Goal: Transaction & Acquisition: Complete application form

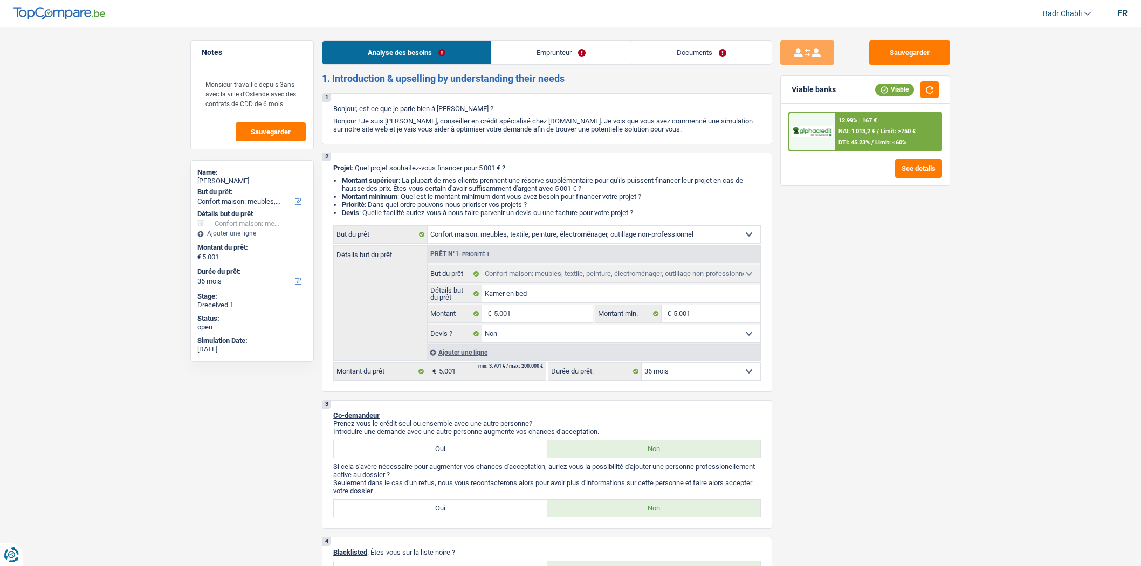
select select "household"
select select "36"
select select "household"
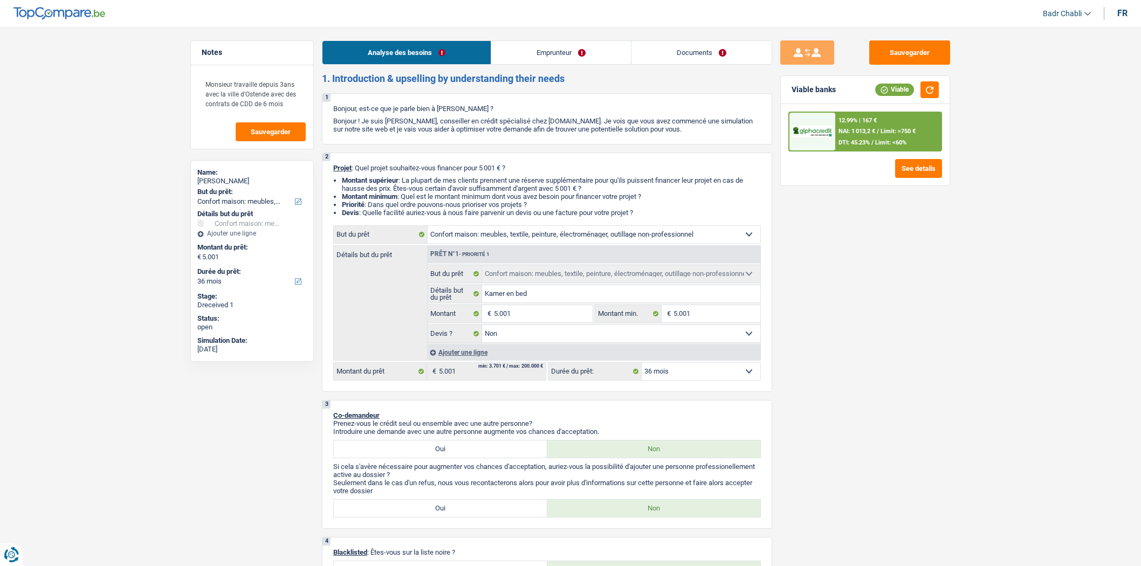
select select "false"
select select "36"
select select "worker"
select select "netSalary"
select select "mealVouchers"
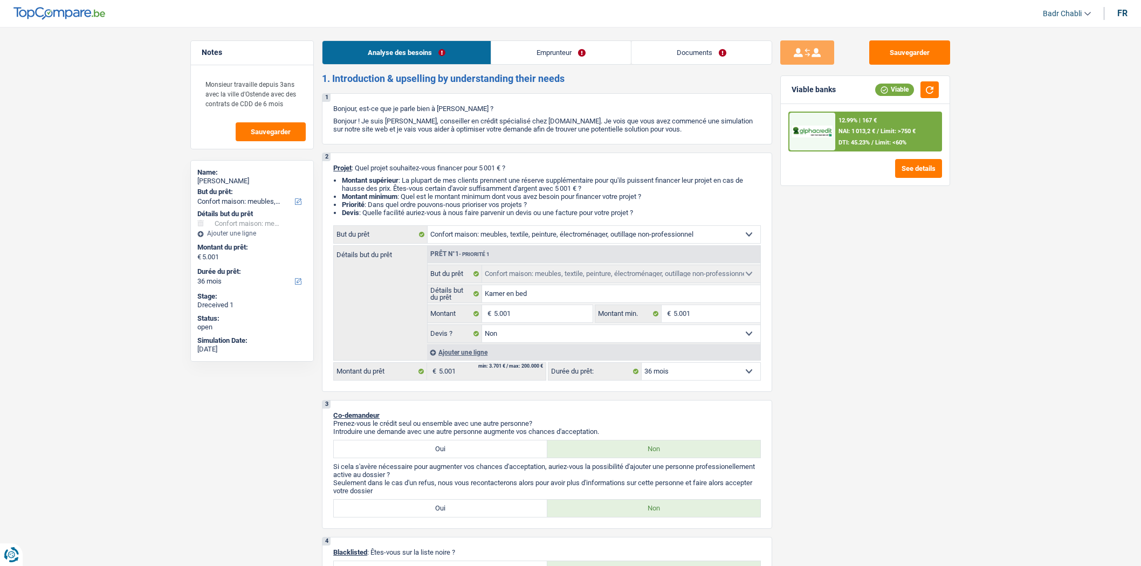
select select "other"
select select "rents"
select select "household"
select select "false"
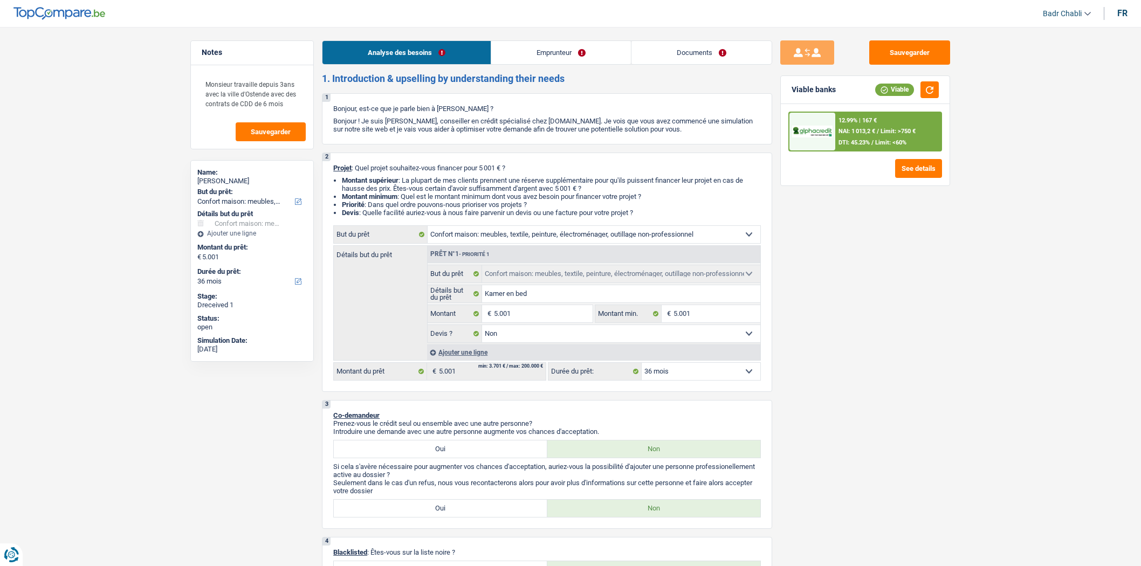
select select "36"
select select "worker"
select select "netSalary"
select select "mealVouchers"
select select "other"
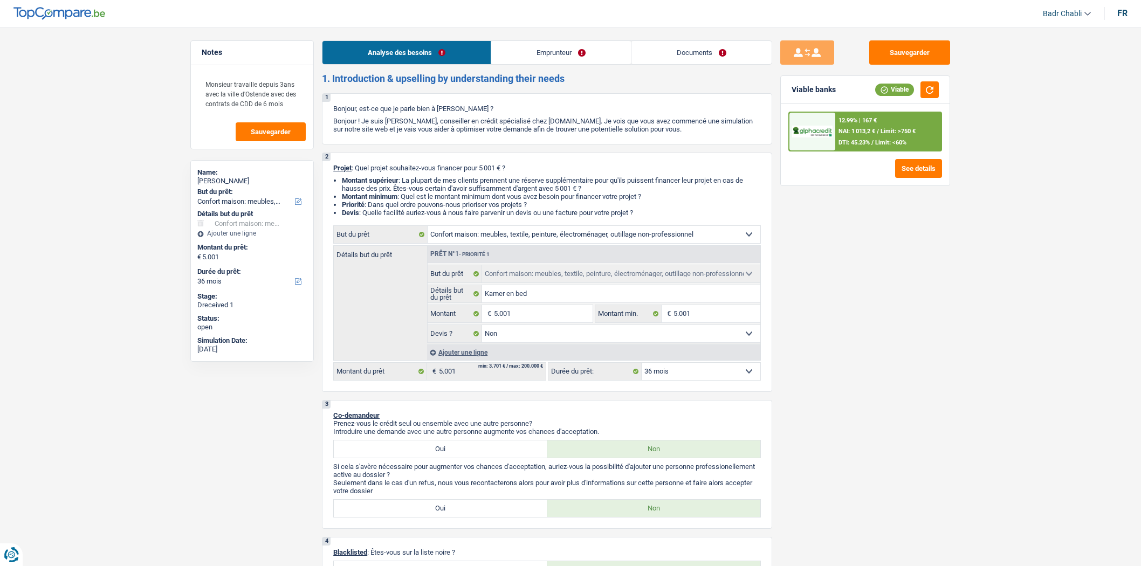
select select "BE"
select select "agricultureFishing"
click at [563, 57] on link "Emprunteur" at bounding box center [561, 52] width 140 height 23
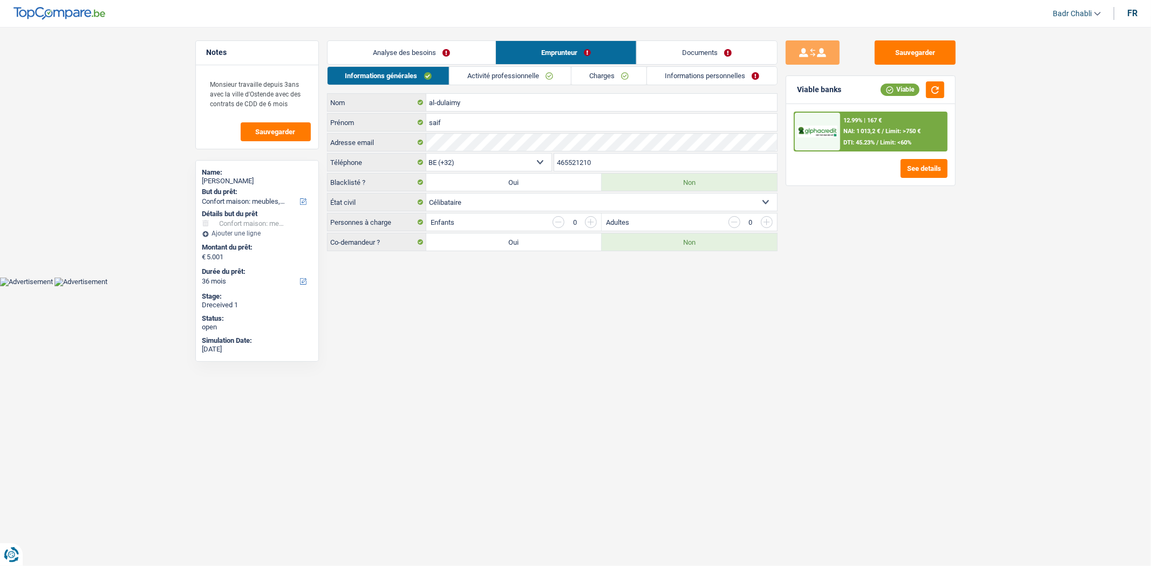
click at [471, 80] on link "Activité professionnelle" at bounding box center [509, 76] width 121 height 18
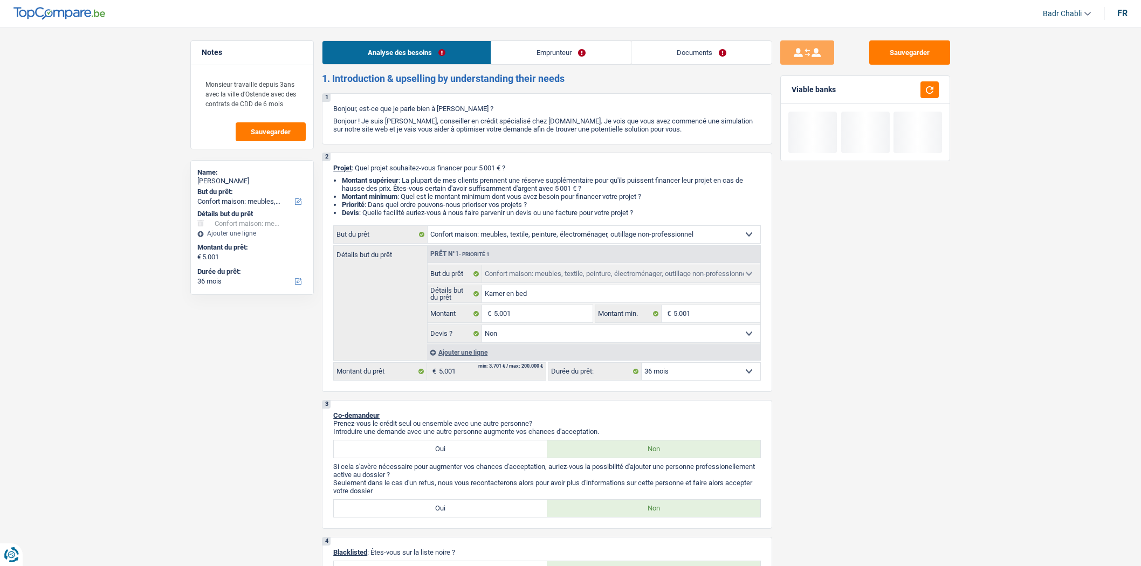
select select "household"
select select "36"
select select "household"
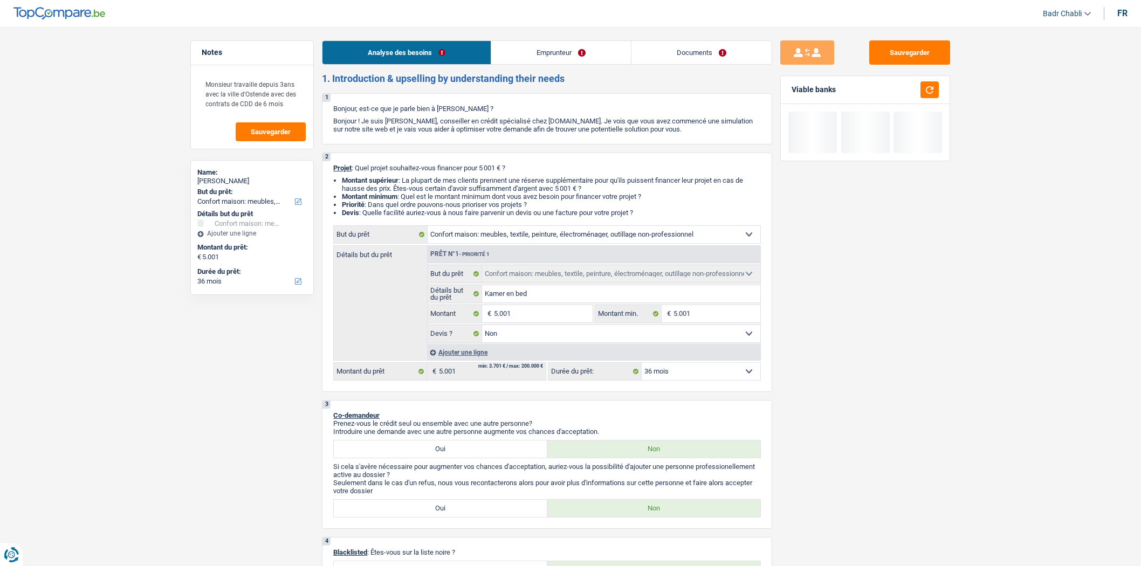
select select "false"
select select "36"
select select "worker"
select select "netSalary"
select select "mealVouchers"
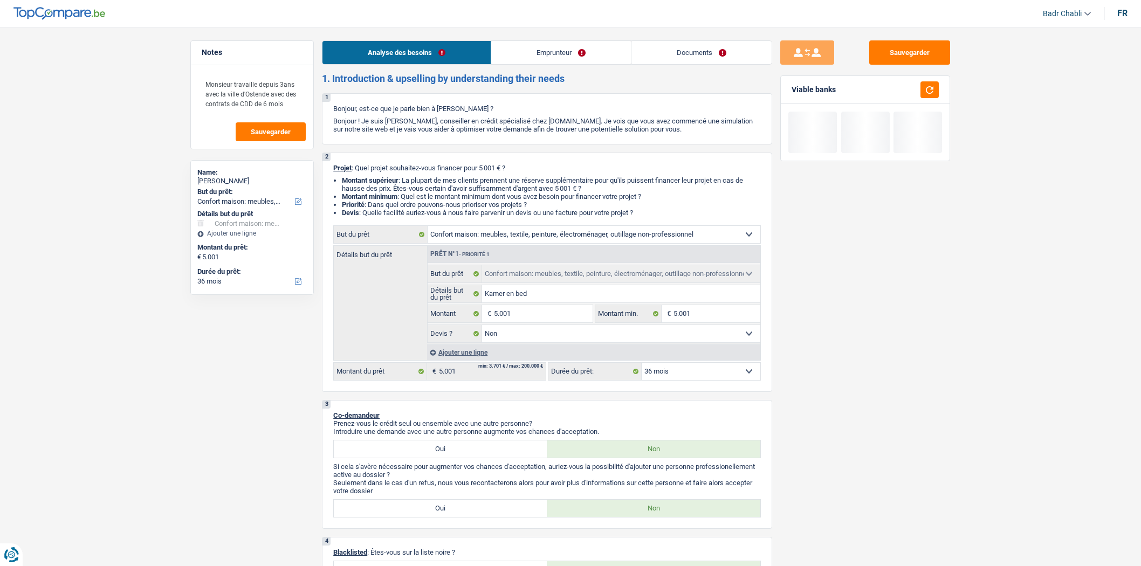
select select "other"
select select "rents"
select select "household"
select select "false"
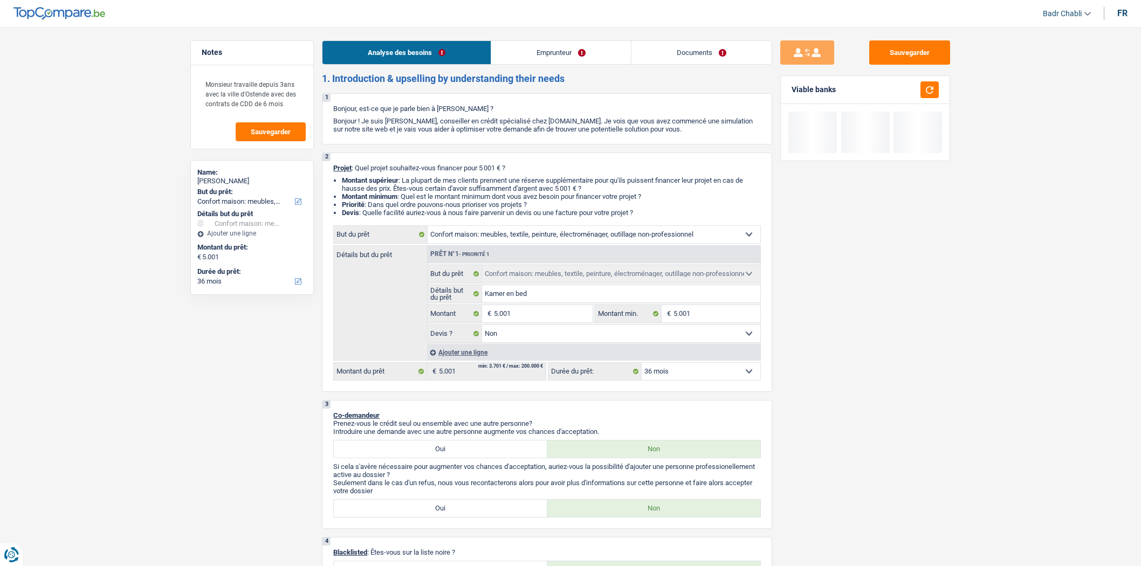
select select "36"
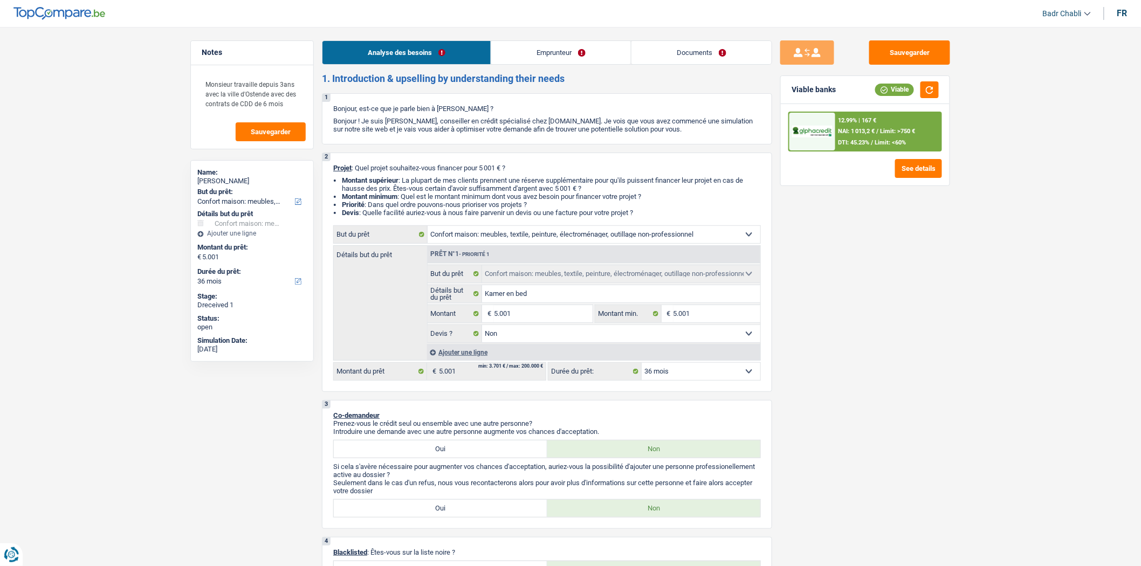
click at [724, 60] on link "Documents" at bounding box center [702, 52] width 140 height 23
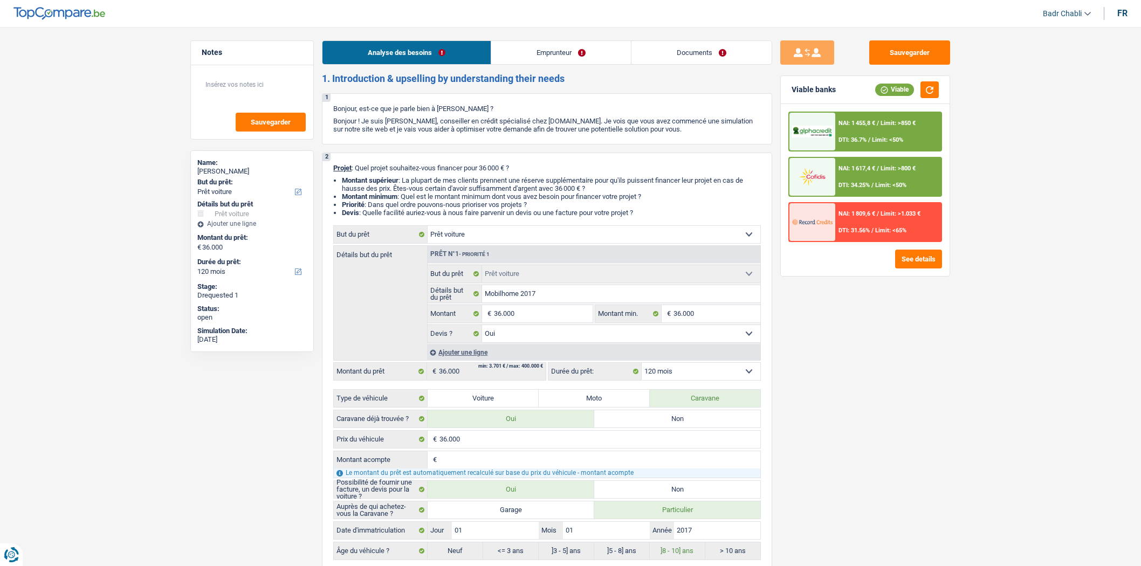
select select "car"
select select "120"
select select "car"
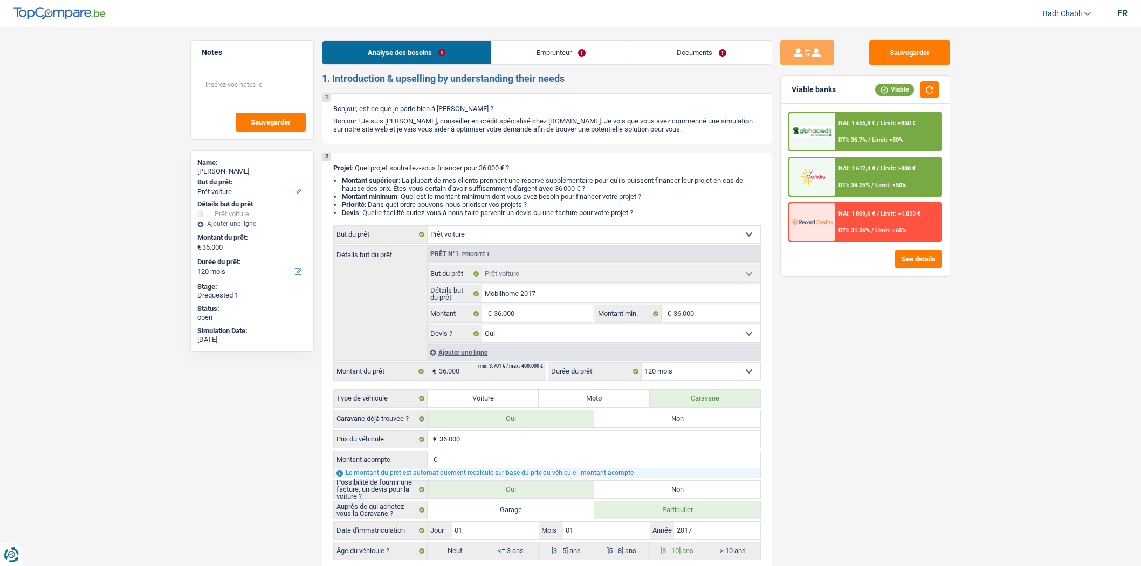
select select "yes"
select select "120"
select select "publicEmployee"
select select "netSalary"
select select "mealVouchers"
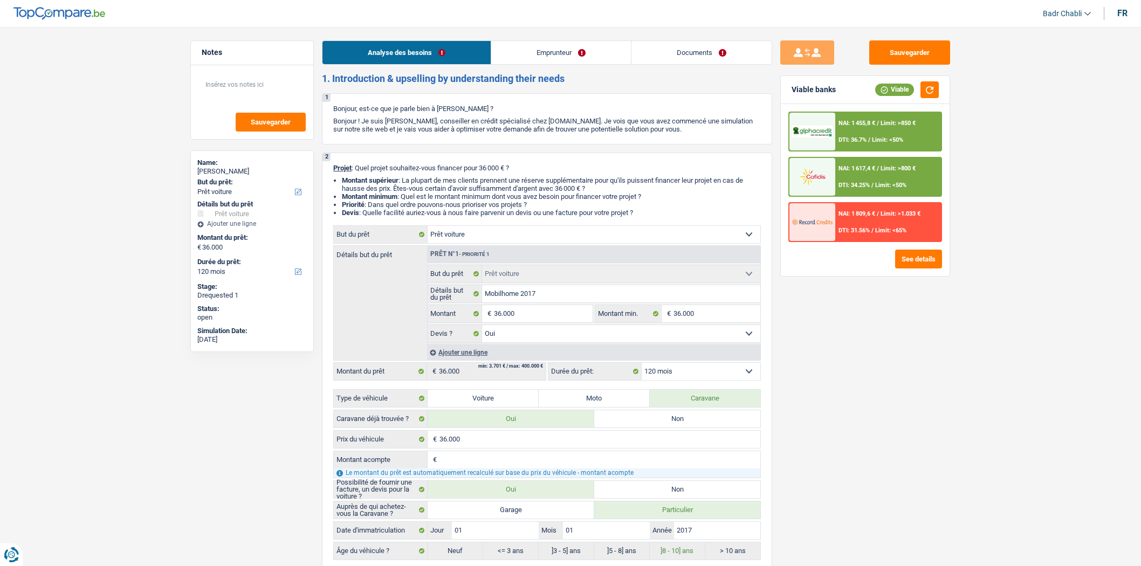
select select "concierge"
select select "carLoan"
select select "48"
select select "personalLoan"
select select "other"
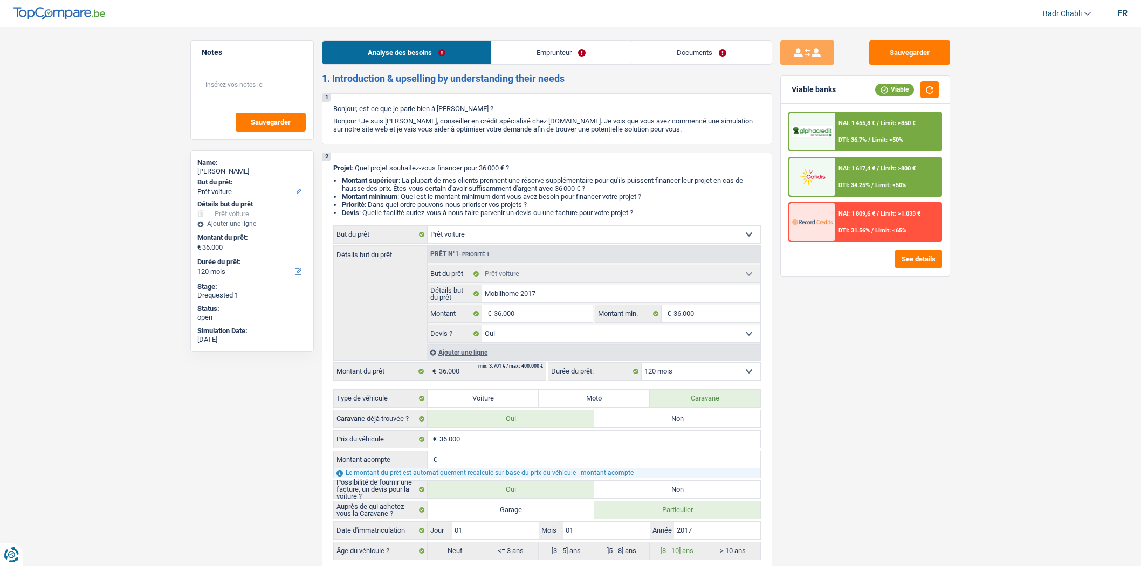
select select "24"
select select "car"
select select "yes"
select select "120"
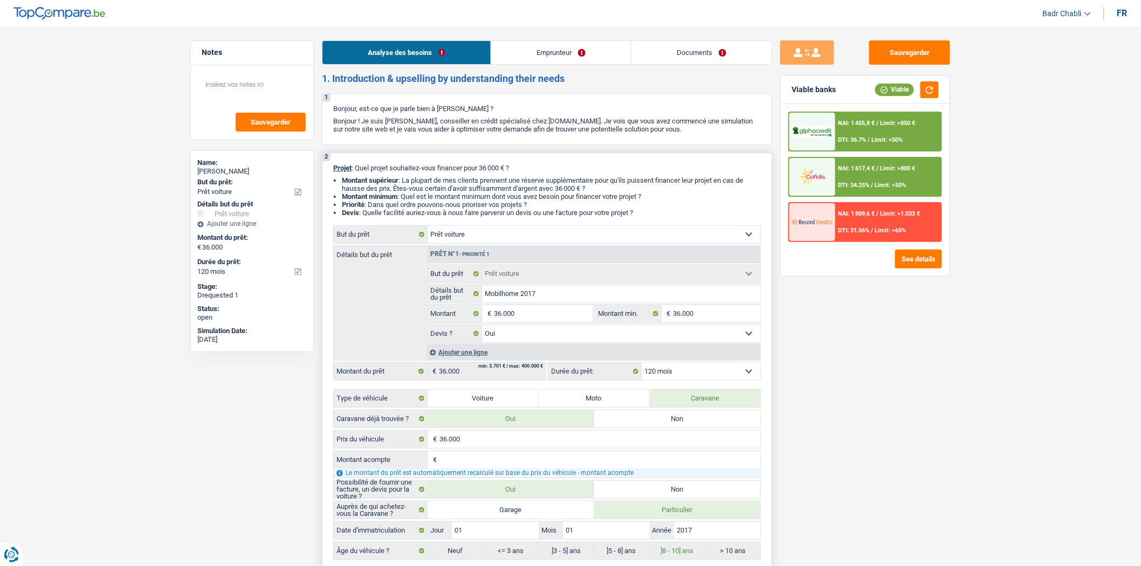
click at [665, 379] on select "12 mois 18 mois 24 mois 30 mois 36 mois 42 mois 48 mois 60 mois 72 mois 84 mois…" at bounding box center [701, 371] width 119 height 17
select select "84"
click at [642, 366] on select "12 mois 18 mois 24 mois 30 mois 36 mois 42 mois 48 mois 60 mois 72 mois 84 mois…" at bounding box center [701, 371] width 119 height 17
select select "84"
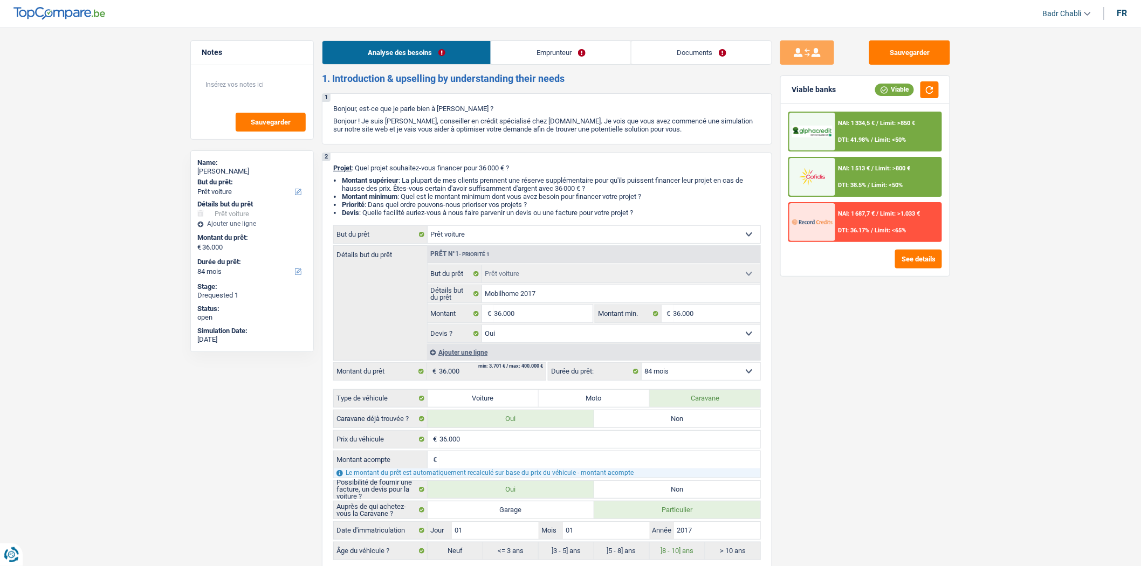
click at [882, 132] on div "NAI: 1 334,5 € / Limit: >850 € DTI: 41.98% / Limit: <50%" at bounding box center [889, 132] width 106 height 38
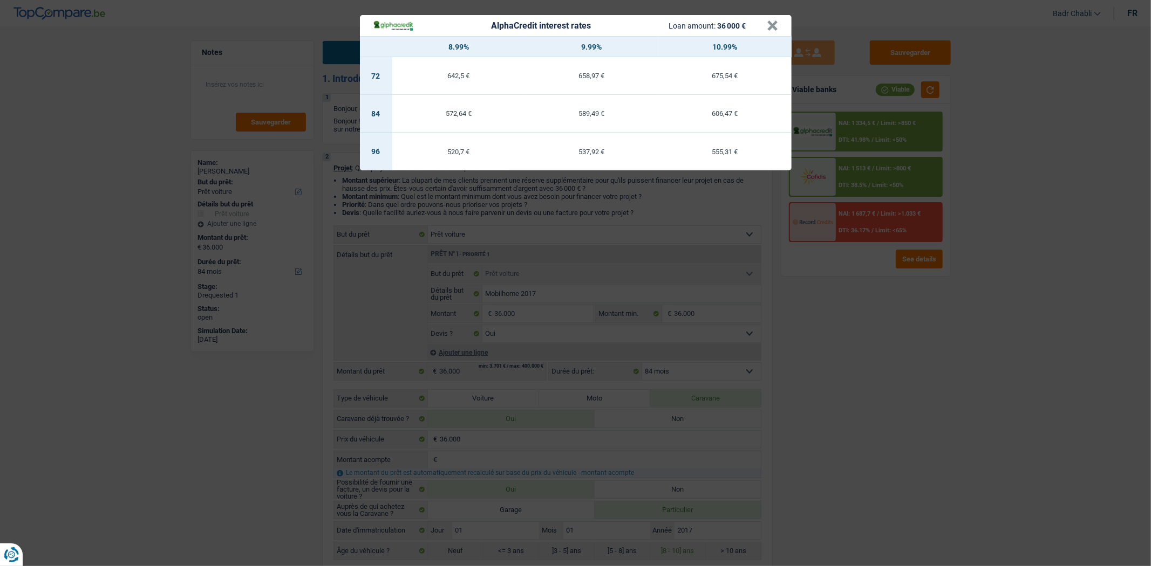
click at [764, 23] on div "AlphaCredit interest rates Loan amount: 36 000 €" at bounding box center [570, 25] width 394 height 12
click at [769, 25] on button "×" at bounding box center [772, 25] width 11 height 11
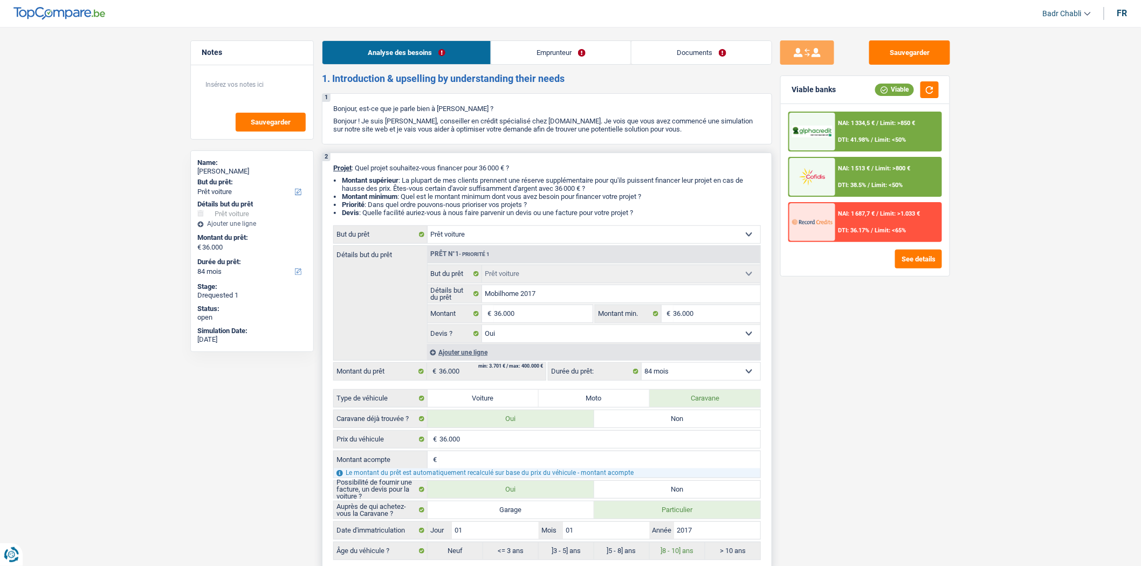
click at [683, 374] on select "12 mois 18 mois 24 mois 30 mois 36 mois 42 mois 48 mois 60 mois 72 mois 84 mois…" at bounding box center [701, 371] width 119 height 17
select select "120"
click at [642, 366] on select "12 mois 18 mois 24 mois 30 mois 36 mois 42 mois 48 mois 60 mois 72 mois 84 mois…" at bounding box center [701, 371] width 119 height 17
select select "120"
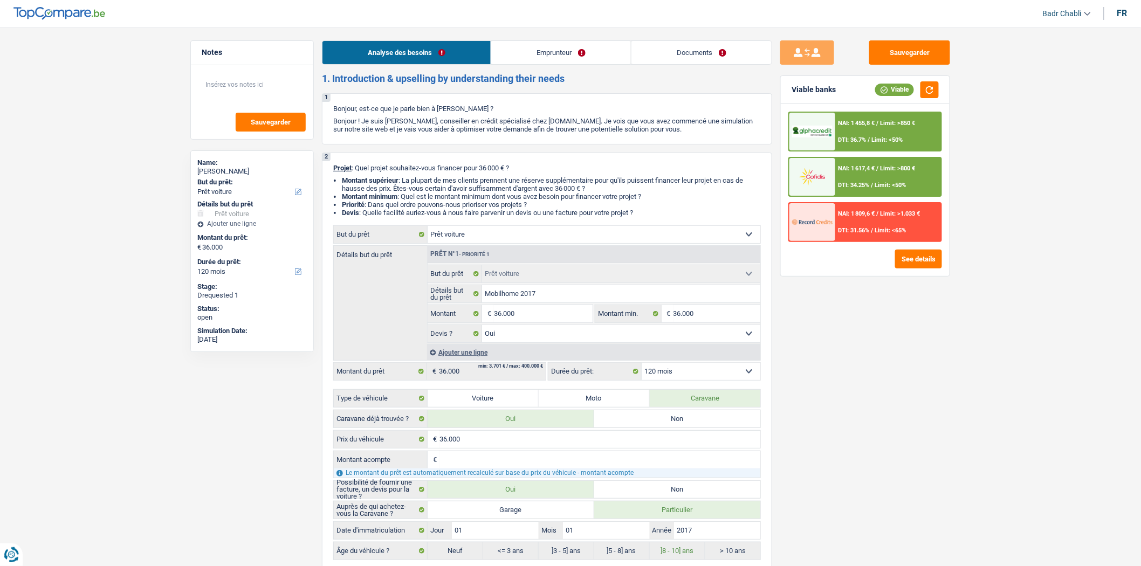
click at [888, 138] on span "Limit: <50%" at bounding box center [887, 139] width 31 height 7
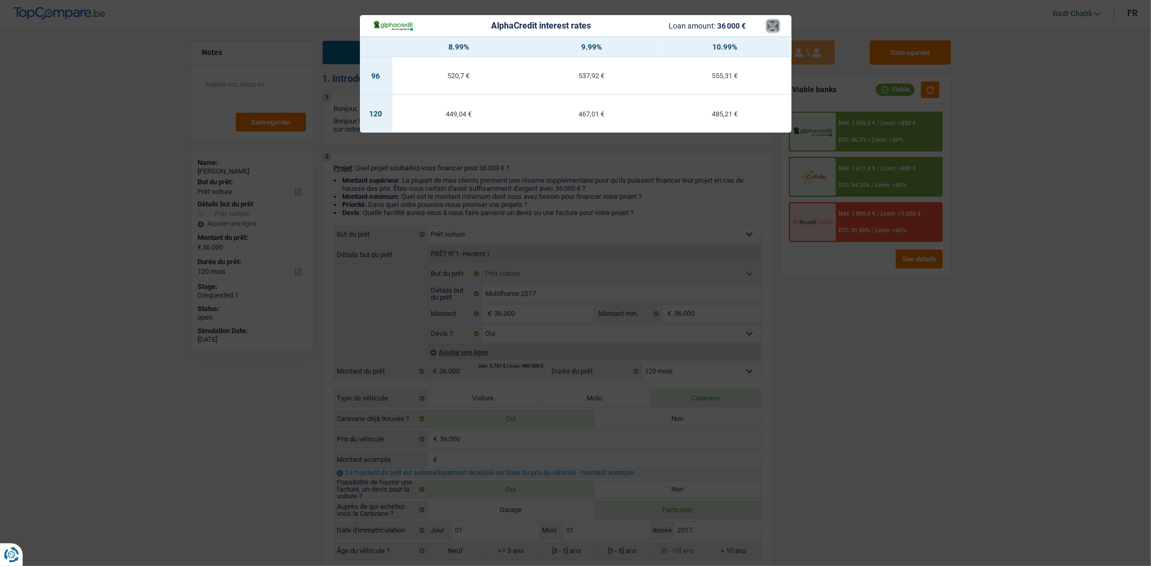
click at [775, 24] on button "×" at bounding box center [772, 25] width 11 height 11
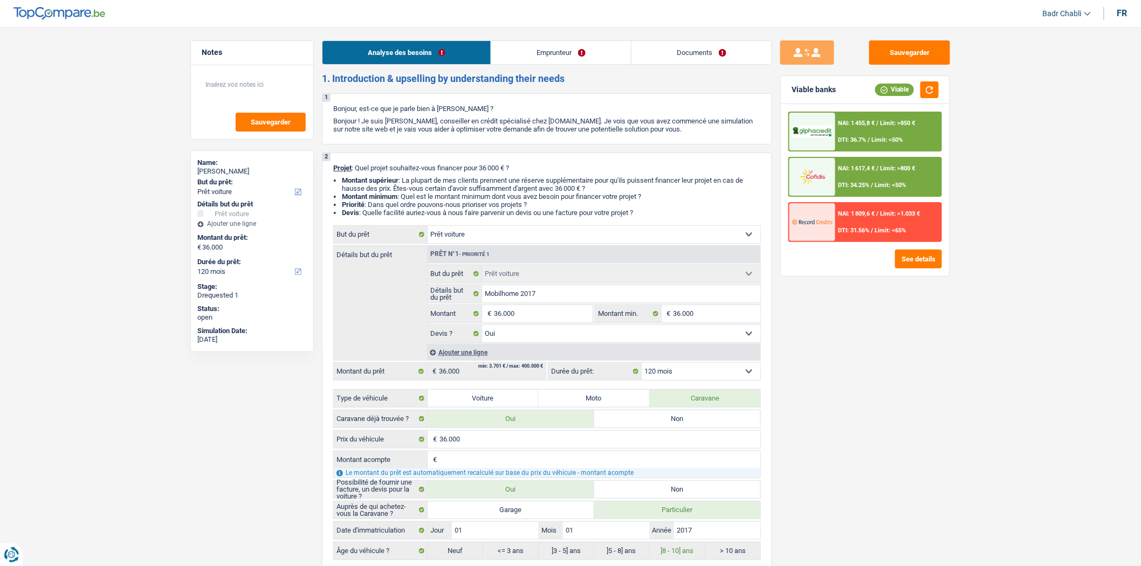
click at [894, 179] on div "NAI: 1 617,4 € / Limit: >800 € DTI: 34.25% / Limit: <50%" at bounding box center [889, 177] width 106 height 38
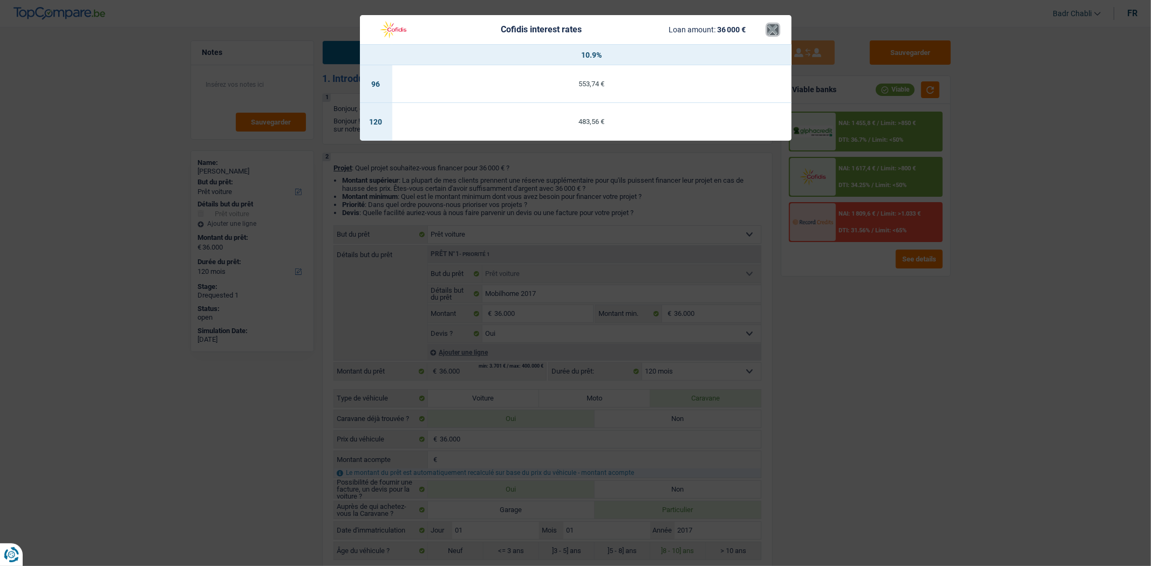
click at [777, 33] on button "×" at bounding box center [772, 29] width 11 height 11
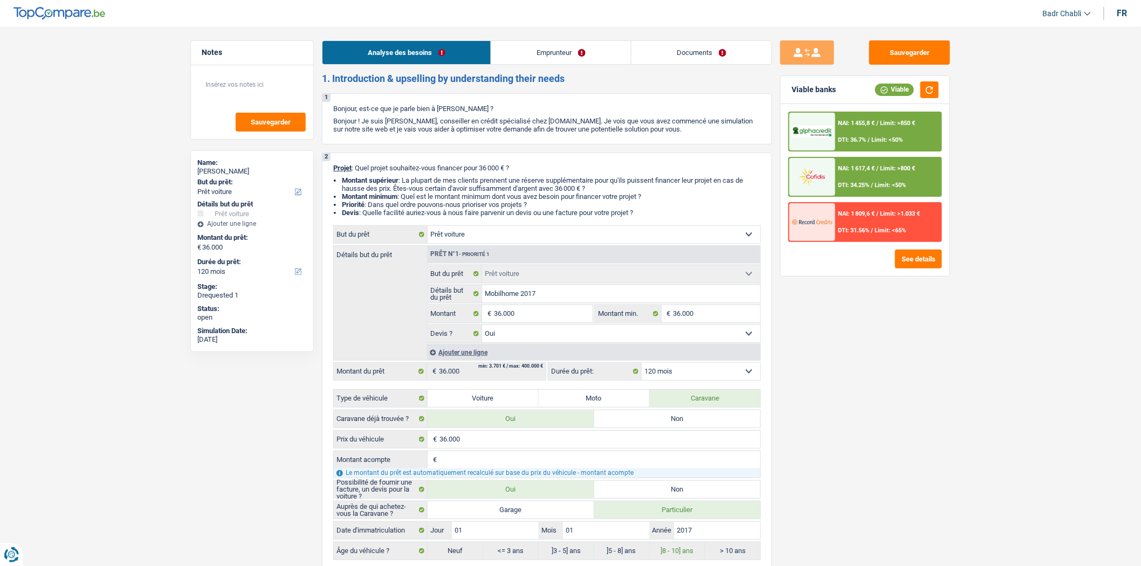
click at [887, 231] on span "Limit: <65%" at bounding box center [890, 230] width 31 height 7
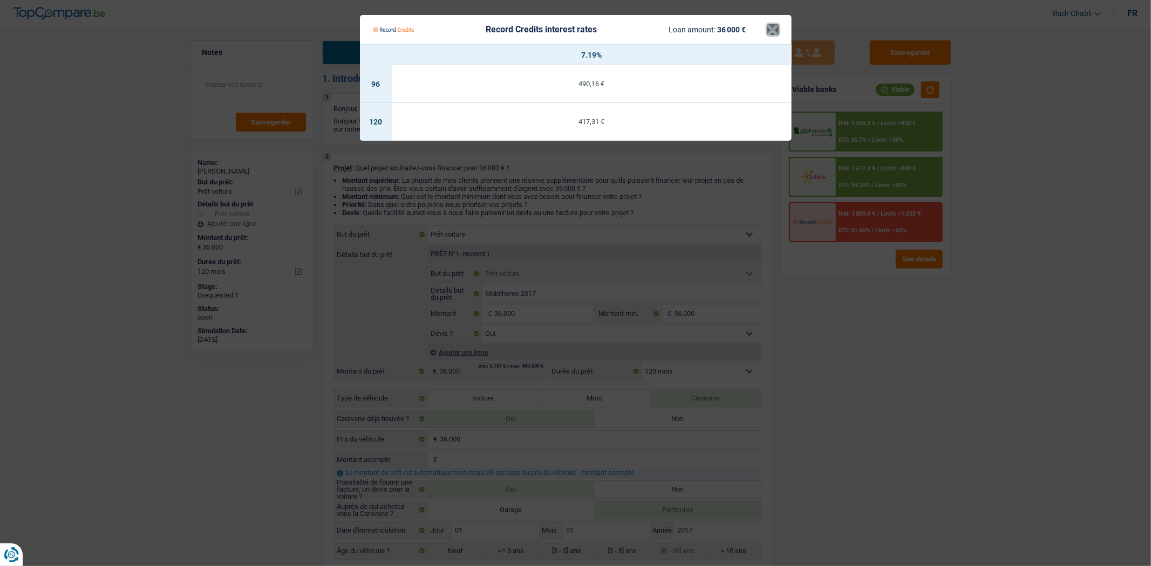
click at [775, 29] on button "×" at bounding box center [772, 29] width 11 height 11
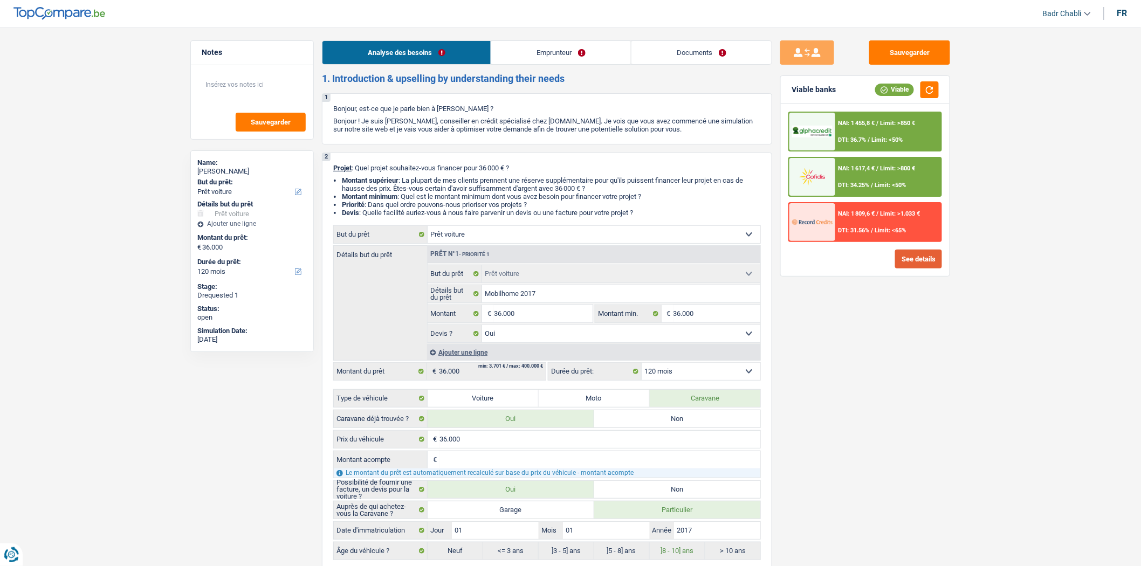
click at [923, 254] on button "See details" at bounding box center [918, 259] width 47 height 19
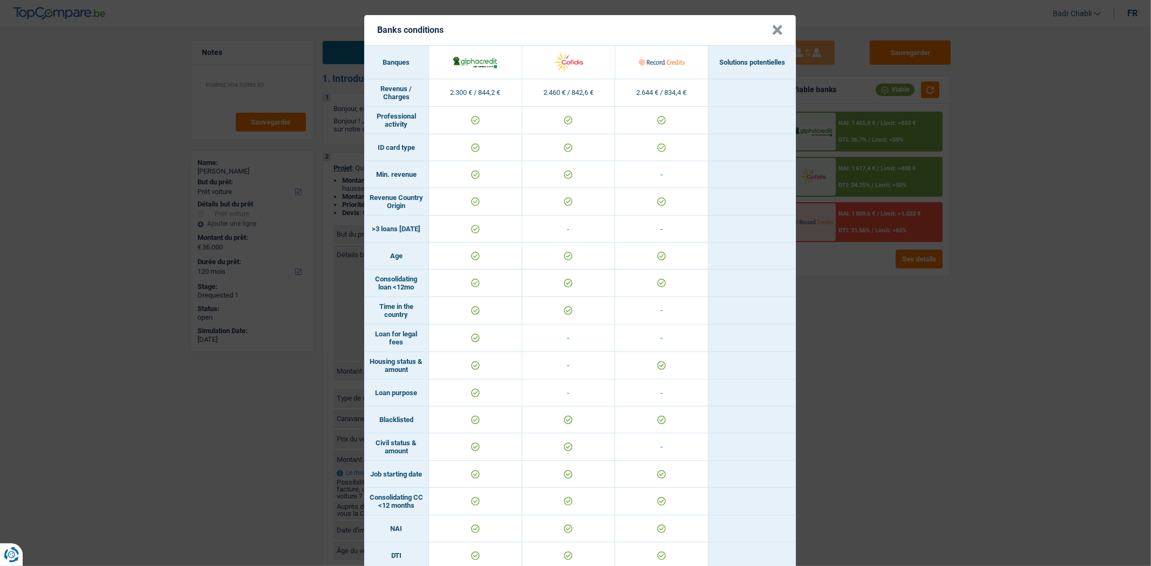
click at [776, 25] on button "×" at bounding box center [776, 30] width 11 height 11
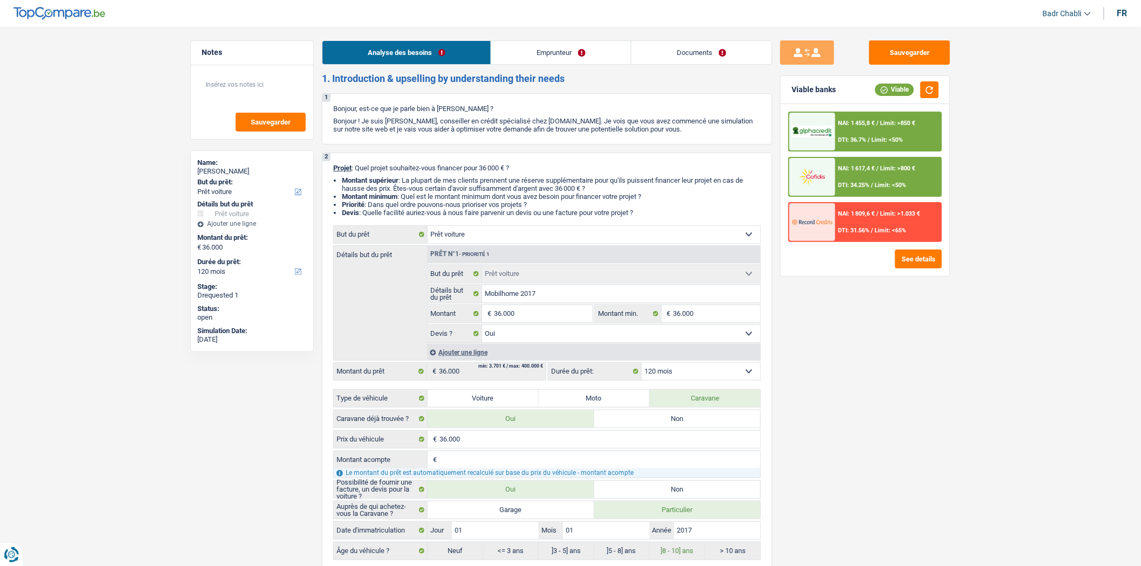
click at [899, 227] on span "Limit: <65%" at bounding box center [890, 230] width 31 height 7
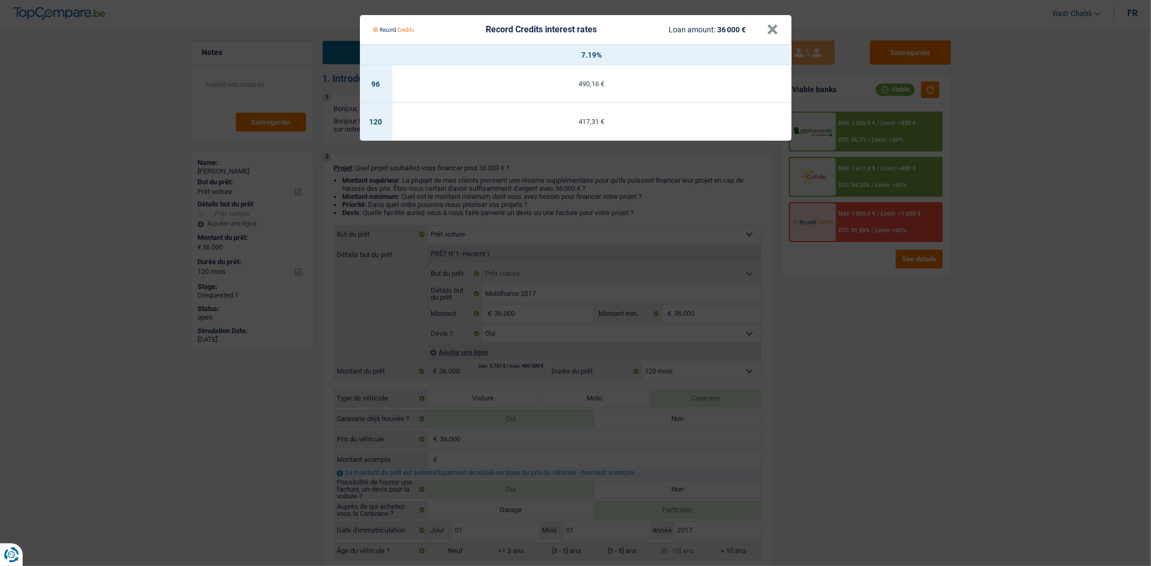
click at [780, 26] on Credits___BV_modal_header_ "Record Credits interest rates Loan amount: 36 000 € ×" at bounding box center [576, 29] width 432 height 29
click at [775, 28] on button "×" at bounding box center [772, 29] width 11 height 11
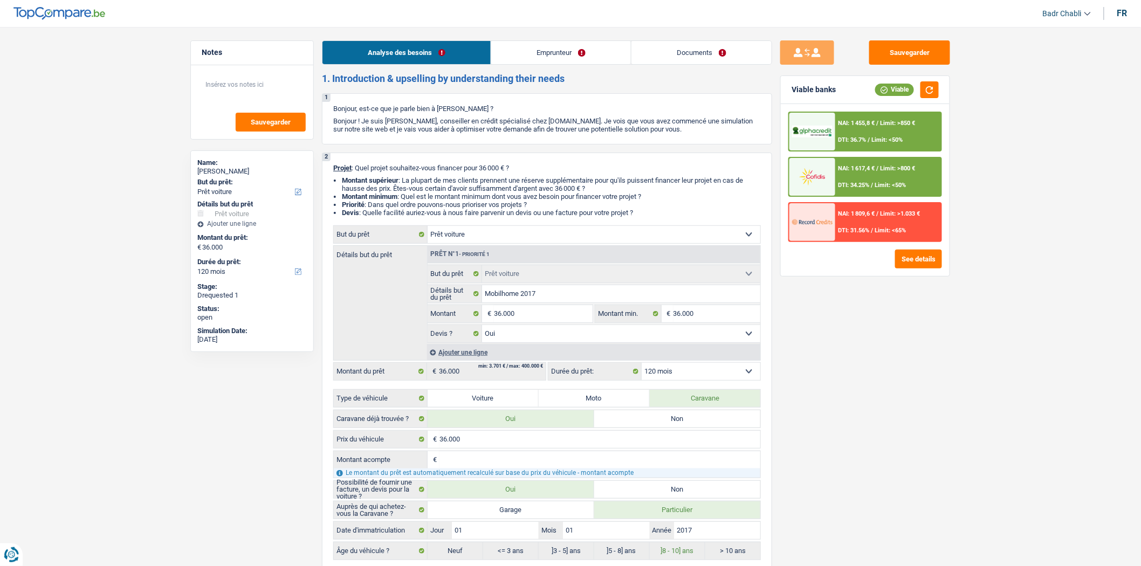
click at [881, 142] on span "Limit: <50%" at bounding box center [887, 139] width 31 height 7
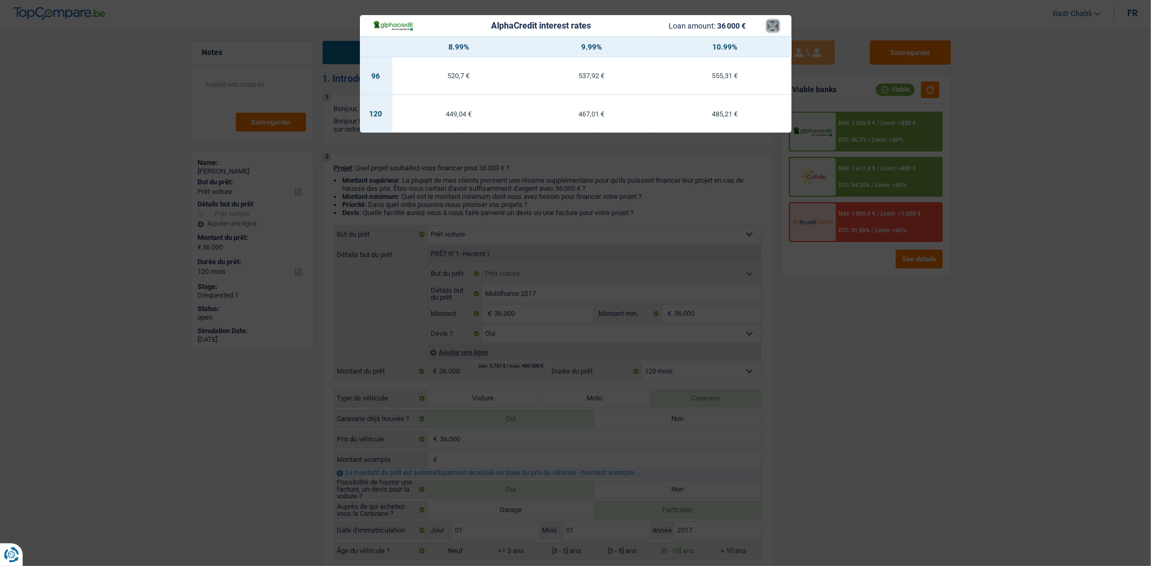
click at [772, 24] on button "×" at bounding box center [772, 25] width 11 height 11
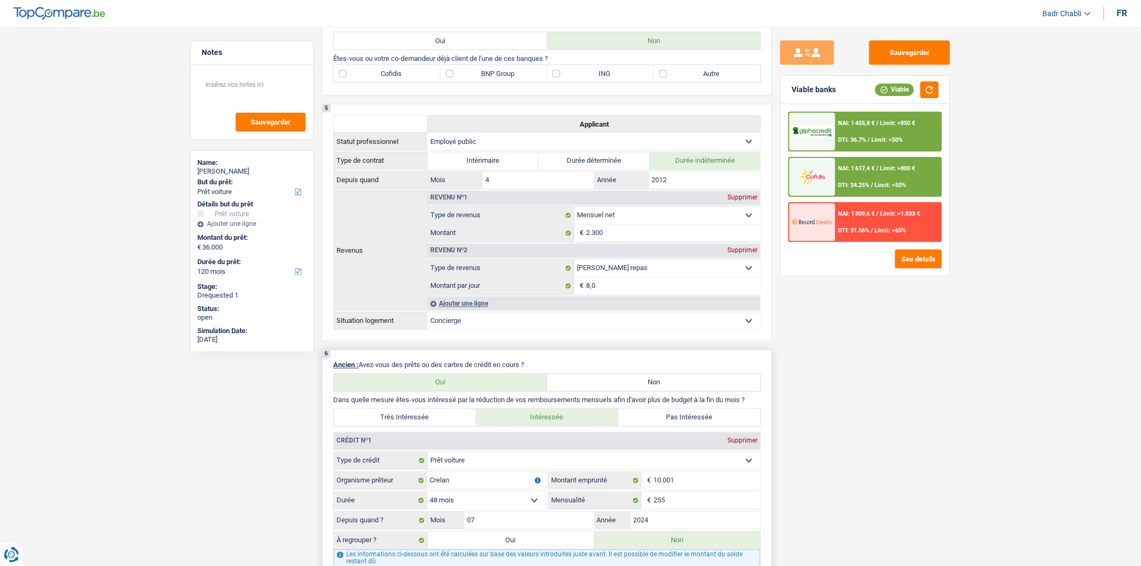
scroll to position [539, 0]
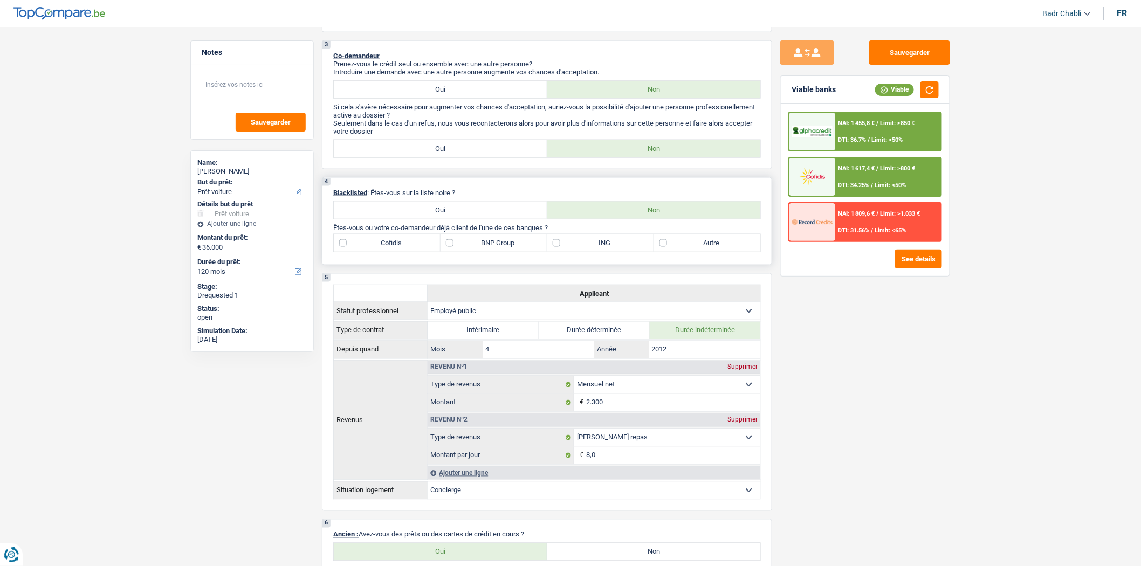
click at [362, 247] on label "Cofidis" at bounding box center [387, 243] width 107 height 17
click at [362, 247] on input "Cofidis" at bounding box center [387, 243] width 107 height 17
checkbox input "true"
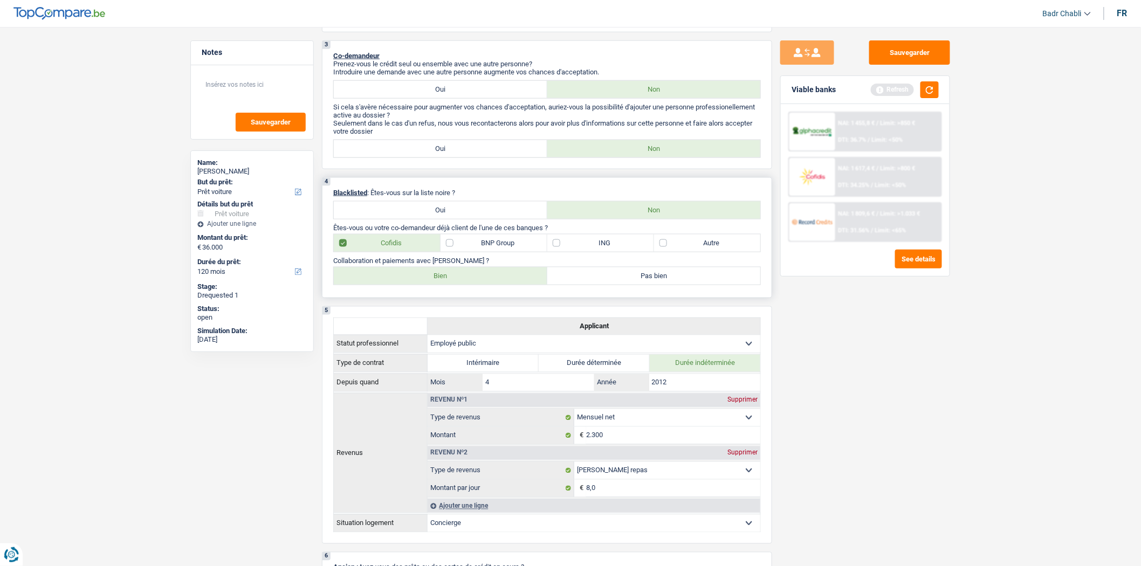
click at [427, 285] on label "Bien" at bounding box center [441, 276] width 214 height 17
click at [427, 285] on input "Bien" at bounding box center [441, 276] width 214 height 17
radio input "true"
click at [467, 245] on label "BNP Group" at bounding box center [494, 243] width 107 height 17
click at [467, 245] on input "BNP Group" at bounding box center [494, 243] width 107 height 17
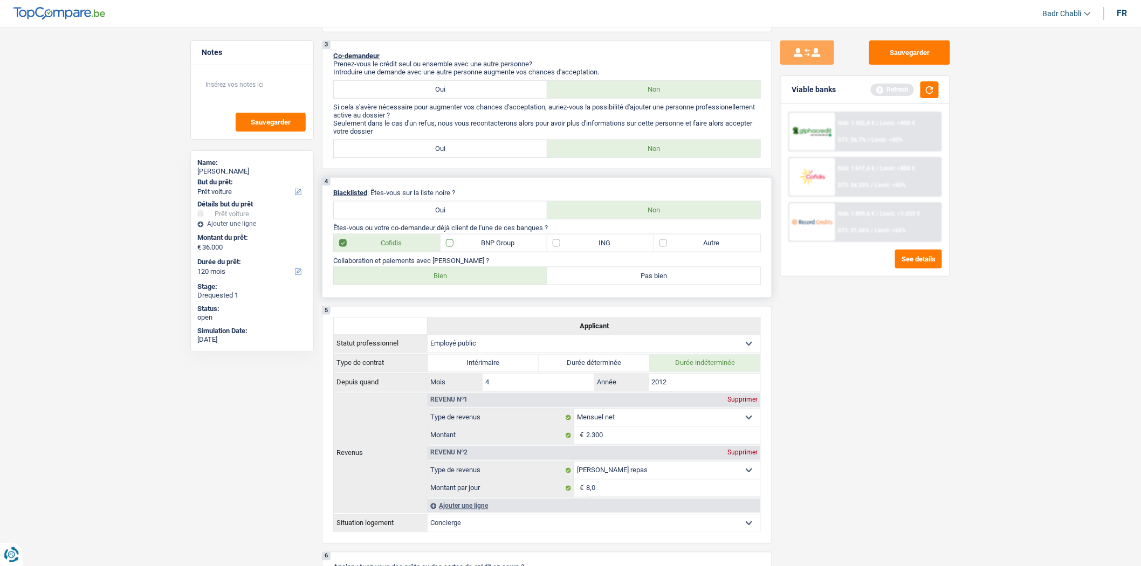
checkbox input "true"
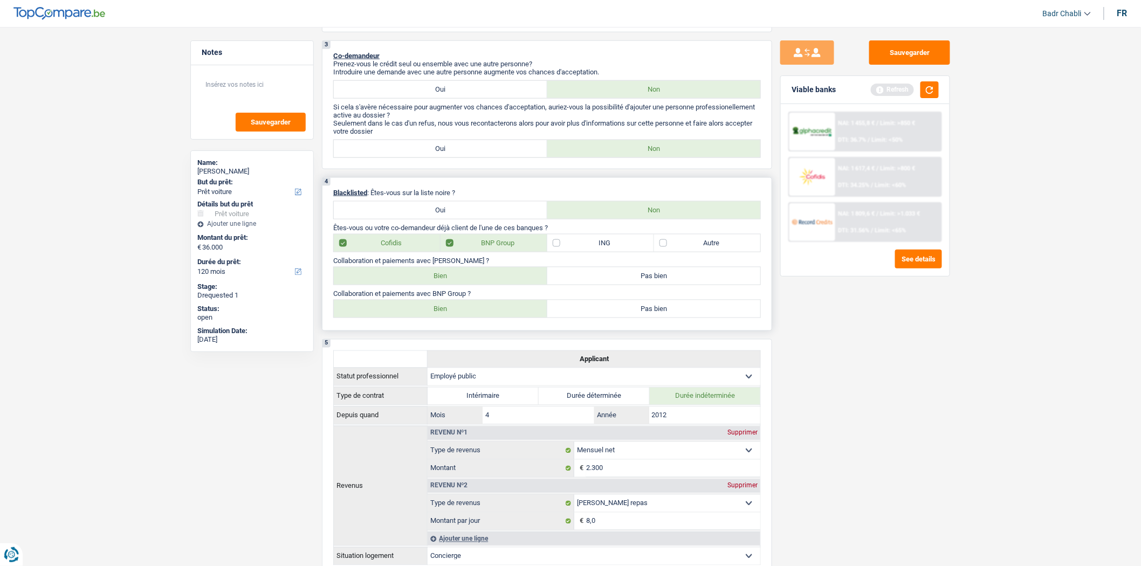
click at [481, 314] on label "Bien" at bounding box center [441, 308] width 214 height 17
click at [481, 314] on input "Bien" at bounding box center [441, 308] width 214 height 17
radio input "true"
click at [552, 262] on div "4 Blacklisted : Êtes-vous sur la liste noire ? Oui Non Êtes-vous ou votre co-de…" at bounding box center [547, 254] width 450 height 154
click at [553, 252] on label "ING" at bounding box center [601, 243] width 107 height 17
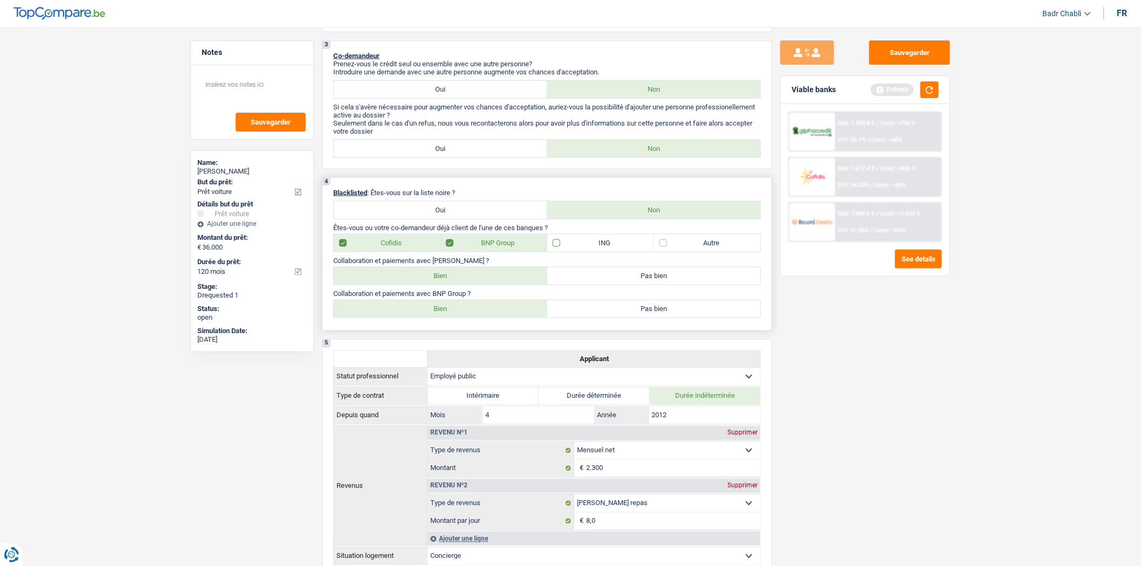
click at [553, 252] on input "ING" at bounding box center [601, 243] width 107 height 17
checkbox input "true"
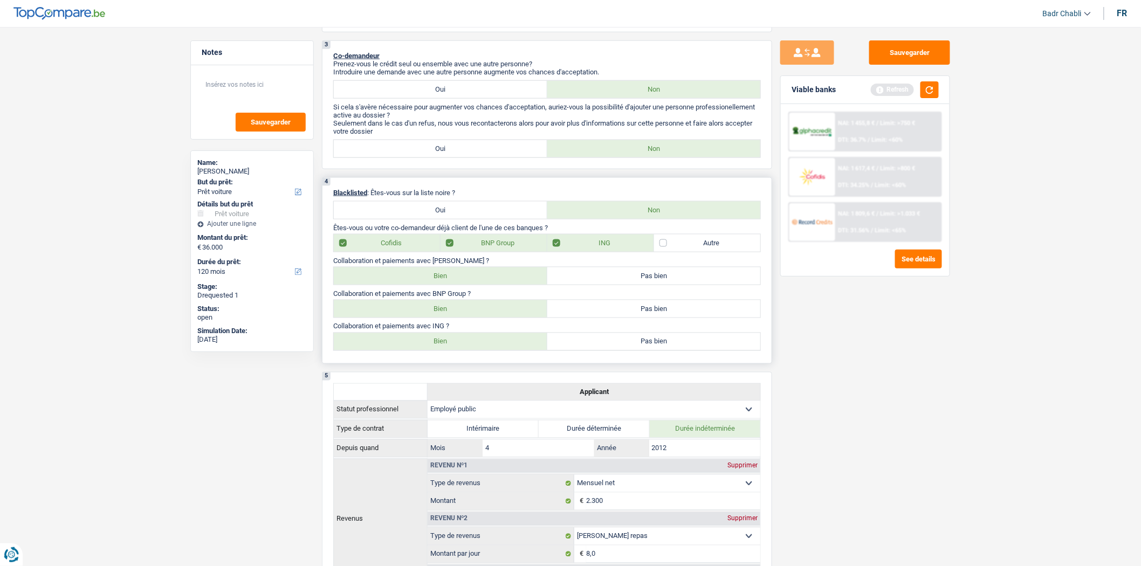
click at [439, 362] on div "4 Blacklisted : Êtes-vous sur la liste noire ? Oui Non Êtes-vous ou votre co-de…" at bounding box center [547, 270] width 450 height 187
click at [446, 351] on label "Bien" at bounding box center [441, 341] width 214 height 17
click at [446, 351] on input "Bien" at bounding box center [441, 341] width 214 height 17
radio input "true"
click at [897, 57] on button "Sauvegarder" at bounding box center [910, 52] width 81 height 24
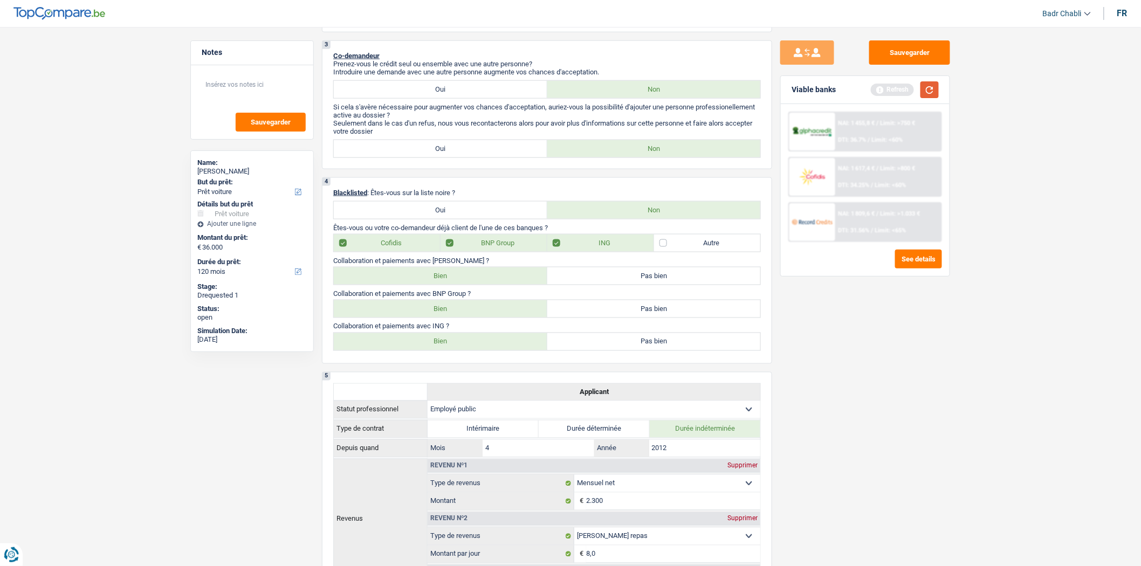
click at [928, 86] on button "button" at bounding box center [930, 89] width 18 height 17
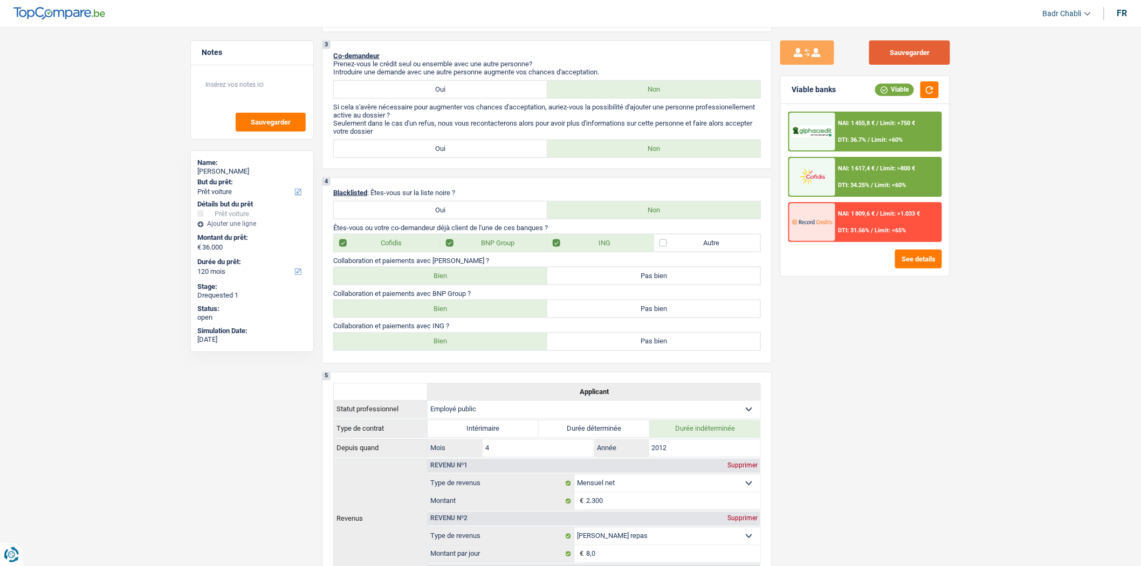
click at [930, 52] on button "Sauvegarder" at bounding box center [910, 52] width 81 height 24
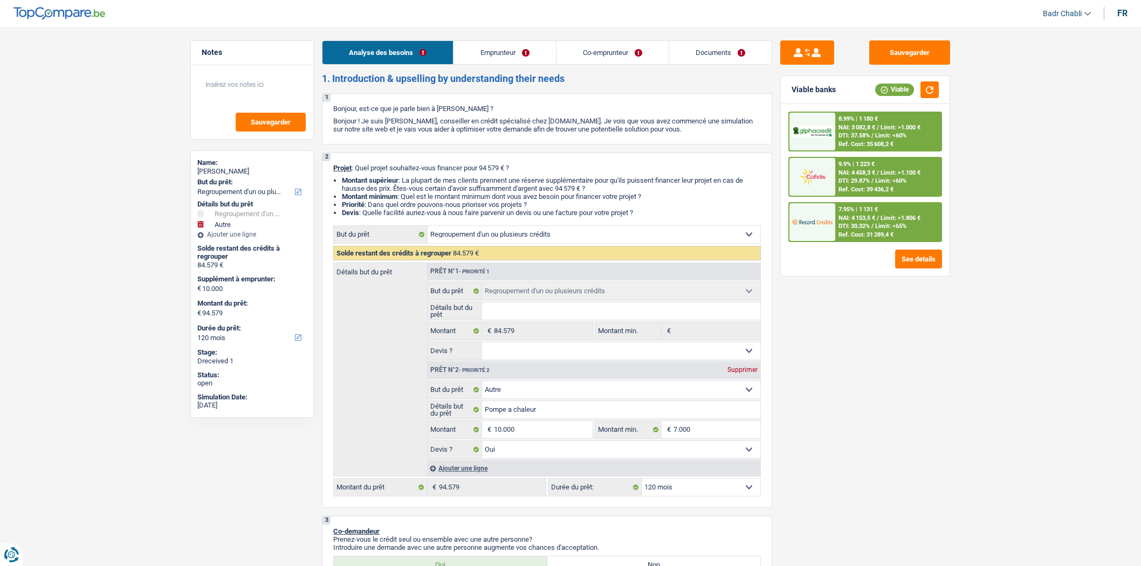
select select "refinancing"
select select "other"
select select "120"
select select "refinancing"
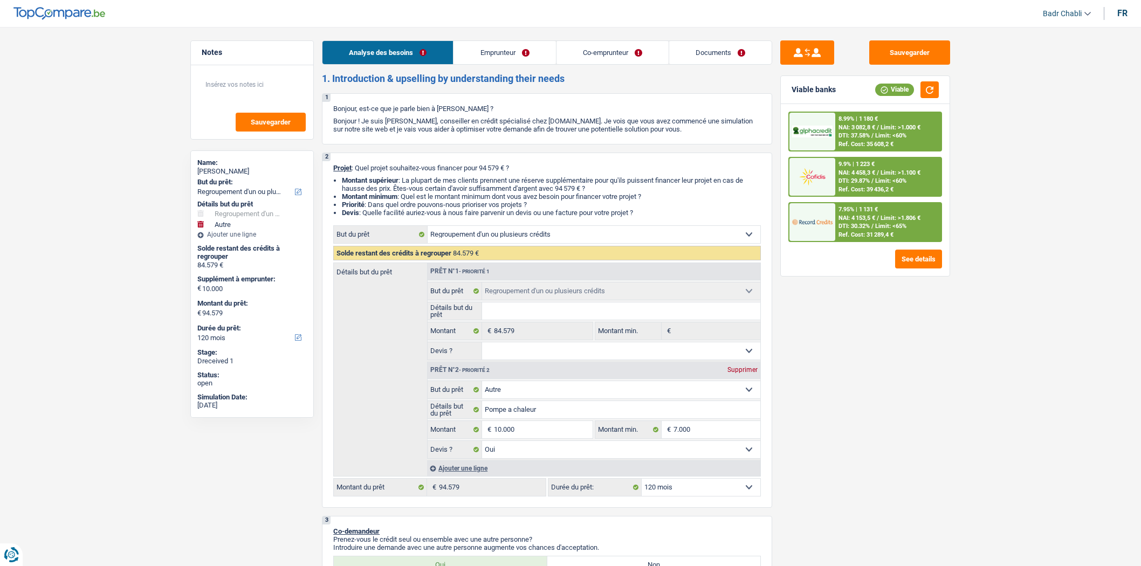
select select "refinancing"
select select "other"
select select "yes"
select select "120"
select select "privateEmployee"
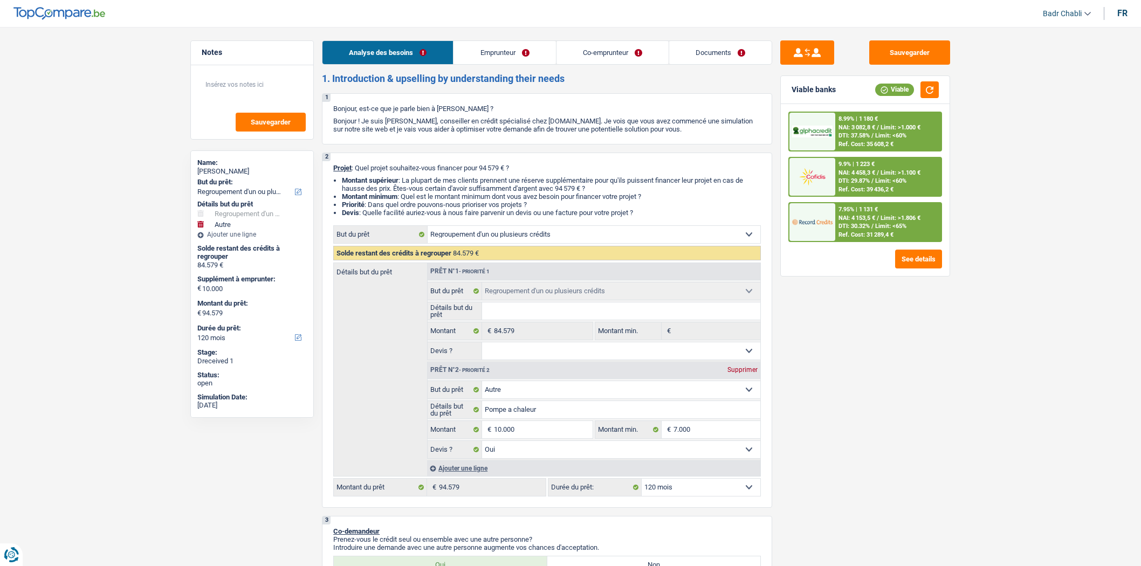
select select "privateEmployee"
select select "familyAllowances"
select select "netSalary"
select select "mealVouchers"
select select "netSalary"
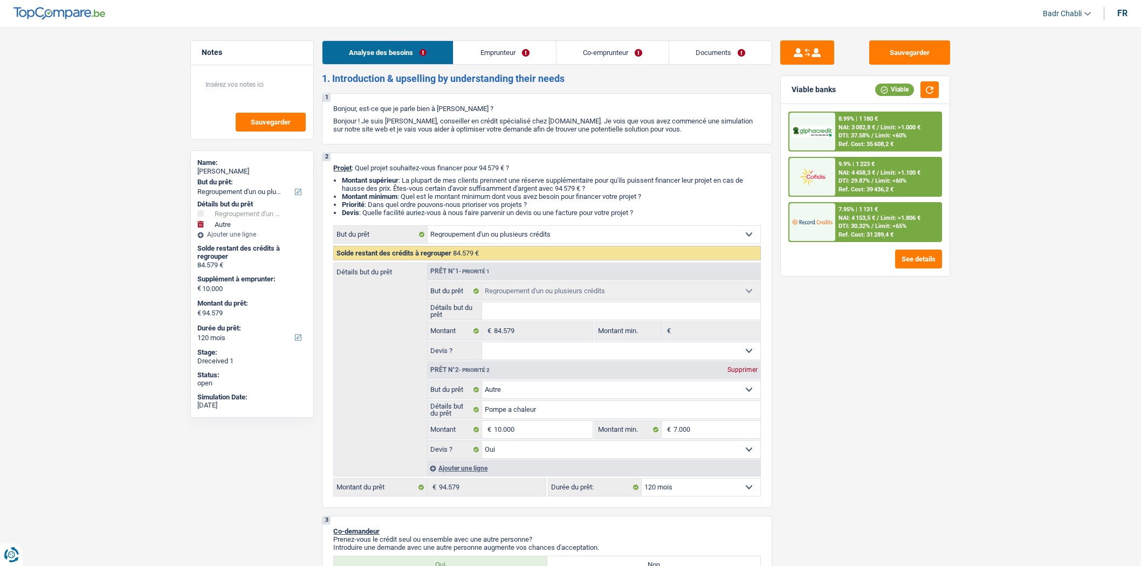
select select "mealVouchers"
select select "ownerWithMortgage"
select select "mortgage"
select select "240"
select select "personalLoan"
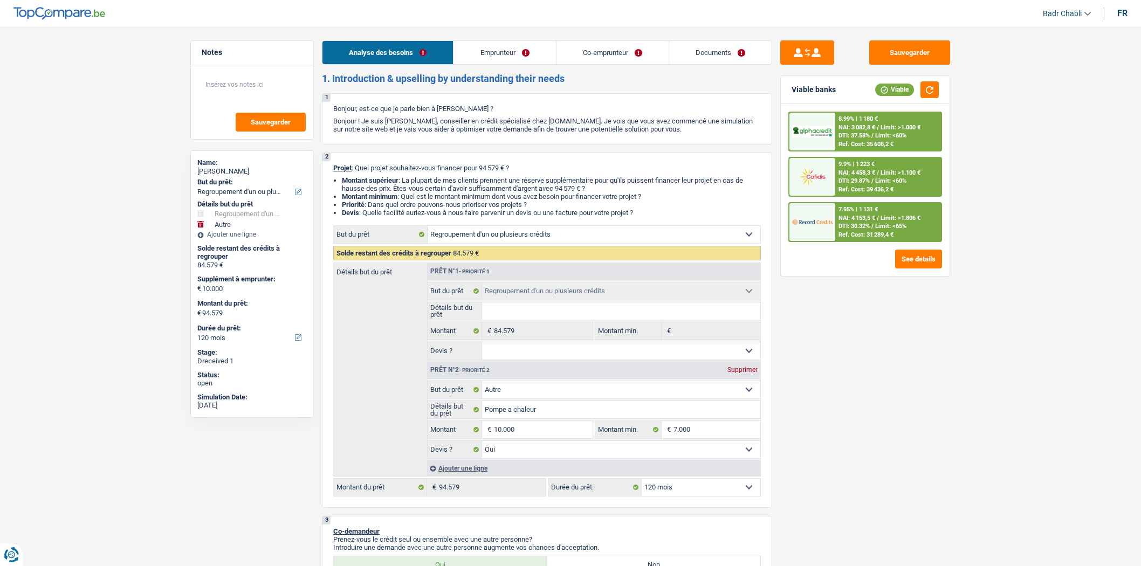
select select "homeFurnishingOrRelocation"
select select "84"
select select "carLoan"
select select "60"
select select "cardOrCredit"
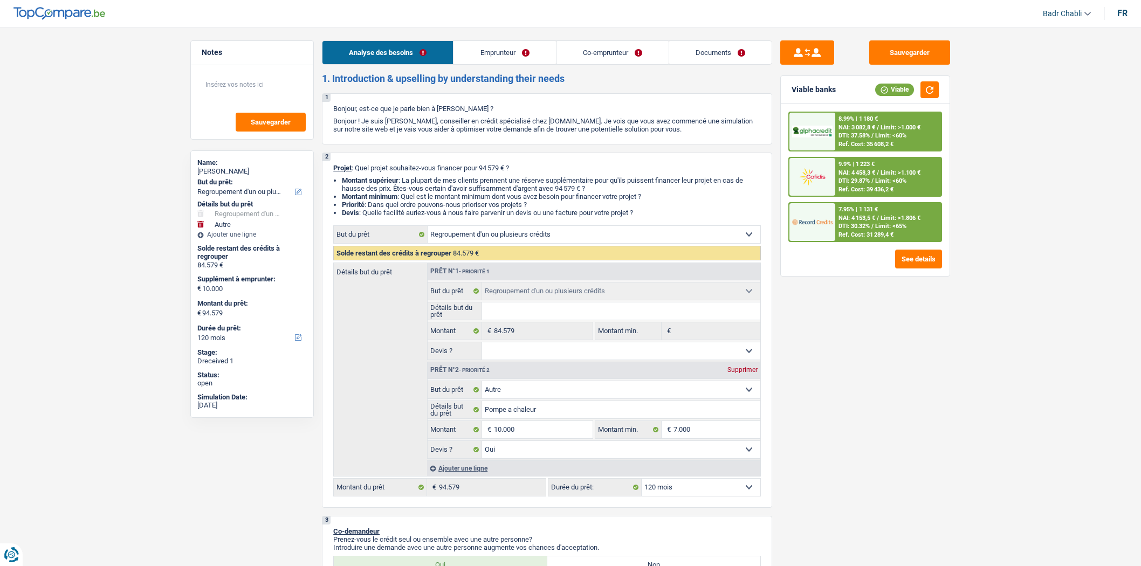
select select "cardOrCredit"
select select "refinancing"
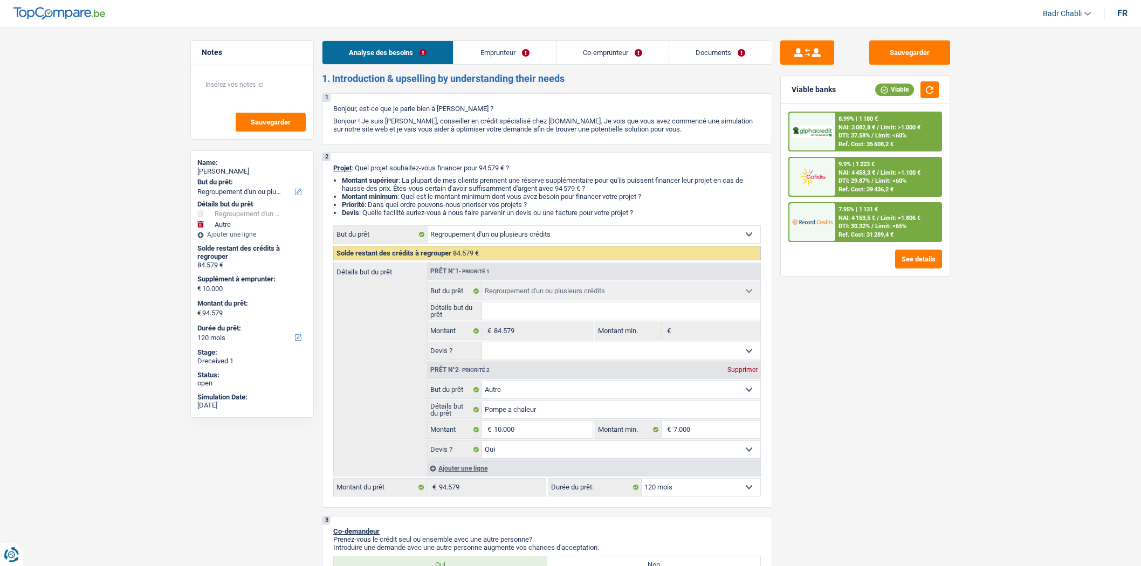
select select "other"
select select "yes"
select select "120"
select select "privateEmployee"
select select "netSalary"
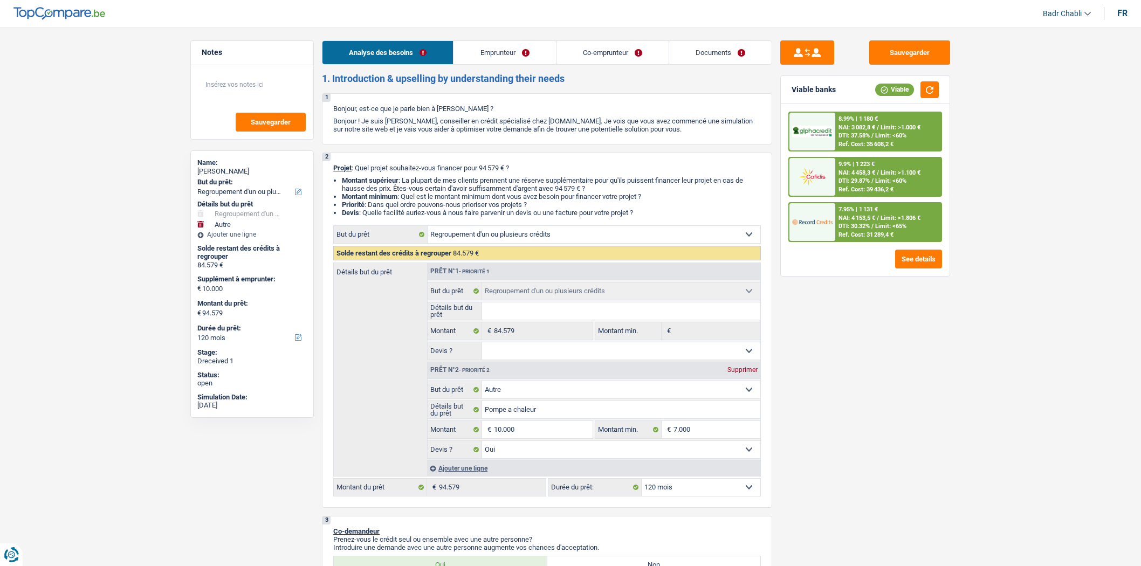
select select "mealVouchers"
click at [574, 56] on link "Co-emprunteur" at bounding box center [613, 52] width 112 height 23
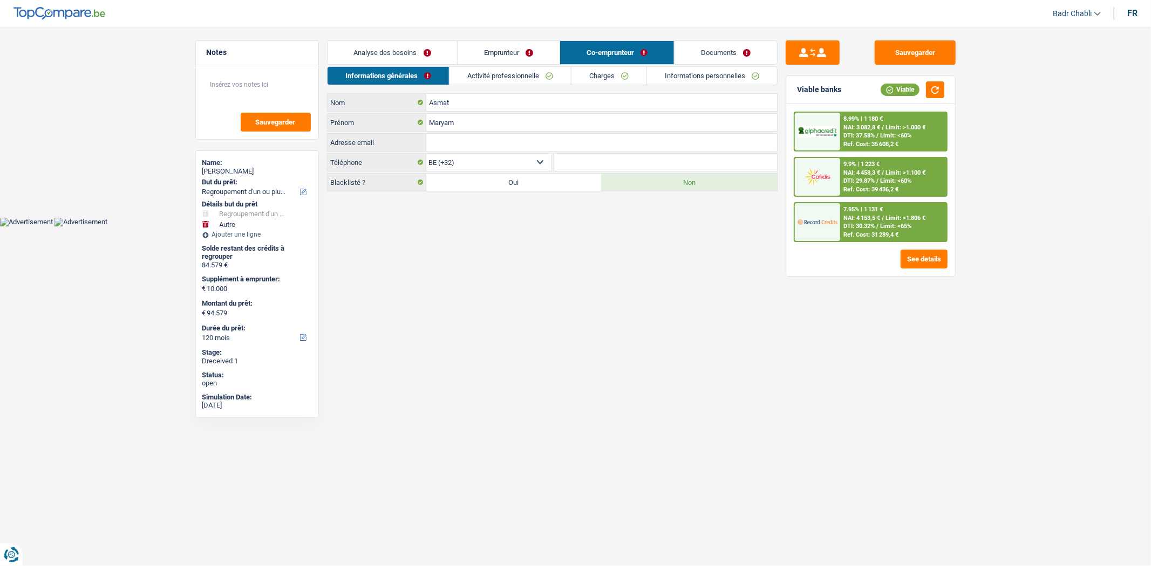
click at [508, 79] on link "Activité professionnelle" at bounding box center [509, 76] width 121 height 18
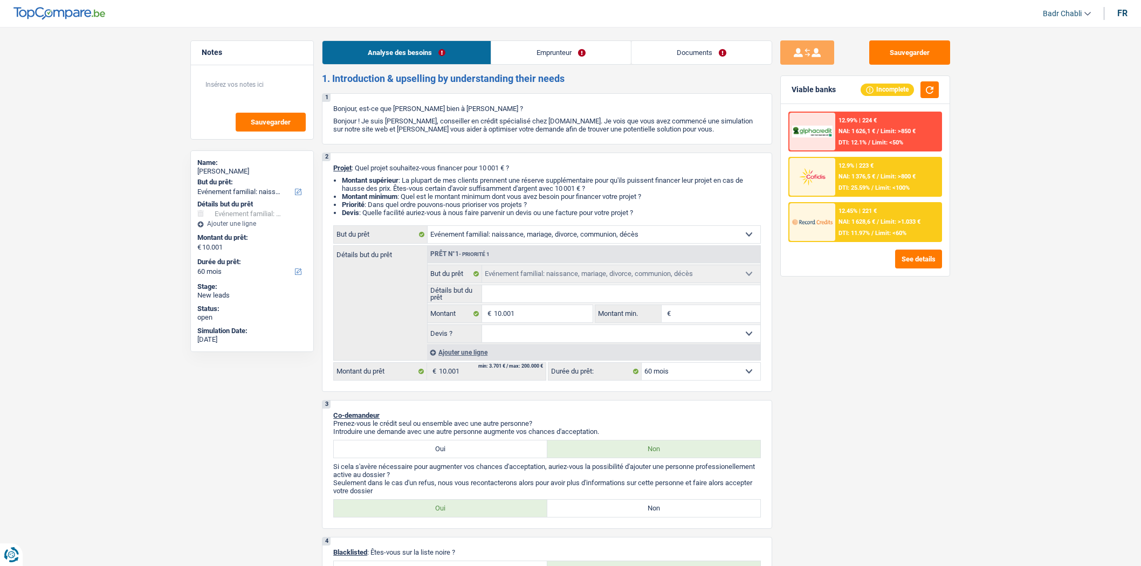
select select "familyEvent"
select select "60"
select select "familyEvent"
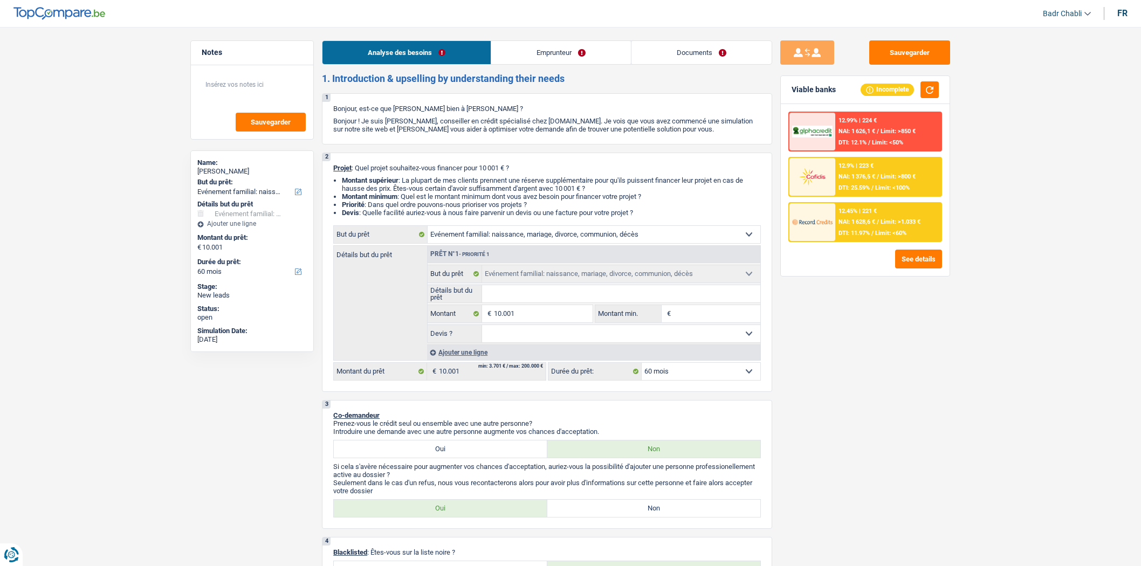
select select "60"
select select "mutuality"
select select "mutualityIndemnity"
select select "liveWithParents"
select select "familyEvent"
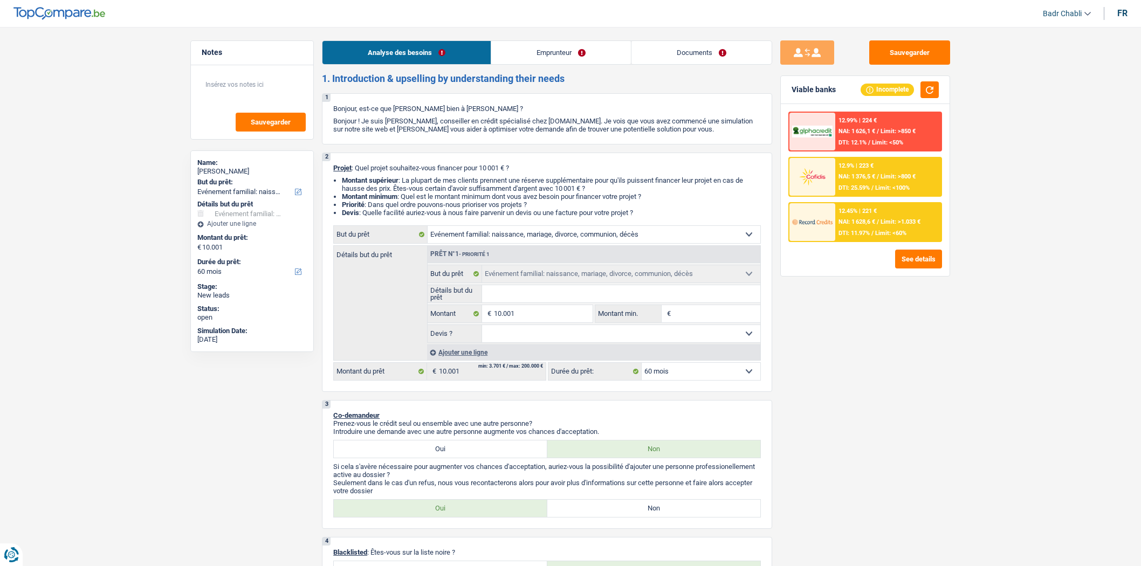
select select "familyEvent"
select select "60"
select select "32"
select select "single"
click at [523, 54] on link "Emprunteur" at bounding box center [561, 52] width 140 height 23
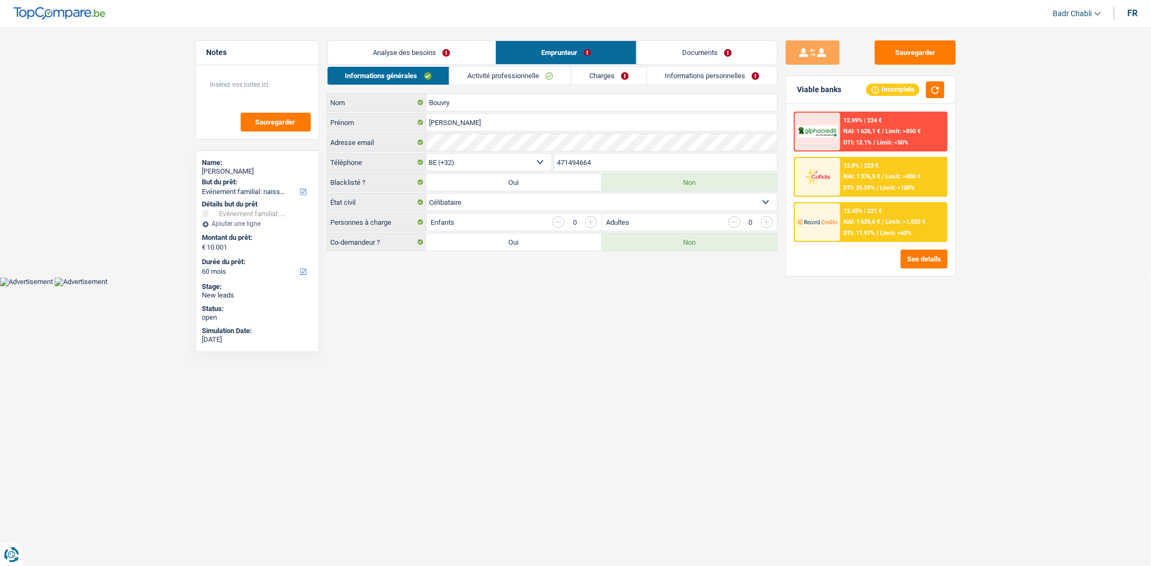
click at [400, 45] on link "Analyse des besoins" at bounding box center [411, 52] width 168 height 23
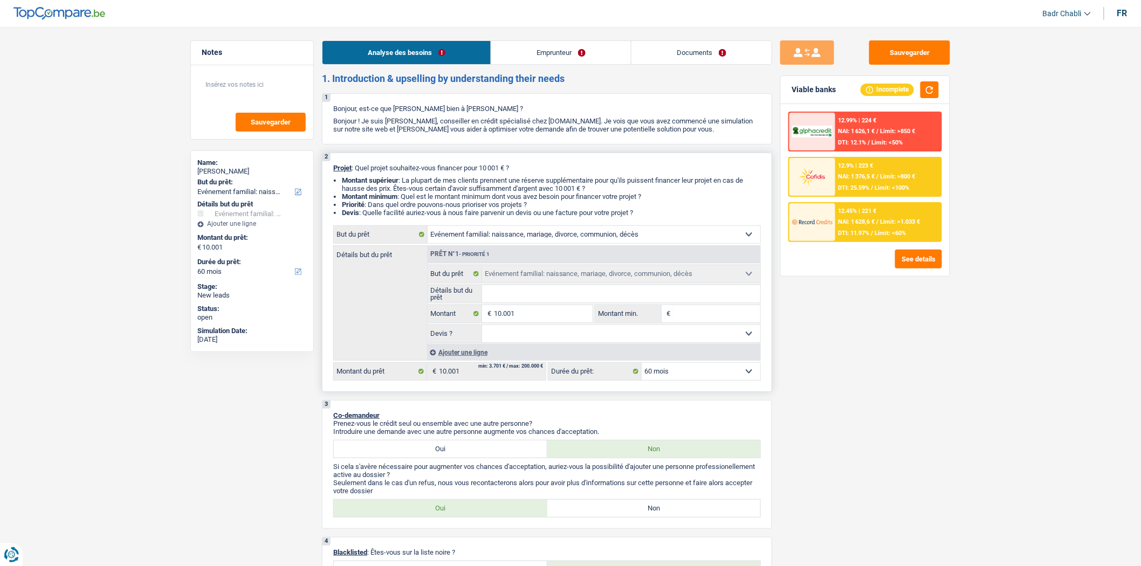
click at [569, 293] on input "Détails but du prêt" at bounding box center [621, 293] width 279 height 17
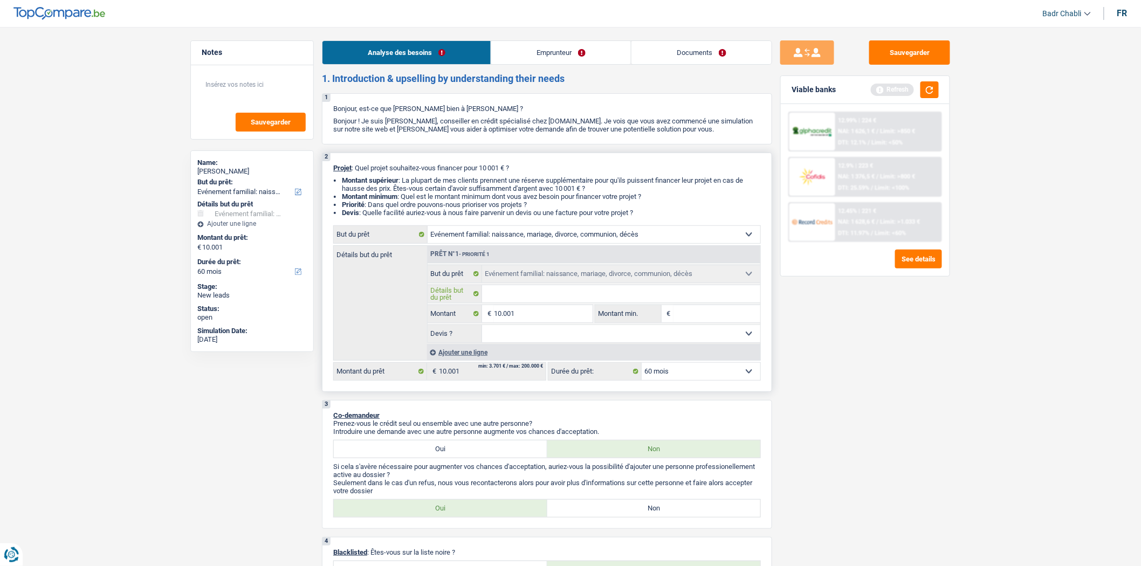
type input "N"
type input "Na"
type input "Nai"
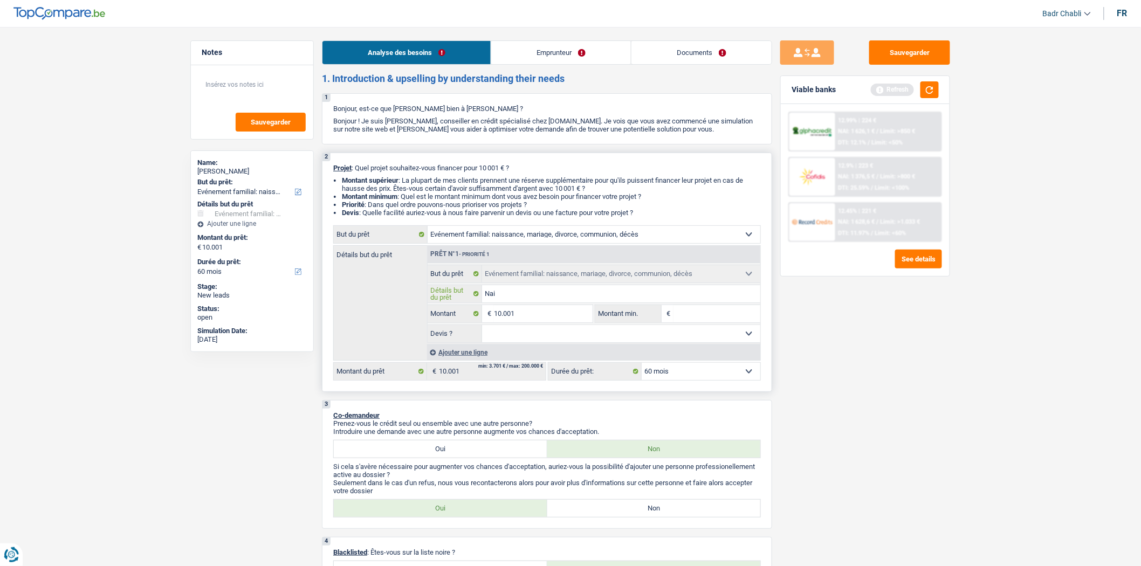
type input "Nai"
type input "Nais"
type input "Naiss"
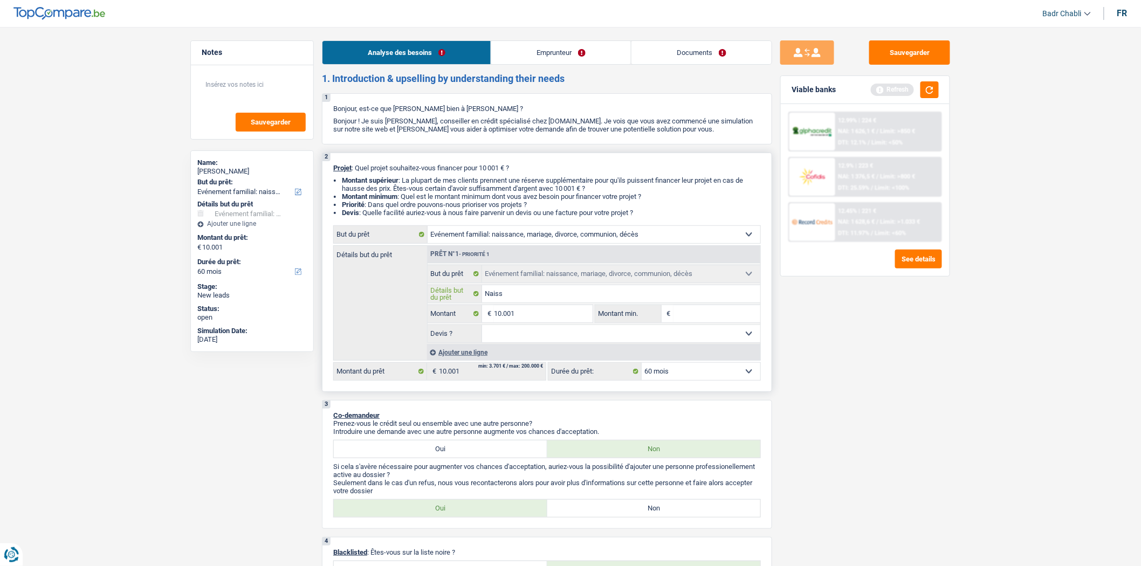
type input "Naissa"
type input "Naissan"
type input "Naissanc"
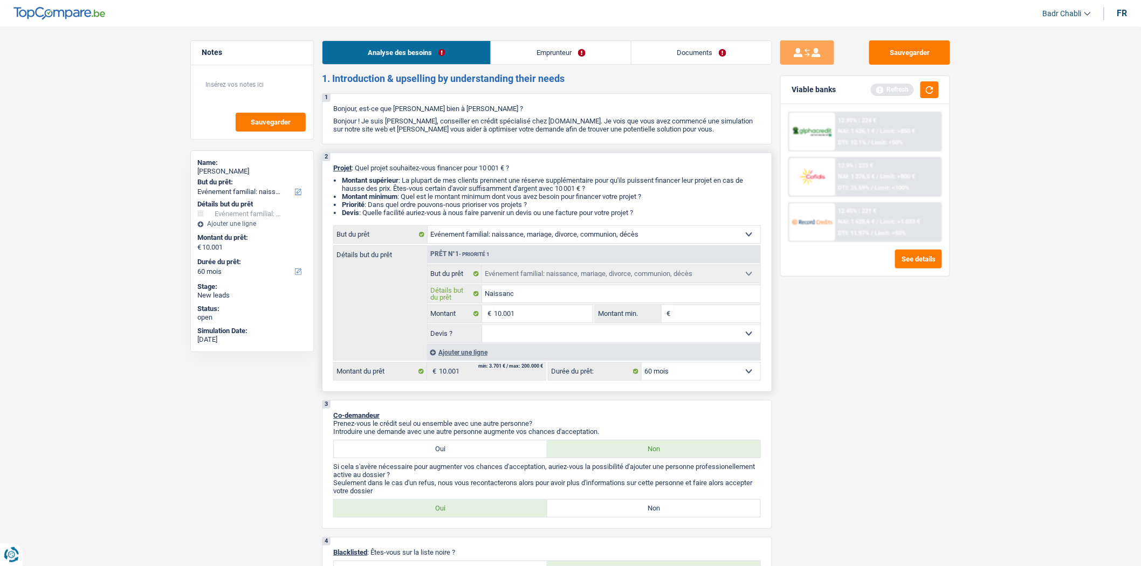
type input "Naissanc"
type input "Naissance"
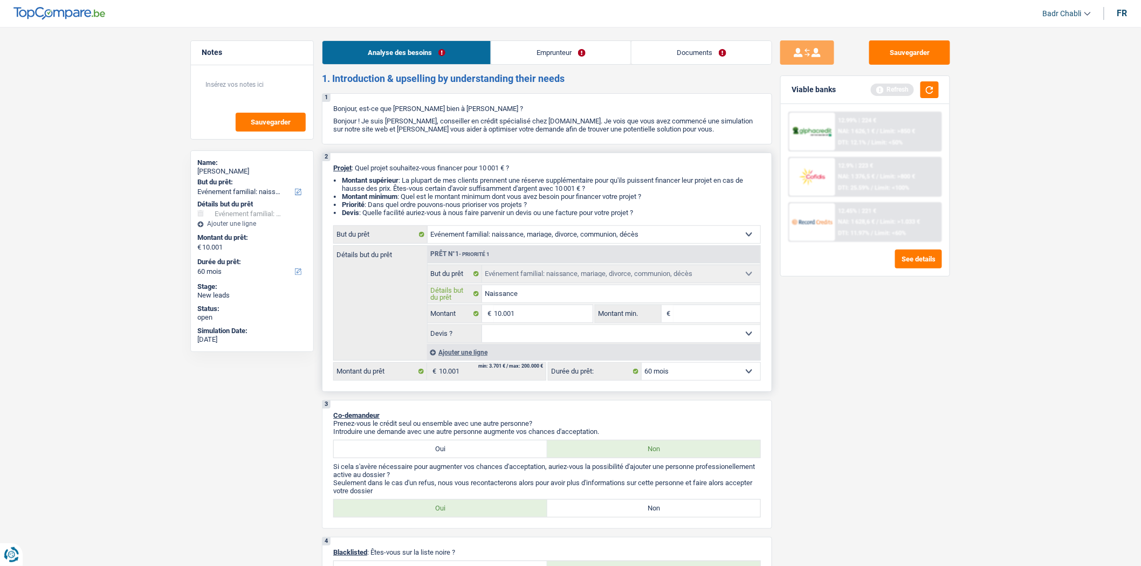
type input "Naissance e"
type input "Naissance en"
type input "Naissance enf"
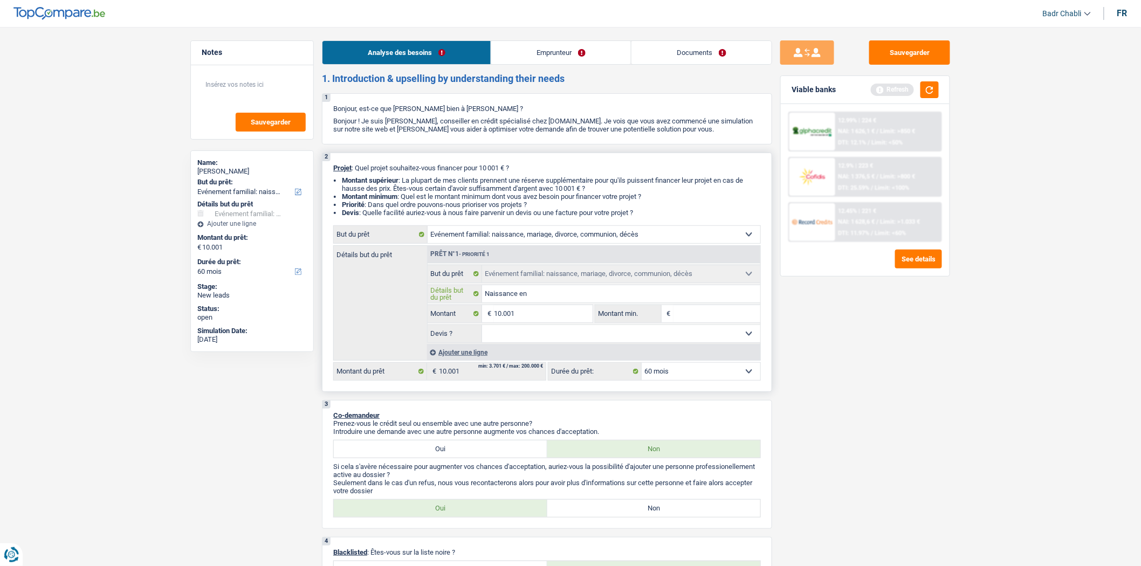
type input "Naissance enf"
type input "Naissance enfa"
type input "Naissance enfan"
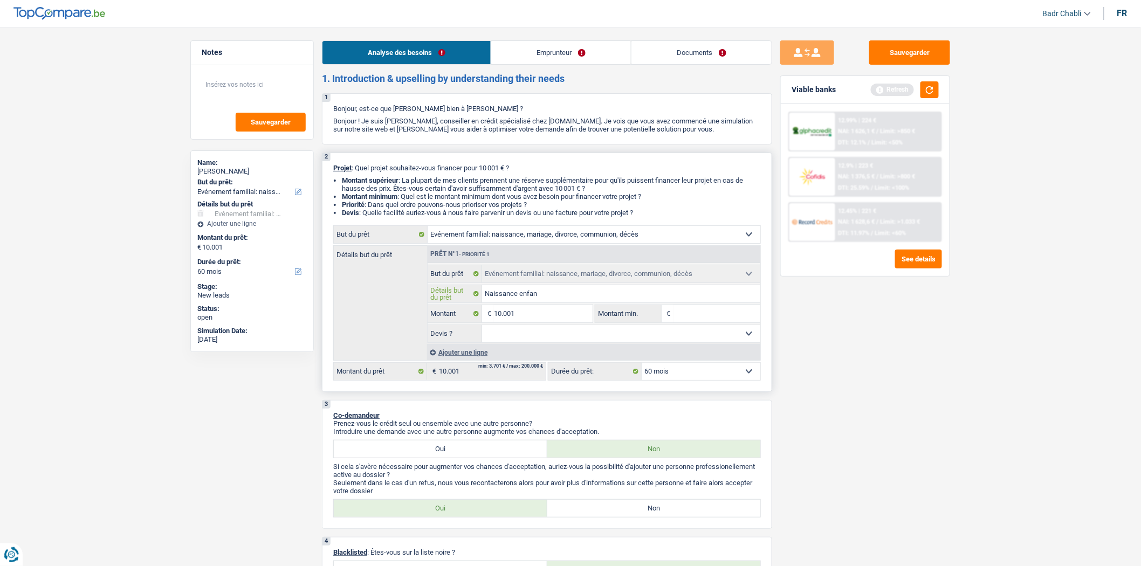
type input "Naissance enfant"
type input "Naissance enfant,"
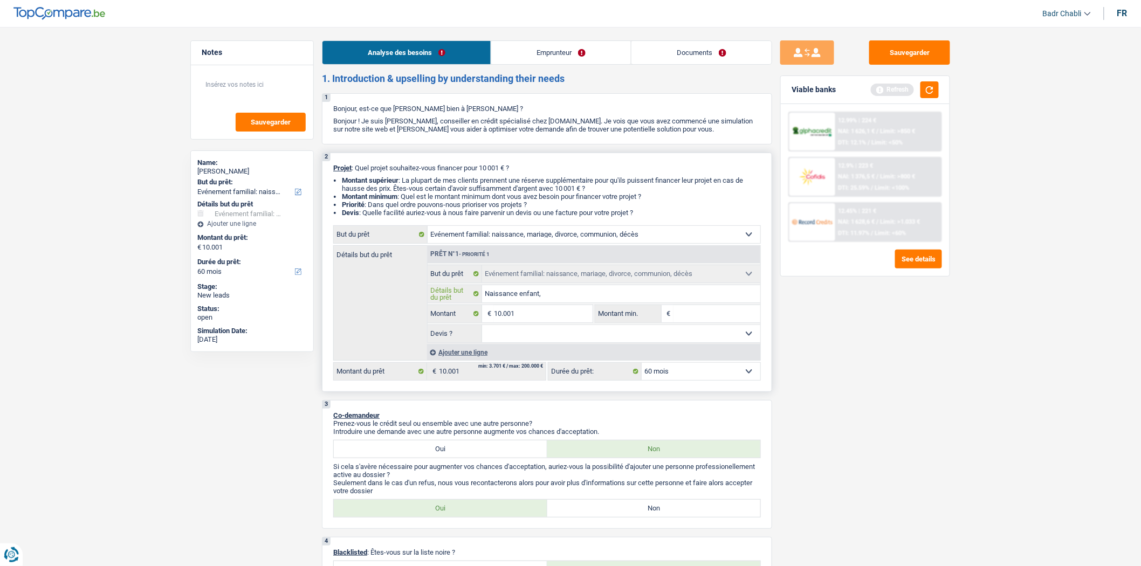
type input "Naissance enfant,"
type input "Naissance enfant, f"
type input "Naissance enfant, fa"
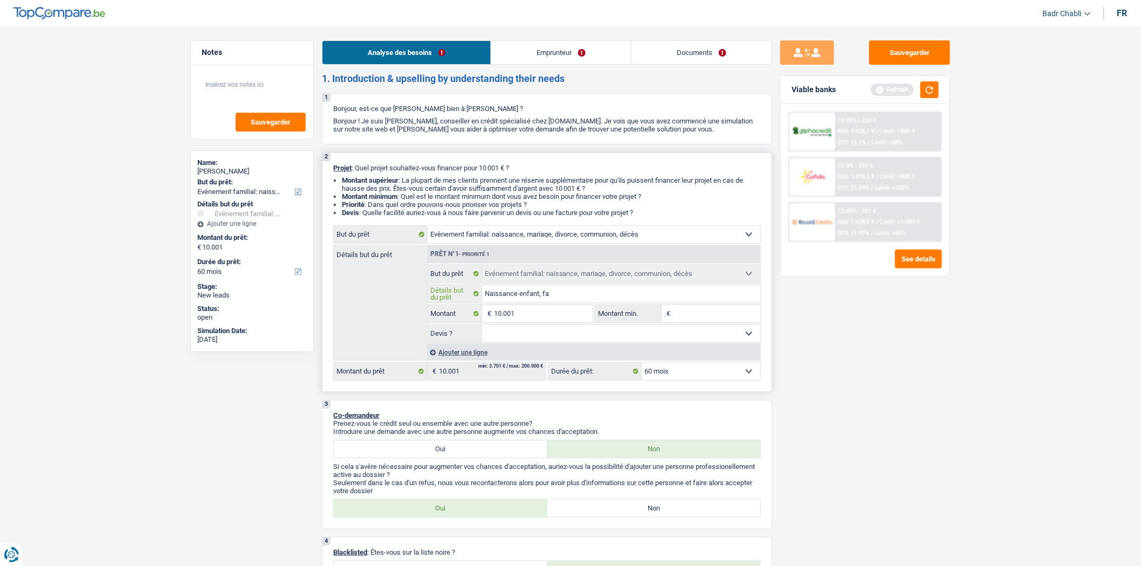
type input "Naissance enfant, f"
type input "Naissance enfant, fr"
type input "Naissance enfant, fra"
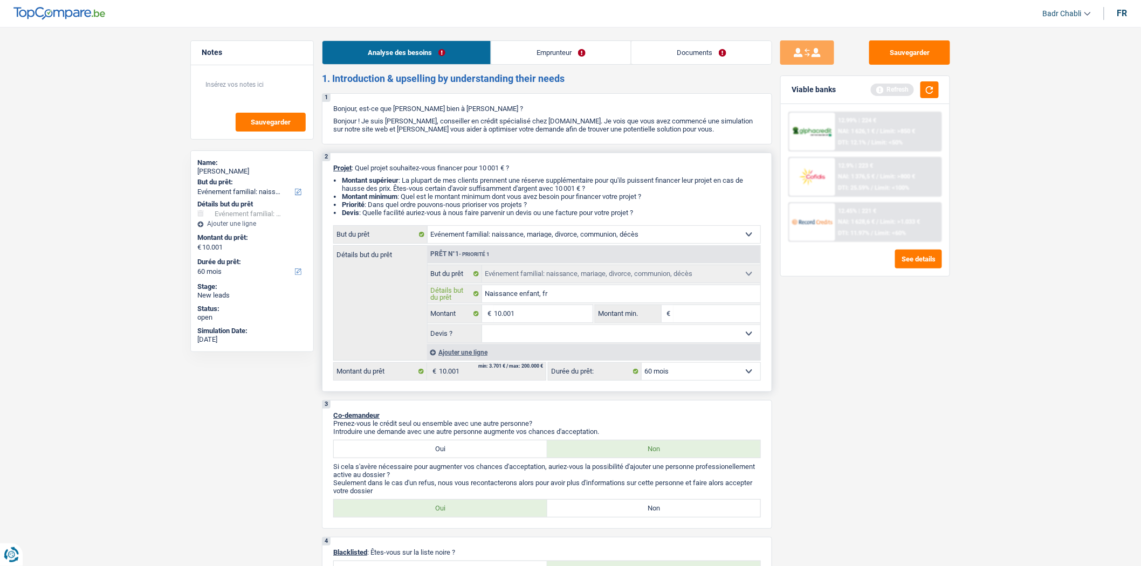
type input "Naissance enfant, fra"
type input "Naissance enfant, fras"
type input "Naissance enfant, fra"
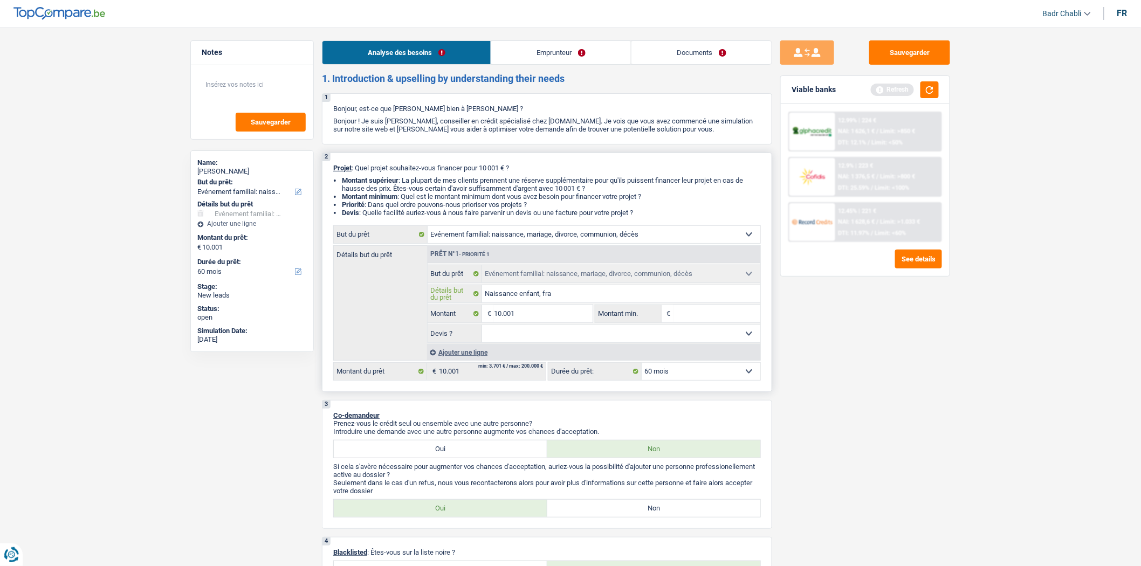
type input "Naissance enfant, frai"
type input "Naissance enfant, frais"
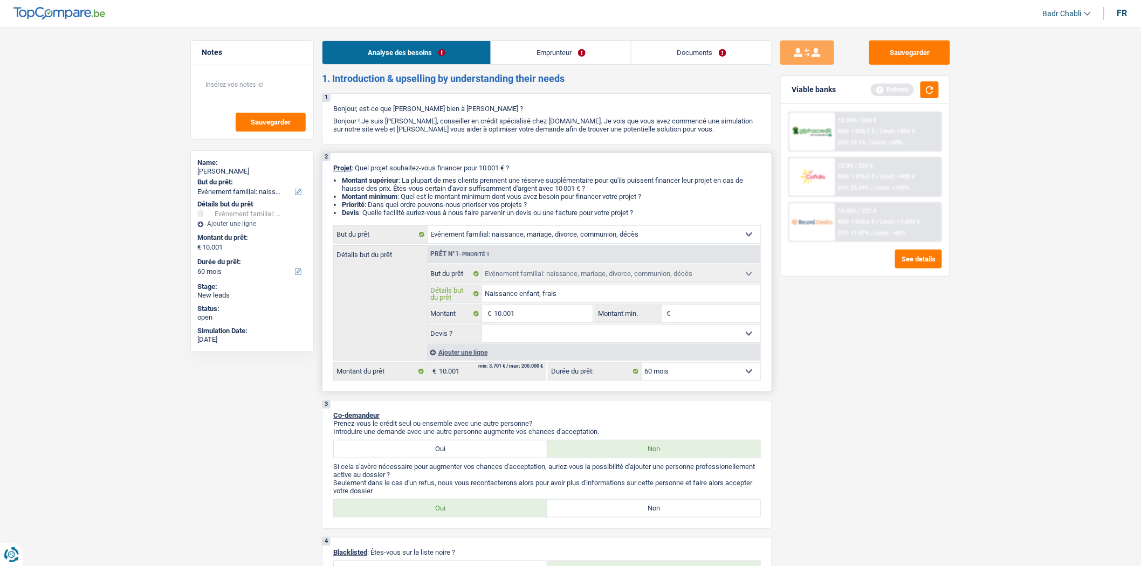
type input "Naissance enfant, frais"
type input "Naissance enfant, frais l"
type input "Naissance enfant, frais li"
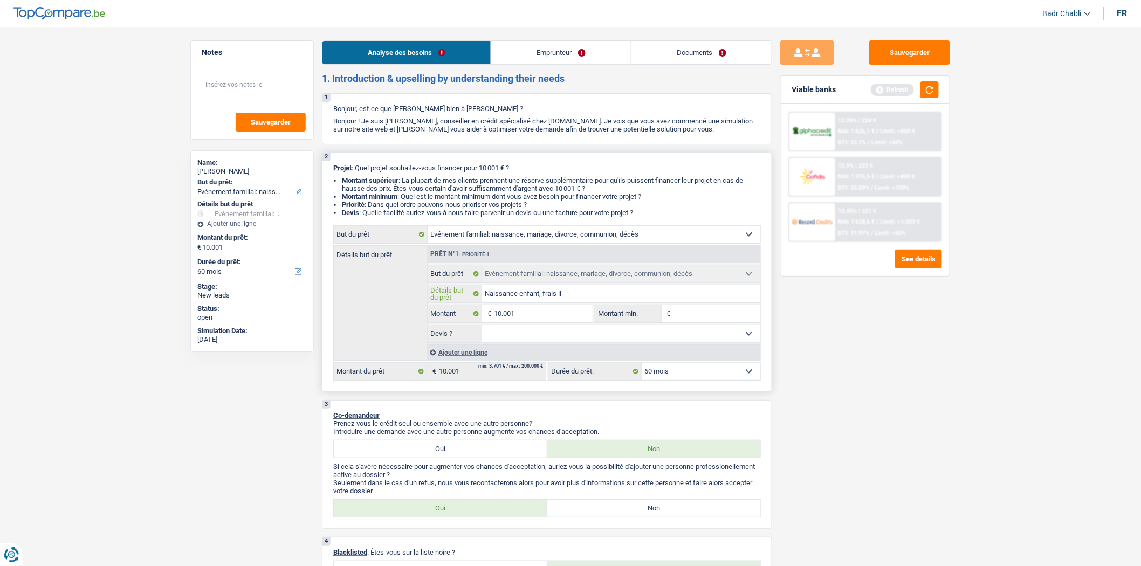
type input "Naissance enfant, frais lié"
click at [703, 311] on input "Montant min." at bounding box center [717, 313] width 87 height 17
type input "8"
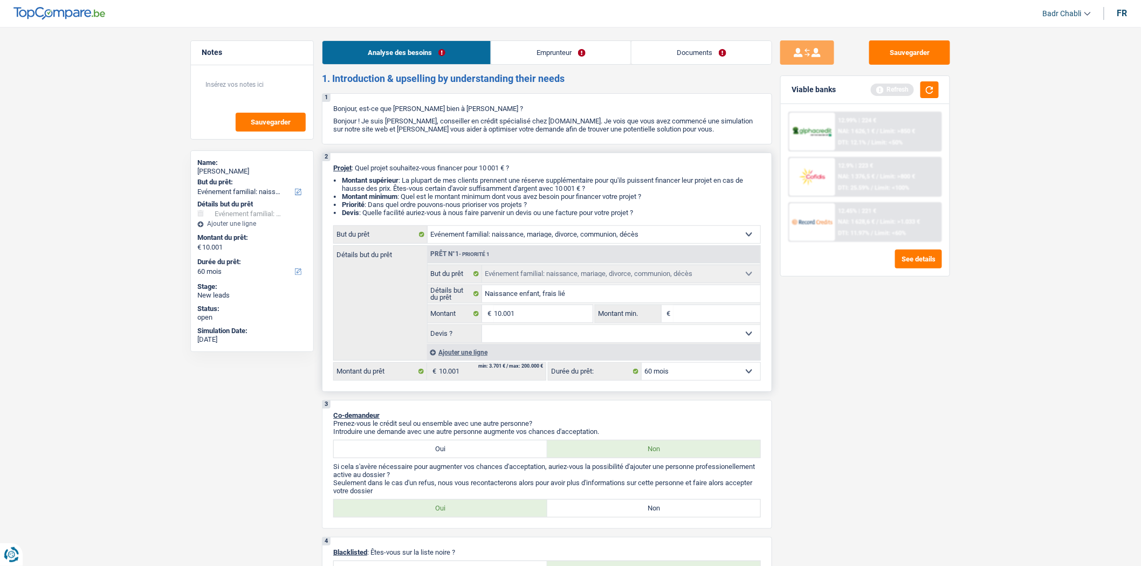
type input "8"
type input "80"
type input "800"
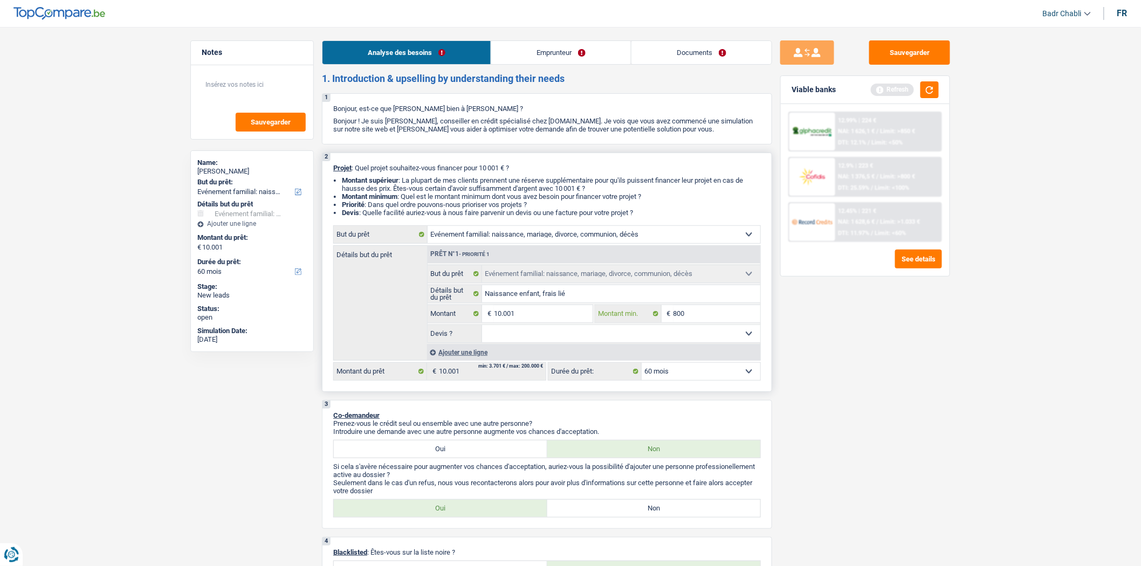
type input "8.000"
drag, startPoint x: 640, startPoint y: 330, endPoint x: 640, endPoint y: 342, distance: 12.4
click at [640, 330] on select "Oui Non Non répondu Sélectionner une option" at bounding box center [621, 333] width 279 height 17
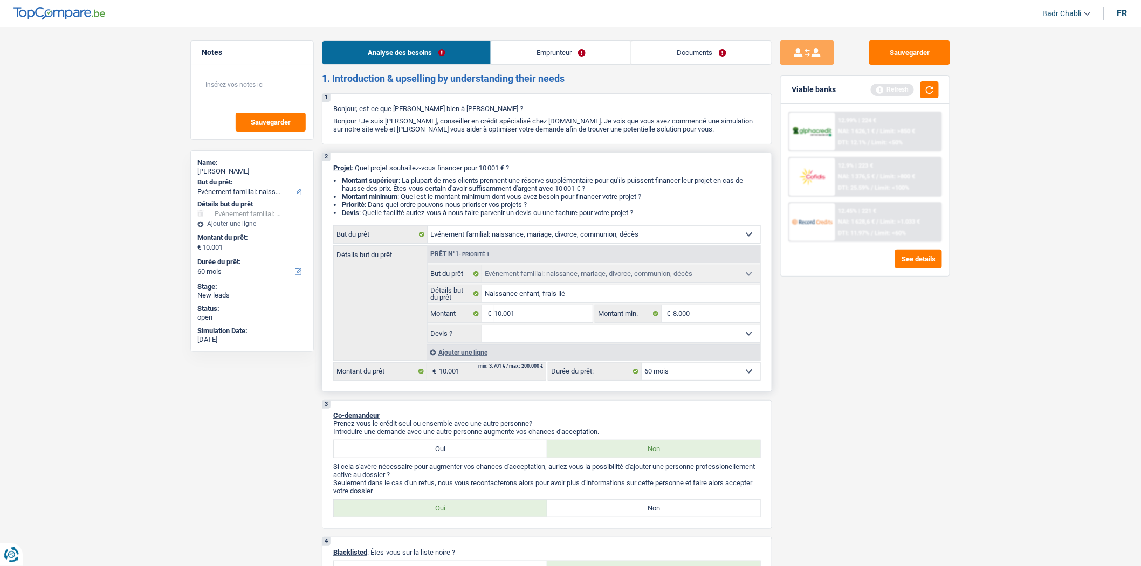
select select "false"
click at [482, 328] on select "Oui Non Non répondu Sélectionner une option" at bounding box center [621, 333] width 279 height 17
select select "false"
click at [639, 511] on label "Non" at bounding box center [655, 508] width 214 height 17
click at [639, 511] on input "Non" at bounding box center [655, 508] width 214 height 17
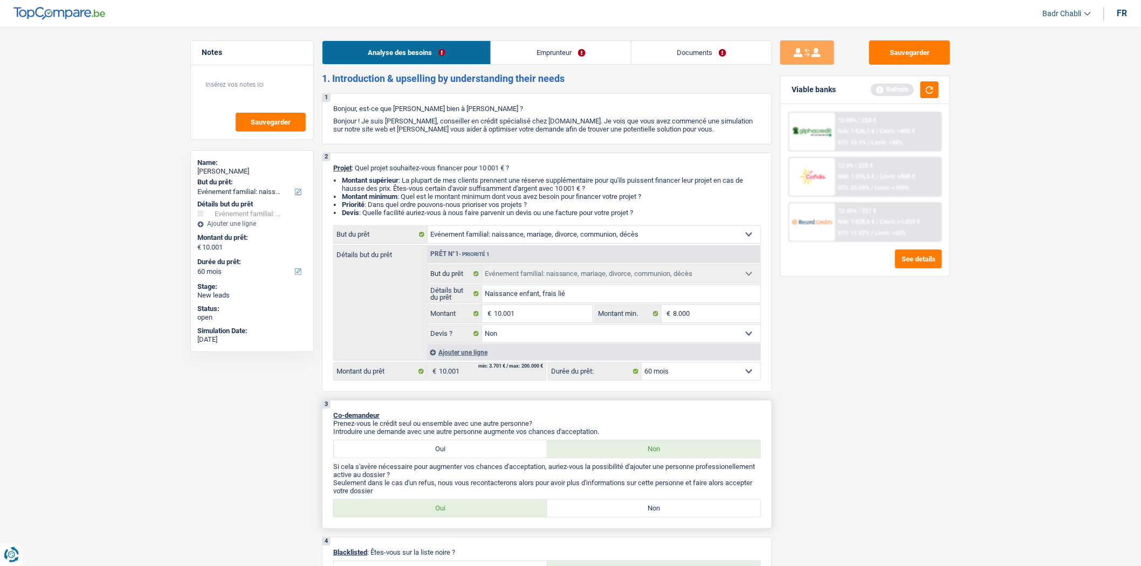
radio input "true"
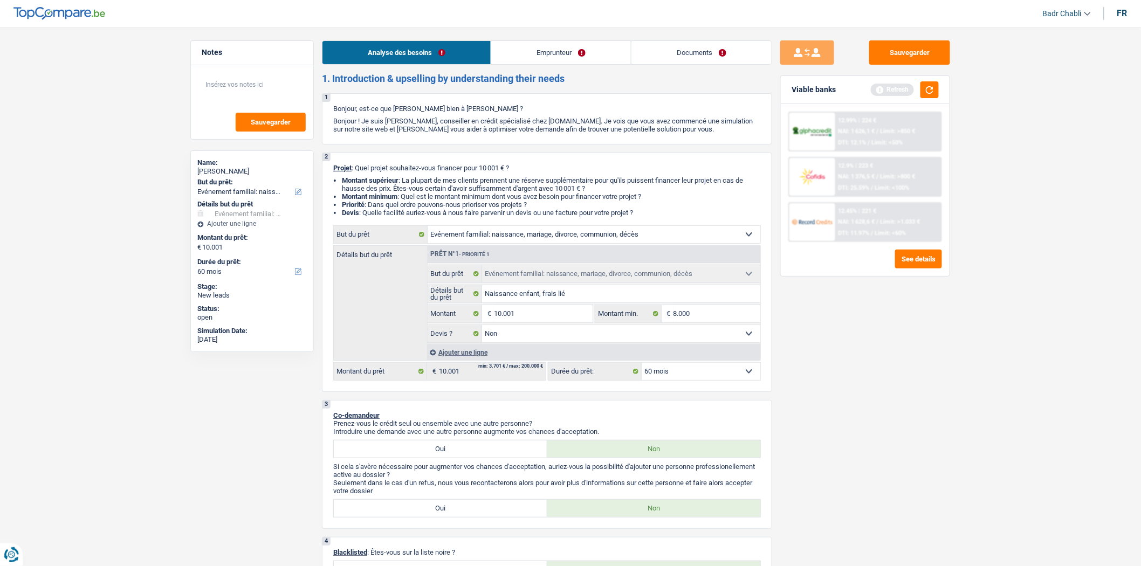
click at [540, 51] on link "Emprunteur" at bounding box center [561, 52] width 140 height 23
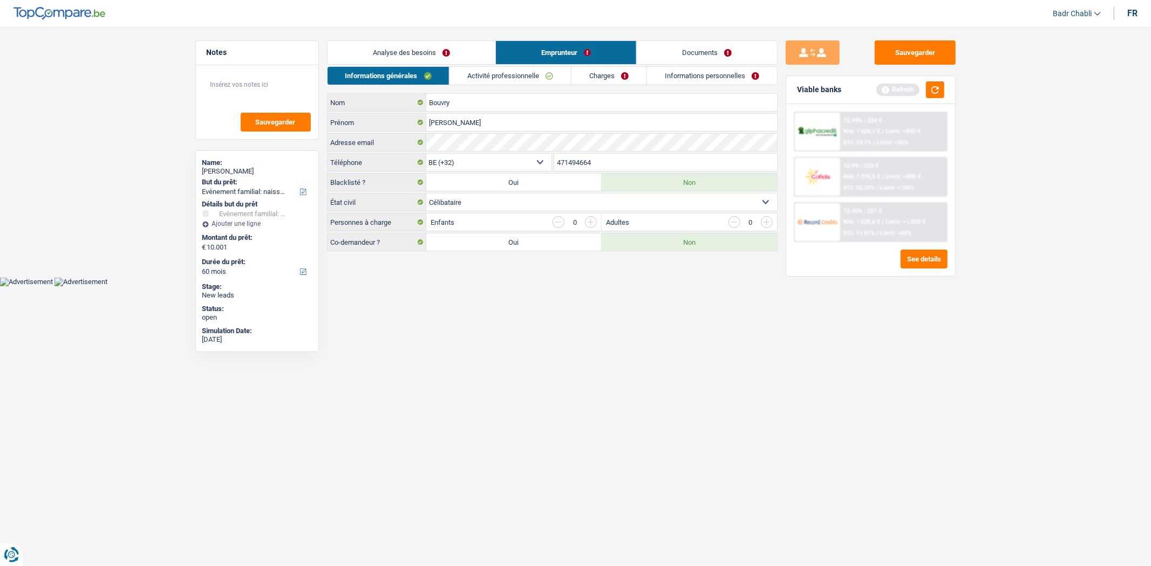
click at [512, 200] on select "Célibataire Marié(e) Cohabitant(e) légal(e) Divorcé(e) Veuf(ve) Séparé (de fait…" at bounding box center [601, 202] width 351 height 17
select select "cohabitation"
click at [426, 194] on select "Célibataire Marié(e) Cohabitant(e) légal(e) Divorcé(e) Veuf(ve) Séparé (de fait…" at bounding box center [601, 202] width 351 height 17
click at [507, 244] on label "Oui" at bounding box center [513, 242] width 175 height 17
click at [507, 244] on input "Oui" at bounding box center [513, 242] width 175 height 17
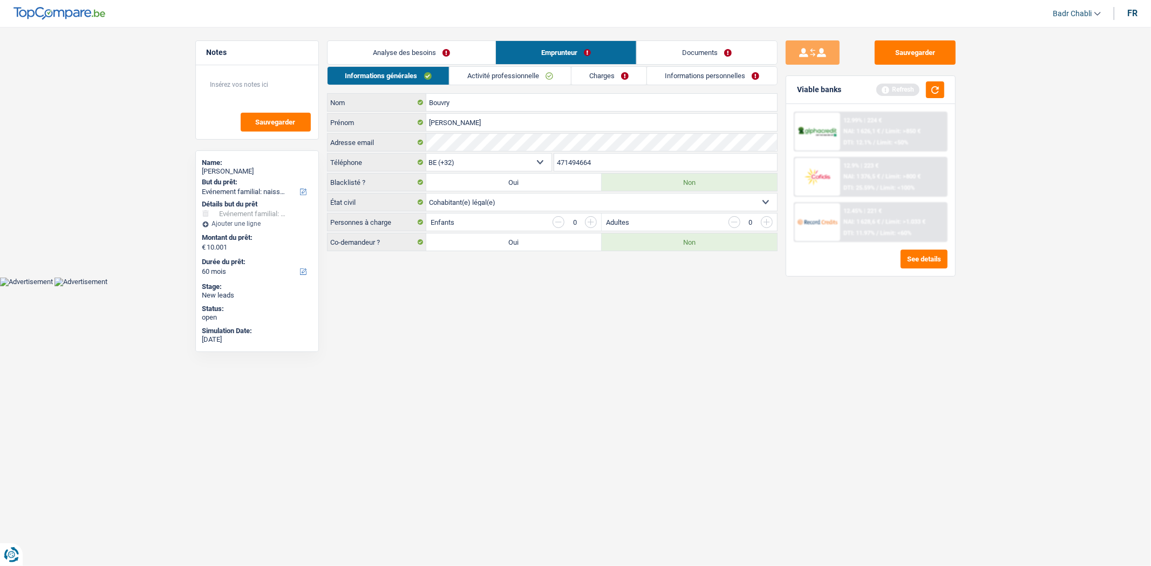
radio input "true"
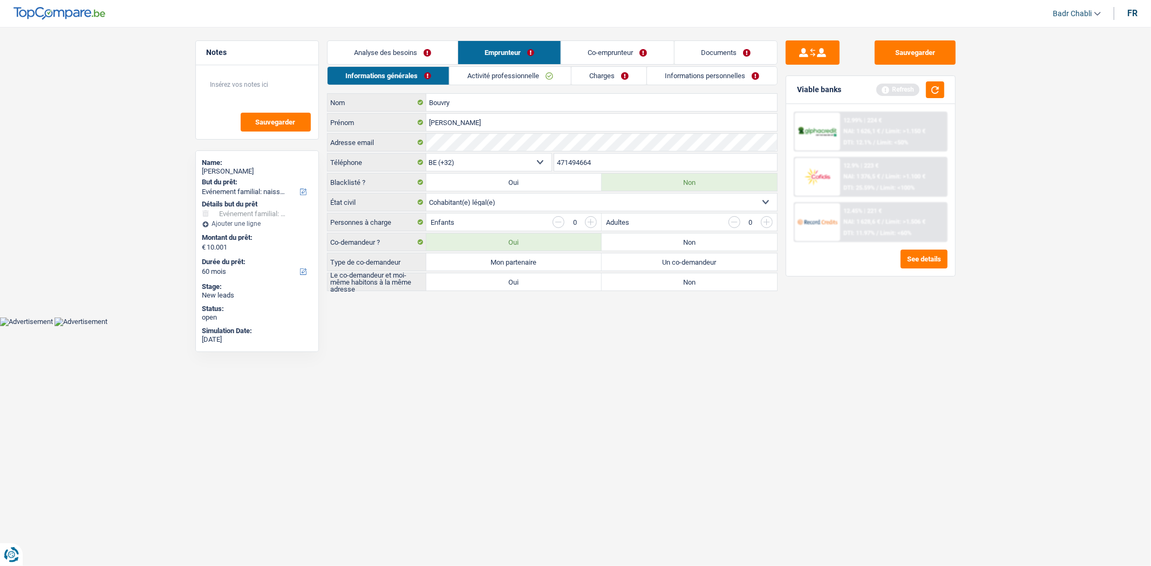
click at [537, 263] on label "Mon partenaire" at bounding box center [513, 262] width 175 height 17
click at [537, 263] on input "Mon partenaire" at bounding box center [513, 262] width 175 height 17
radio input "true"
click at [533, 278] on label "Oui" at bounding box center [513, 281] width 175 height 17
click at [533, 278] on input "Oui" at bounding box center [513, 281] width 175 height 17
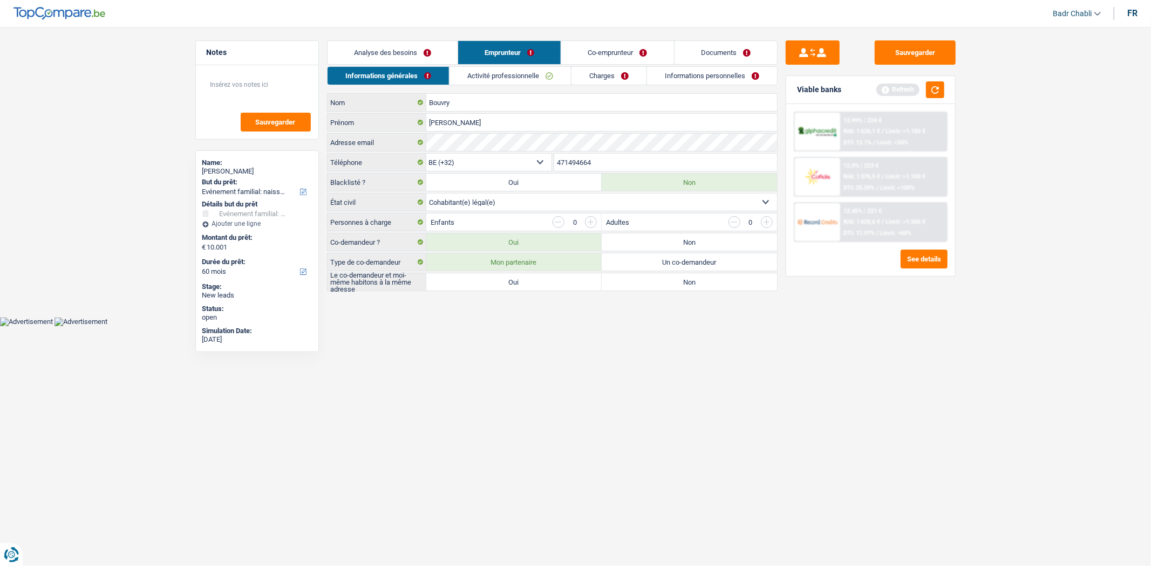
radio input "true"
click at [589, 223] on input "button" at bounding box center [591, 222] width 12 height 12
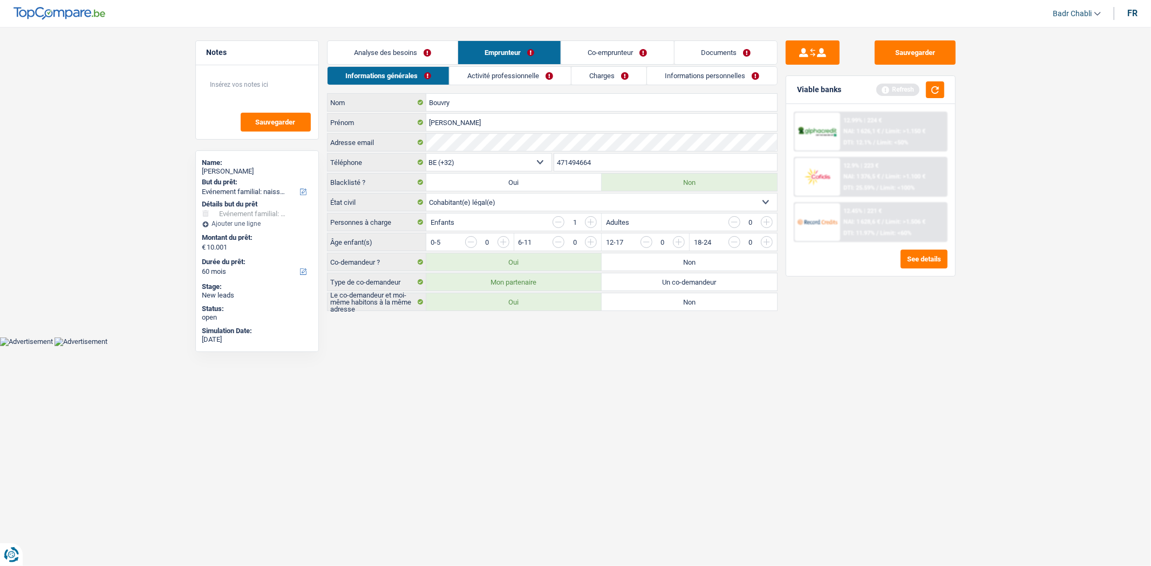
click at [589, 223] on input "button" at bounding box center [591, 222] width 12 height 12
click at [680, 241] on input "button" at bounding box center [897, 244] width 449 height 17
click at [593, 241] on input "button" at bounding box center [809, 244] width 449 height 17
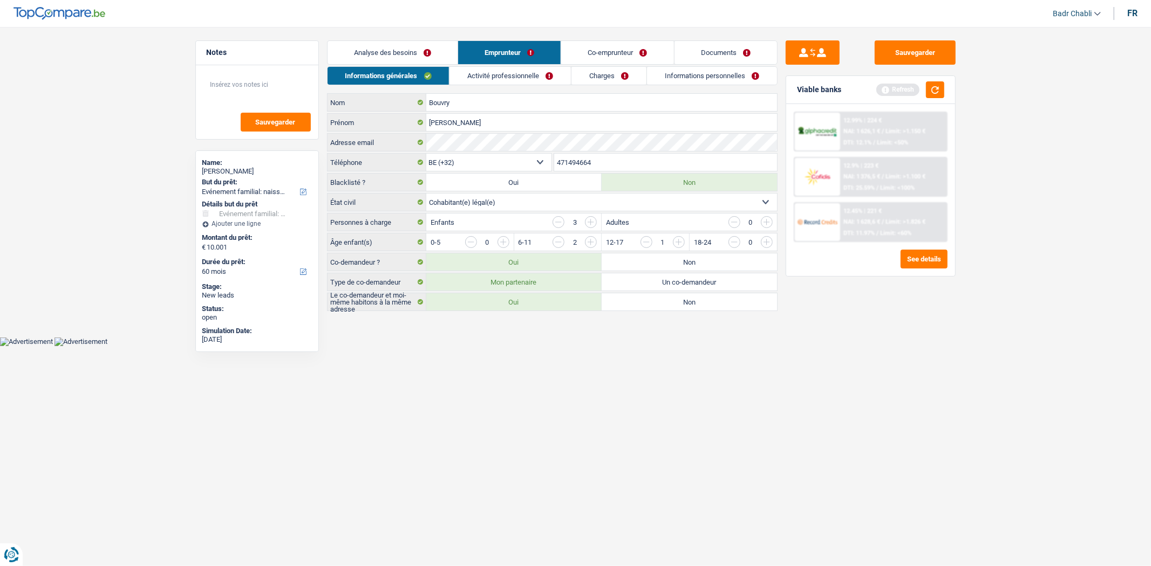
click at [502, 244] on input "button" at bounding box center [721, 244] width 449 height 17
click at [503, 244] on input "button" at bounding box center [721, 244] width 449 height 17
click at [638, 243] on input "button" at bounding box center [809, 244] width 449 height 17
click at [642, 244] on input "button" at bounding box center [646, 242] width 12 height 12
click at [500, 243] on input "button" at bounding box center [721, 244] width 449 height 17
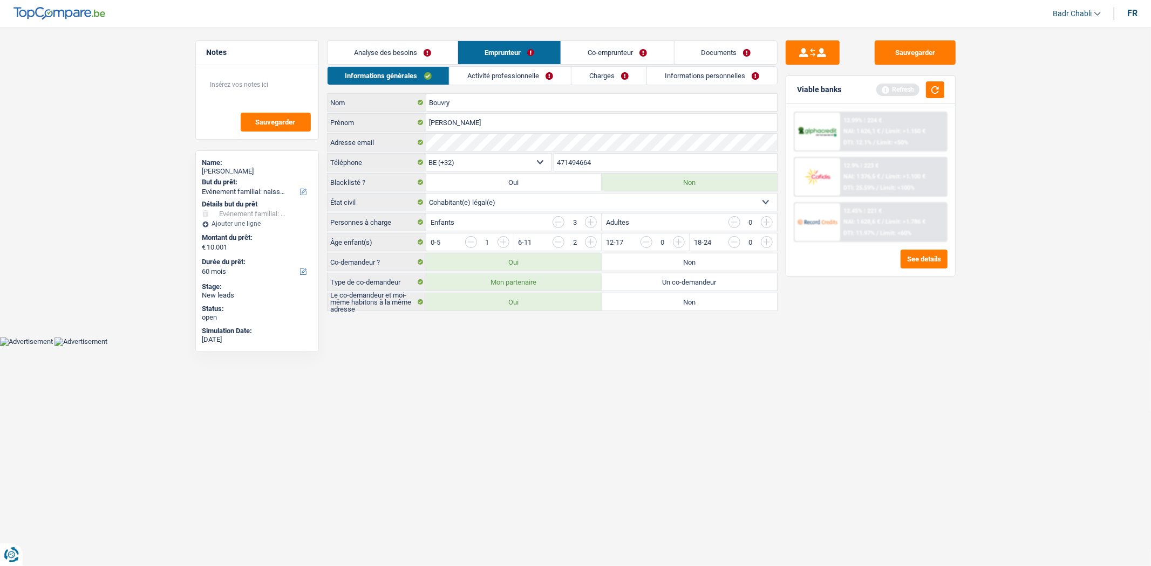
click at [416, 58] on link "Analyse des besoins" at bounding box center [392, 52] width 130 height 23
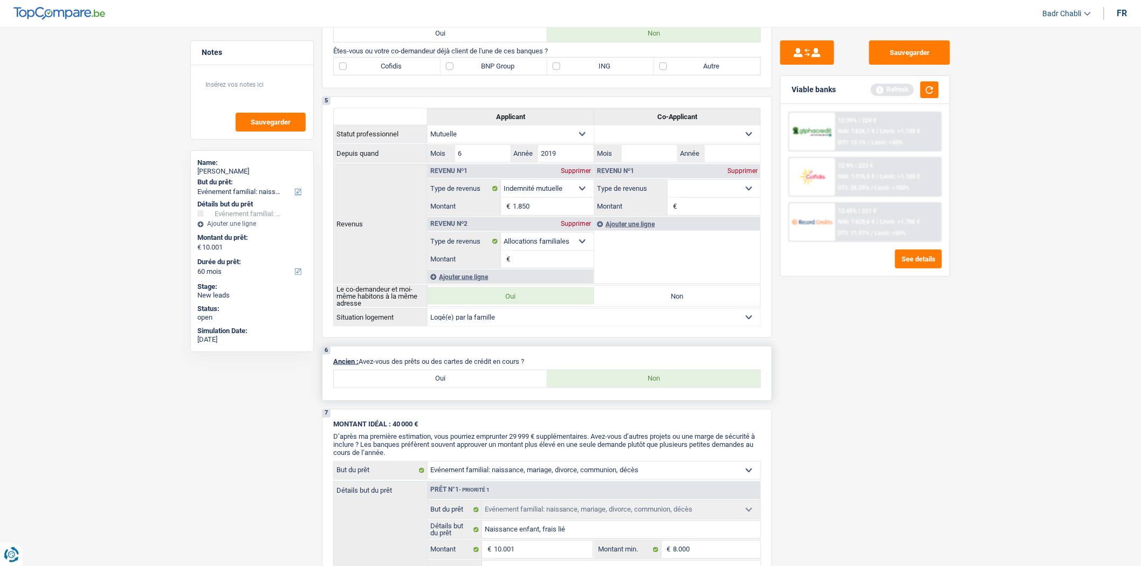
scroll to position [779, 0]
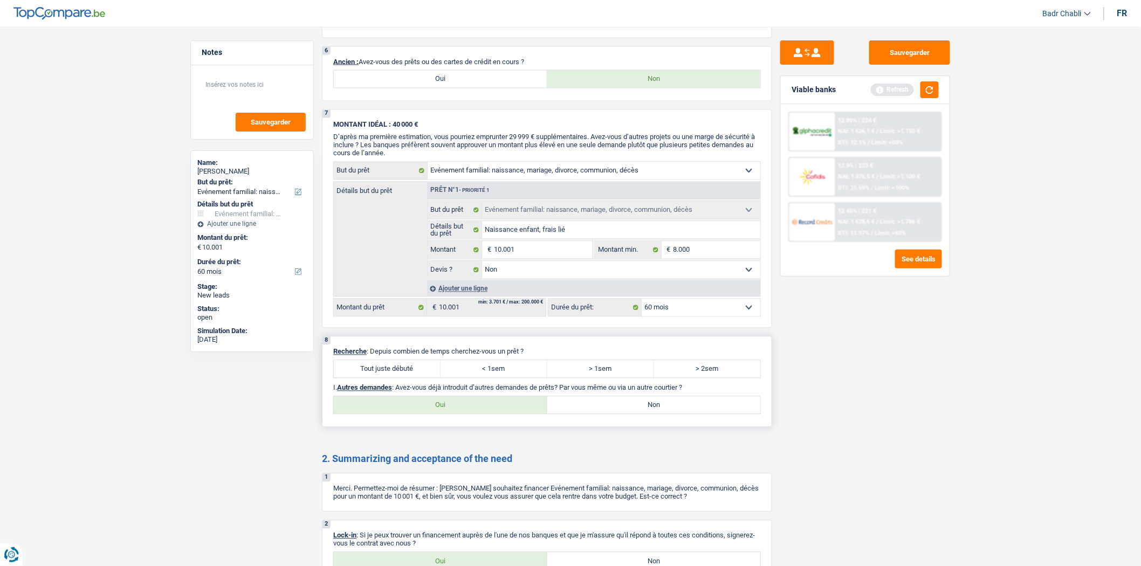
click at [423, 378] on label "Tout juste débuté" at bounding box center [387, 369] width 107 height 17
click at [423, 378] on input "Tout juste débuté" at bounding box center [387, 369] width 107 height 17
radio input "true"
click at [664, 414] on label "Non" at bounding box center [655, 405] width 214 height 17
click at [664, 414] on input "Non" at bounding box center [655, 405] width 214 height 17
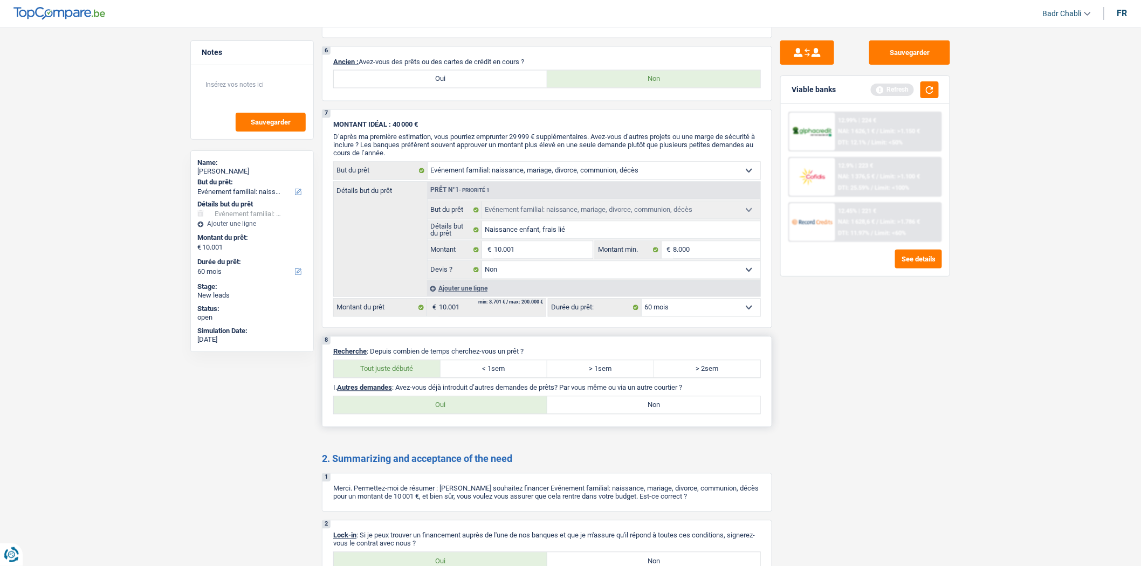
radio input "true"
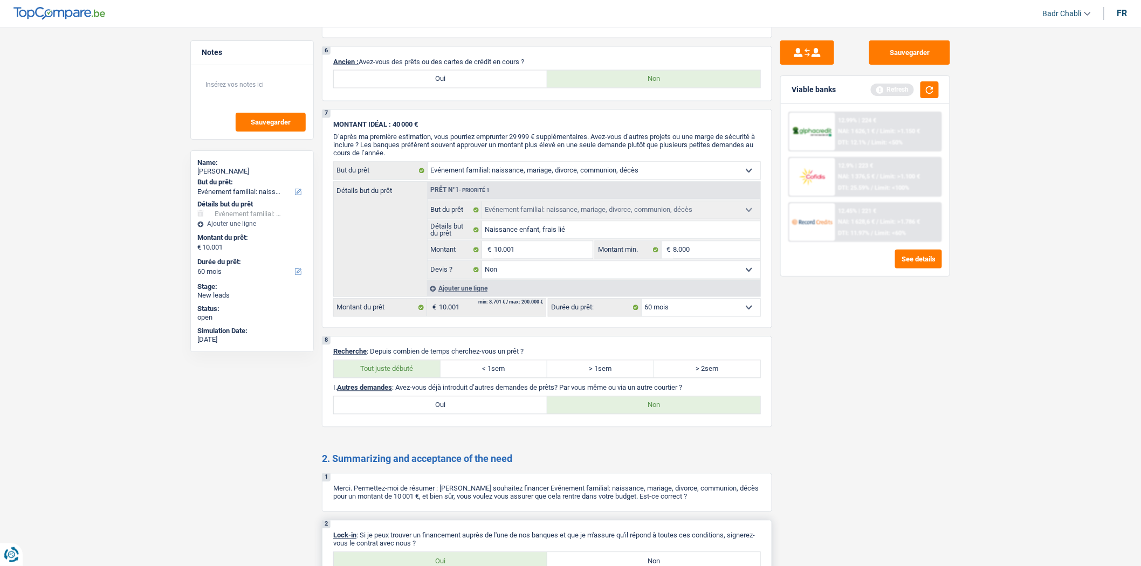
scroll to position [909, 0]
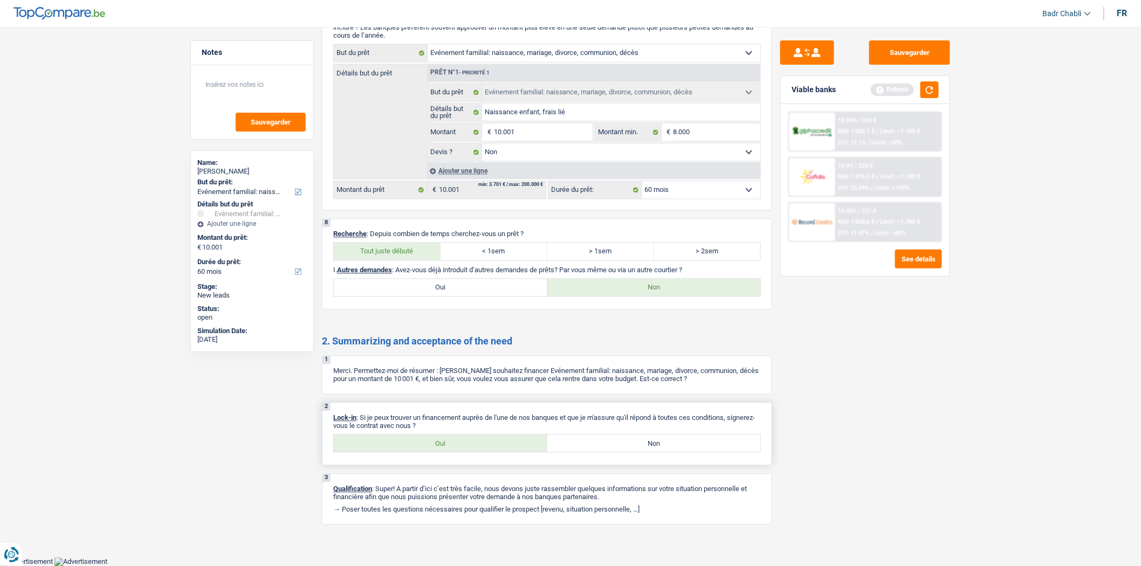
click at [482, 440] on label "Oui" at bounding box center [441, 443] width 214 height 17
click at [482, 440] on input "Oui" at bounding box center [441, 443] width 214 height 17
radio input "true"
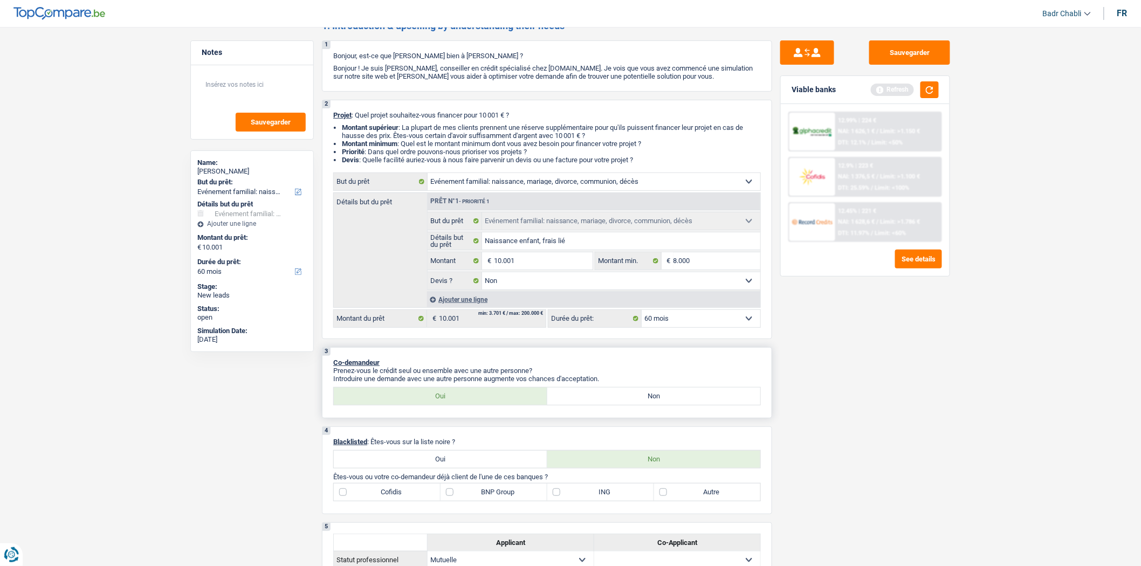
scroll to position [120, 0]
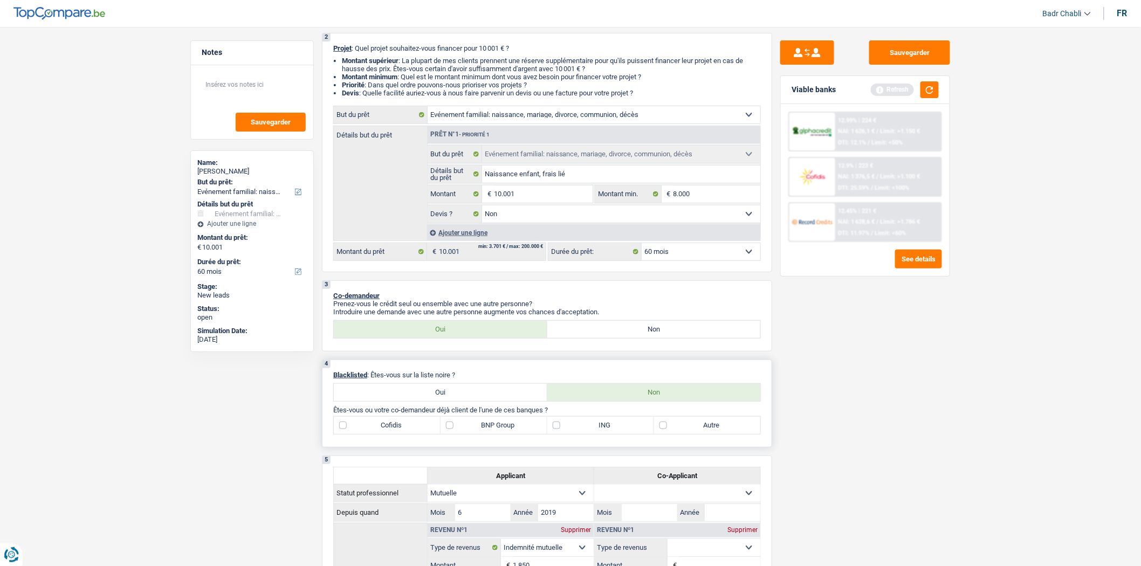
click at [558, 429] on label "ING" at bounding box center [601, 425] width 107 height 17
click at [558, 429] on input "ING" at bounding box center [601, 425] width 107 height 17
checkbox input "true"
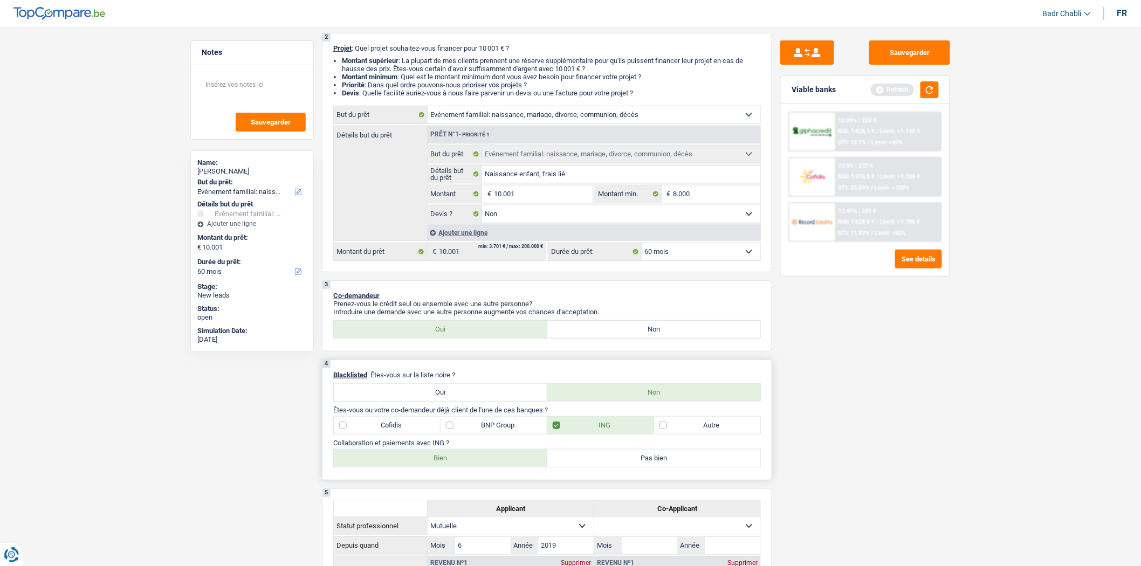
click at [466, 461] on label "Bien" at bounding box center [441, 458] width 214 height 17
click at [466, 461] on input "Bien" at bounding box center [441, 458] width 214 height 17
radio input "true"
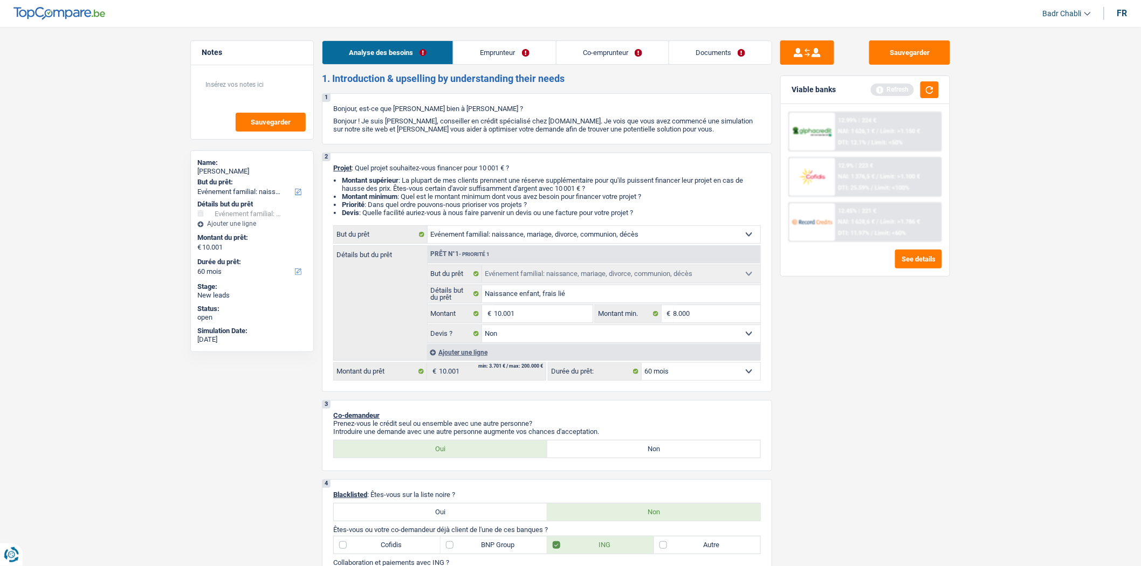
click at [529, 51] on link "Emprunteur" at bounding box center [505, 52] width 102 height 23
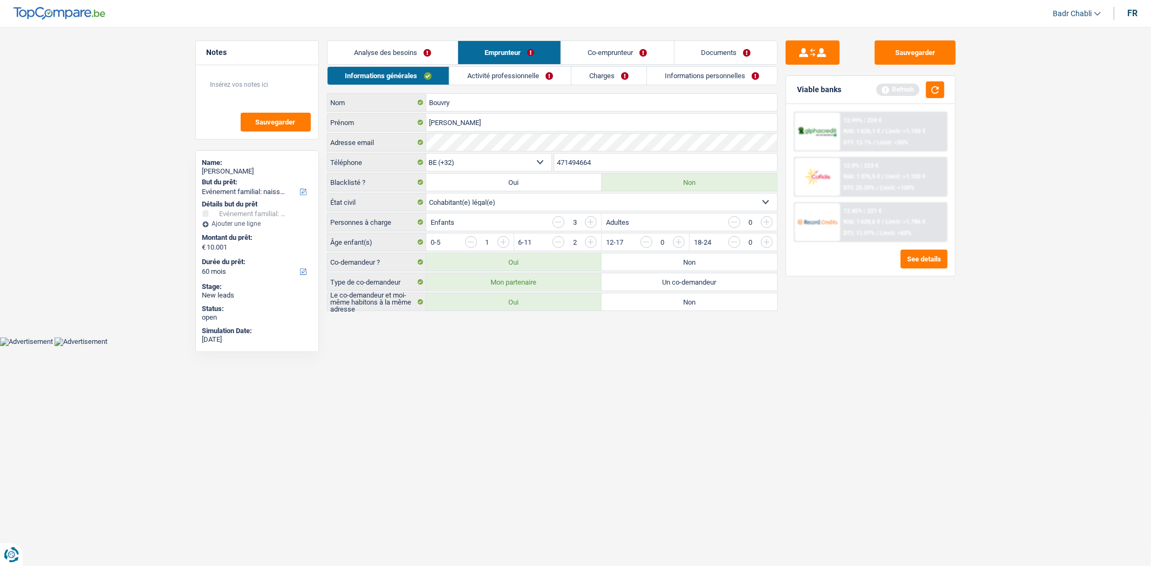
click at [504, 67] on link "Activité professionnelle" at bounding box center [509, 76] width 121 height 18
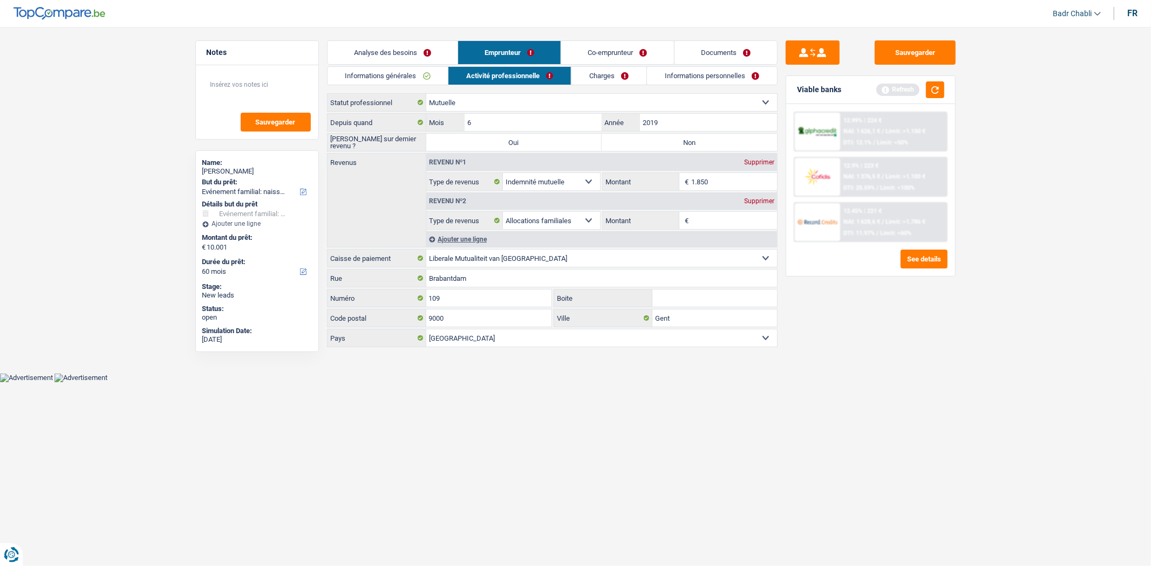
click at [642, 139] on label "Non" at bounding box center [688, 142] width 175 height 17
click at [642, 139] on input "Non" at bounding box center [688, 142] width 175 height 17
radio input "true"
click at [769, 200] on div "Supprimer" at bounding box center [759, 201] width 36 height 6
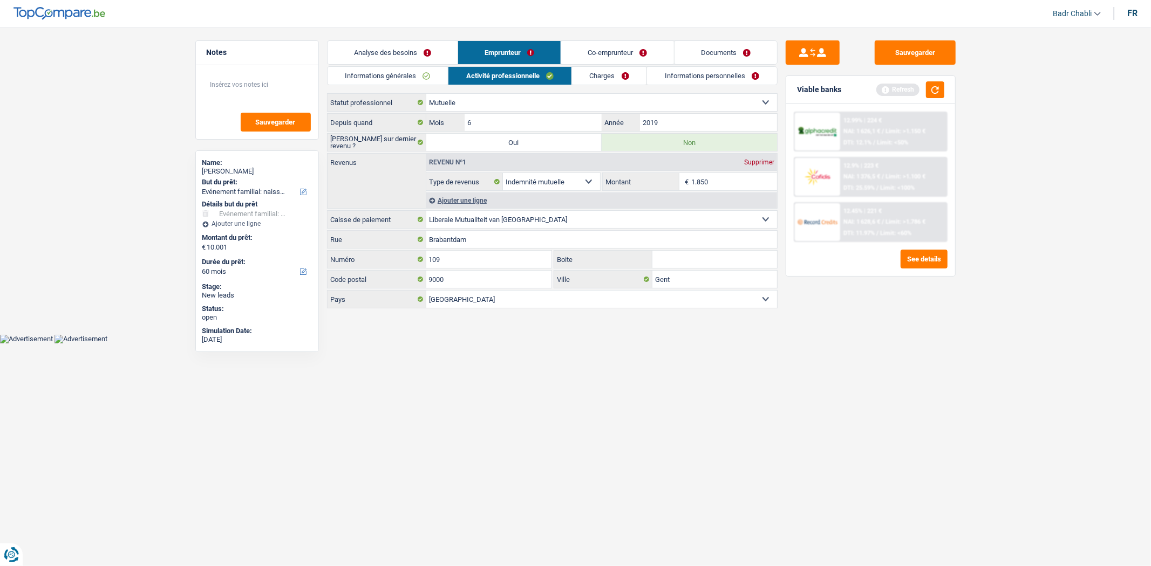
click at [618, 54] on link "Co-emprunteur" at bounding box center [617, 52] width 112 height 23
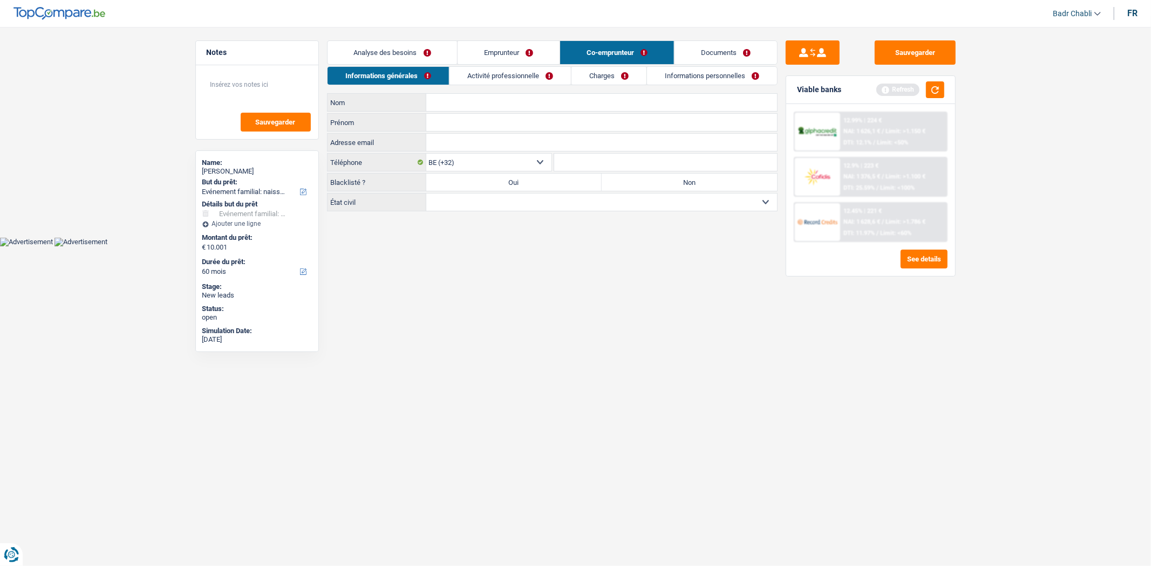
click at [652, 180] on label "Non" at bounding box center [688, 182] width 175 height 17
click at [652, 180] on input "Non" at bounding box center [688, 182] width 175 height 17
radio input "true"
click at [586, 207] on select "Célibataire Marié(e) Cohabitant(e) légal(e) Divorcé(e) Veuf(ve) Séparé (de fait…" at bounding box center [601, 202] width 351 height 17
select select "cohabitation"
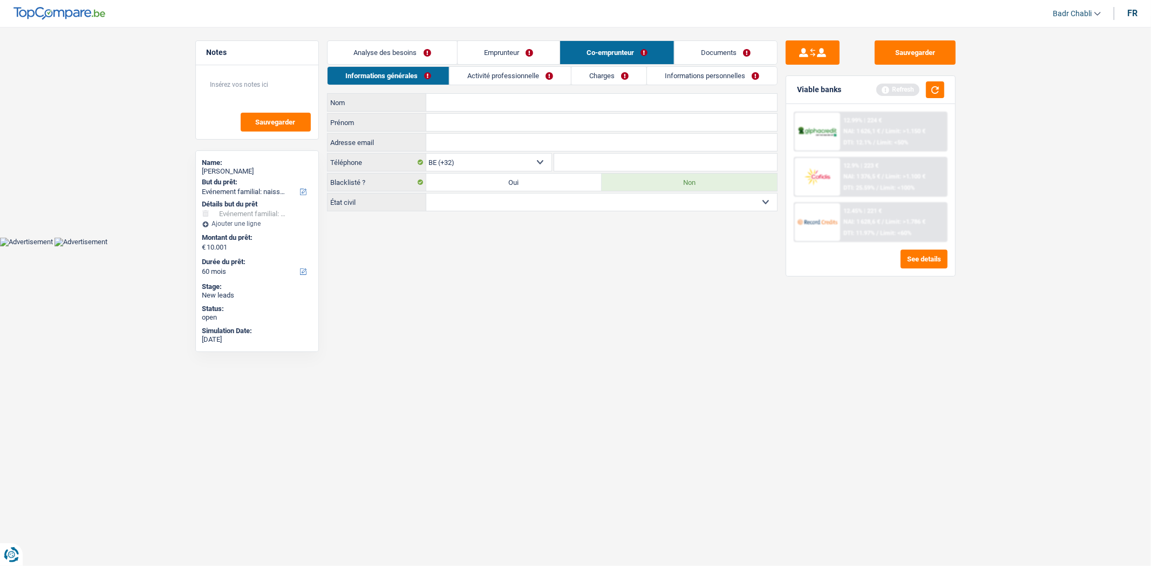
click at [426, 194] on select "Célibataire Marié(e) Cohabitant(e) légal(e) Divorcé(e) Veuf(ve) Séparé (de fait…" at bounding box center [601, 202] width 351 height 17
click at [510, 101] on input "Nom" at bounding box center [601, 102] width 351 height 17
type input "Barbay"
click at [519, 126] on input "Prénom" at bounding box center [601, 122] width 351 height 17
type input "Stacey"
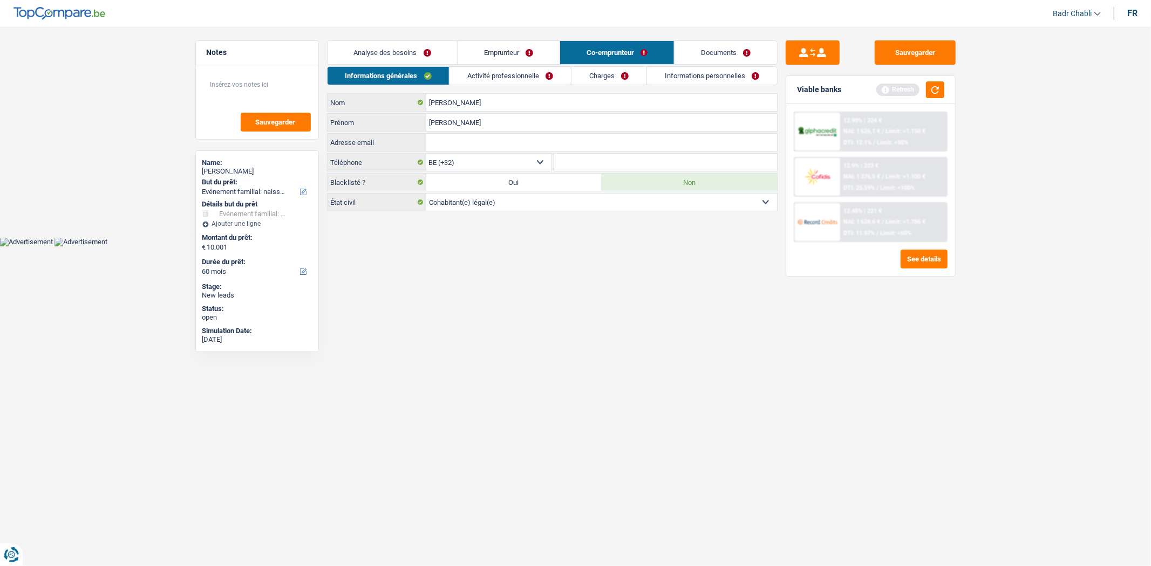
click at [526, 63] on link "Emprunteur" at bounding box center [508, 52] width 102 height 23
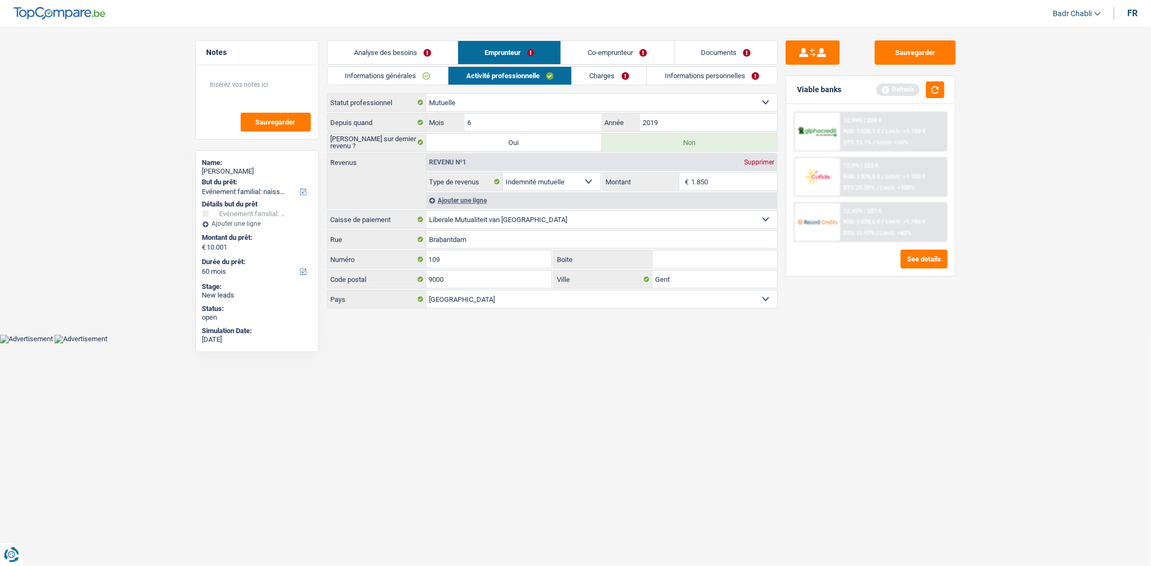
click at [606, 56] on link "Co-emprunteur" at bounding box center [617, 52] width 112 height 23
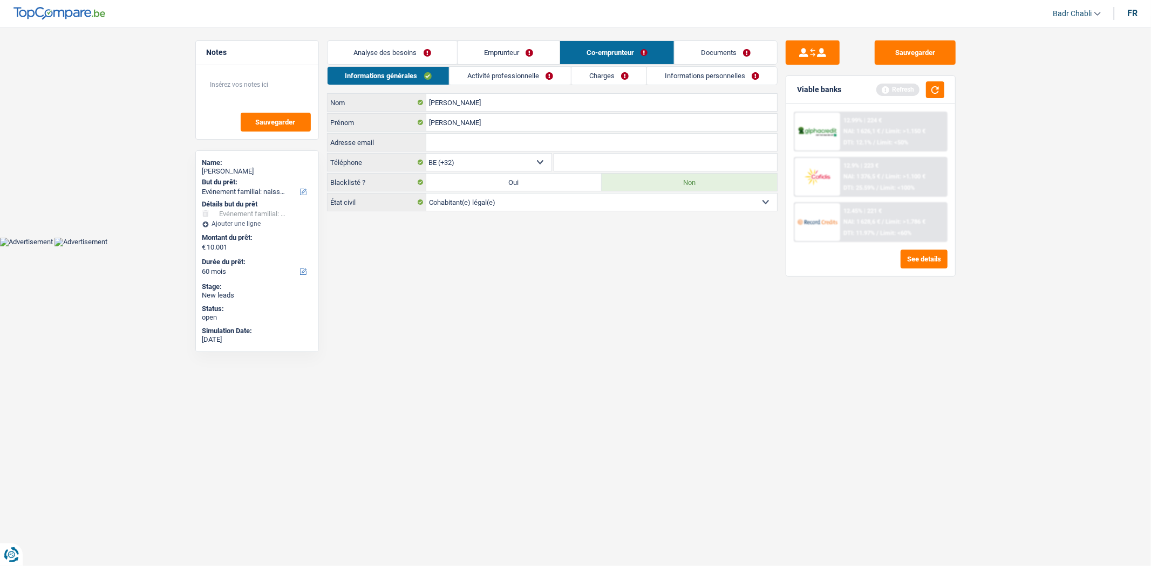
click at [529, 77] on link "Activité professionnelle" at bounding box center [509, 76] width 121 height 18
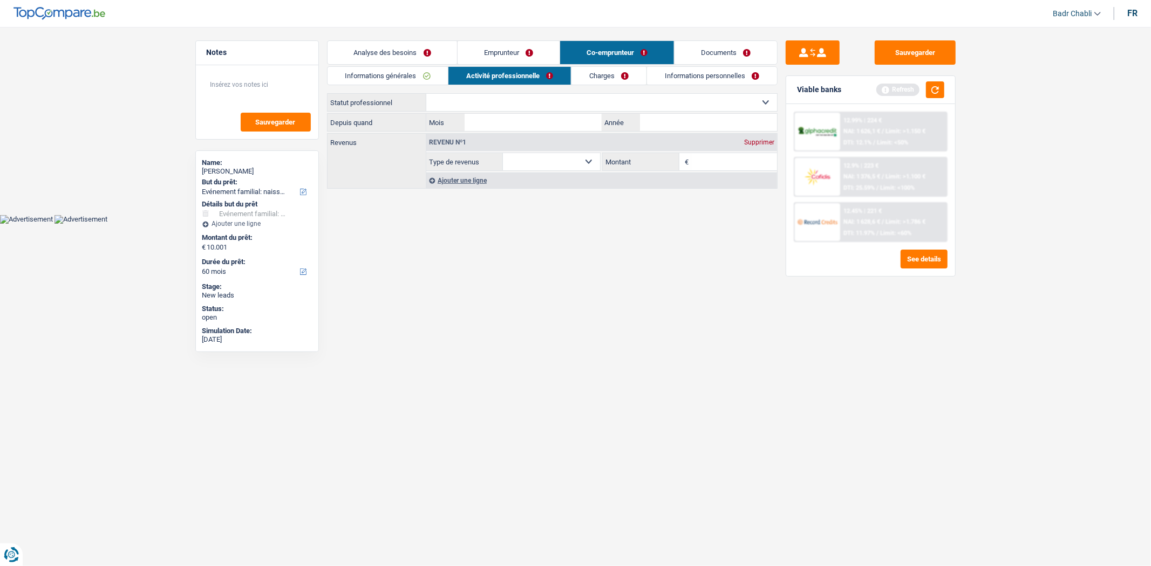
click at [492, 100] on select "Ouvrier Employé privé Employé public Invalide Indépendant Pensionné Chômeur Mut…" at bounding box center [601, 102] width 351 height 17
select select "mutuality"
click at [426, 94] on select "Ouvrier Employé privé Employé public Invalide Indépendant Pensionné Chômeur Mut…" at bounding box center [601, 102] width 351 height 17
select select "mutualityIndemnity"
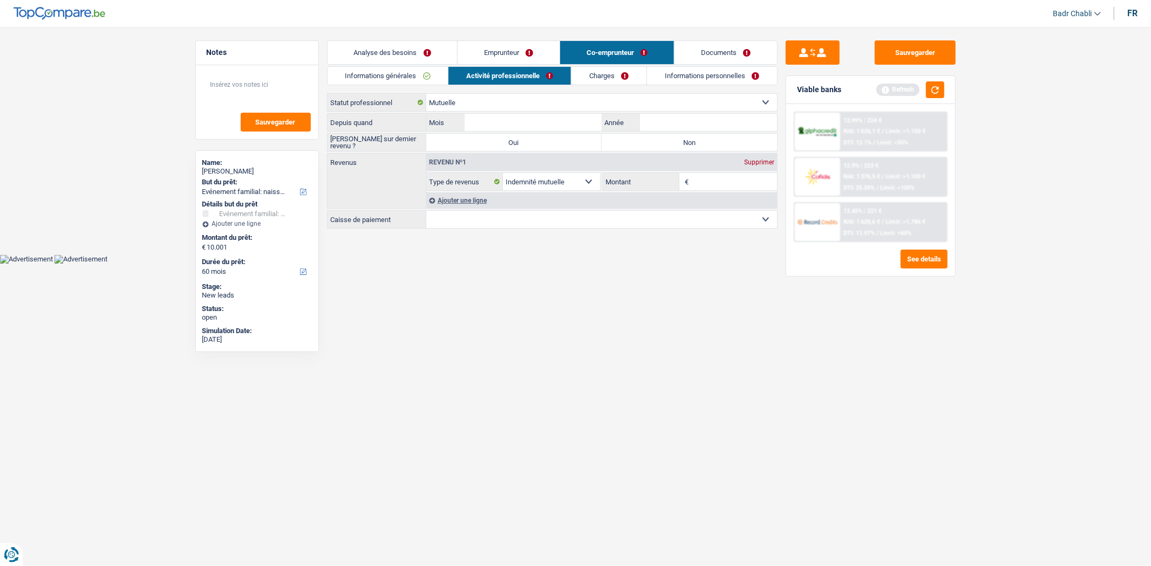
click at [670, 141] on label "Non" at bounding box center [688, 142] width 175 height 17
click at [670, 141] on input "Non" at bounding box center [688, 142] width 175 height 17
radio input "true"
click at [932, 90] on button "button" at bounding box center [935, 89] width 18 height 17
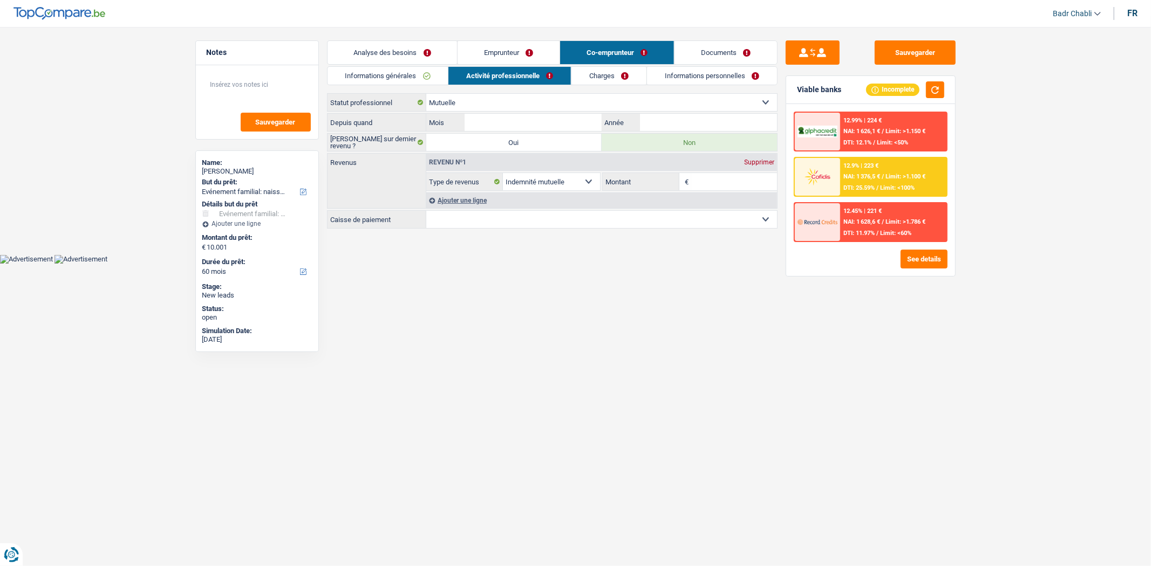
click at [491, 49] on link "Emprunteur" at bounding box center [508, 52] width 102 height 23
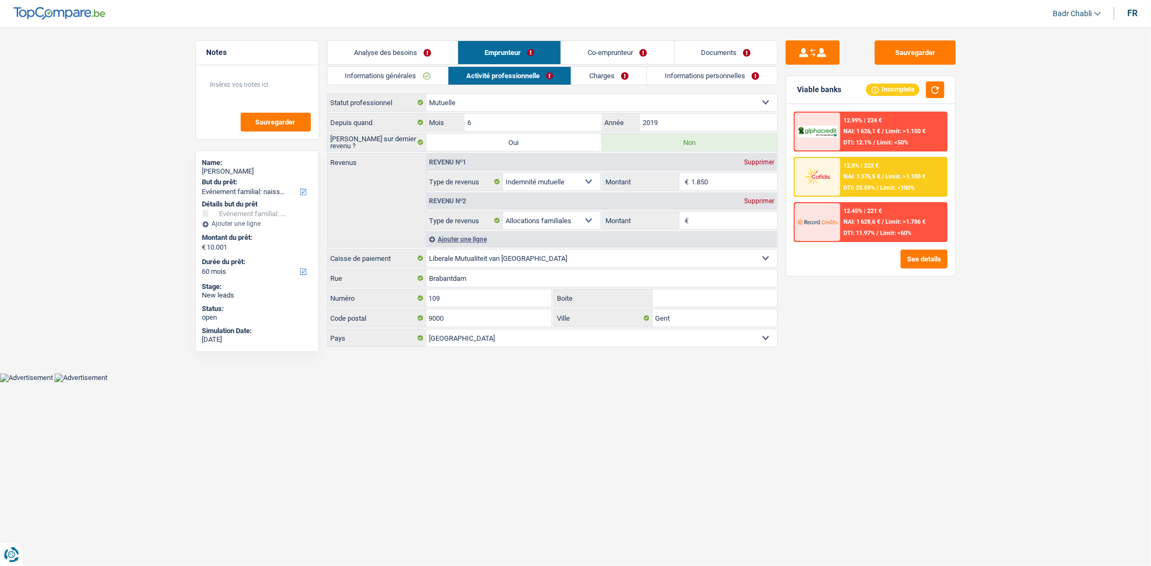
click at [613, 51] on link "Co-emprunteur" at bounding box center [617, 52] width 112 height 23
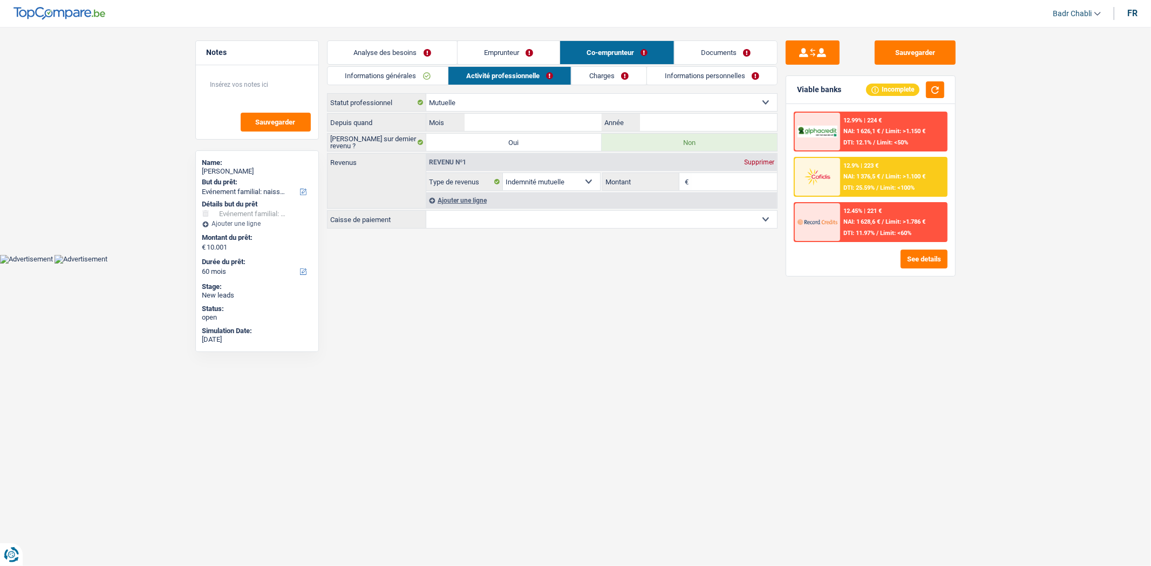
click at [411, 78] on link "Informations générales" at bounding box center [387, 76] width 121 height 18
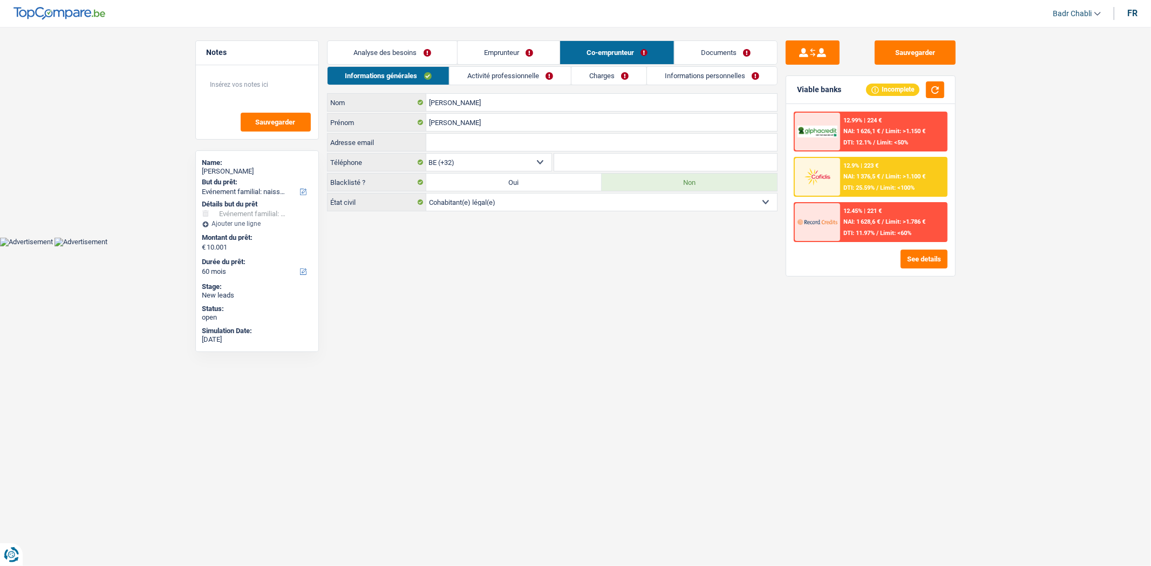
click at [501, 52] on link "Emprunteur" at bounding box center [508, 52] width 102 height 23
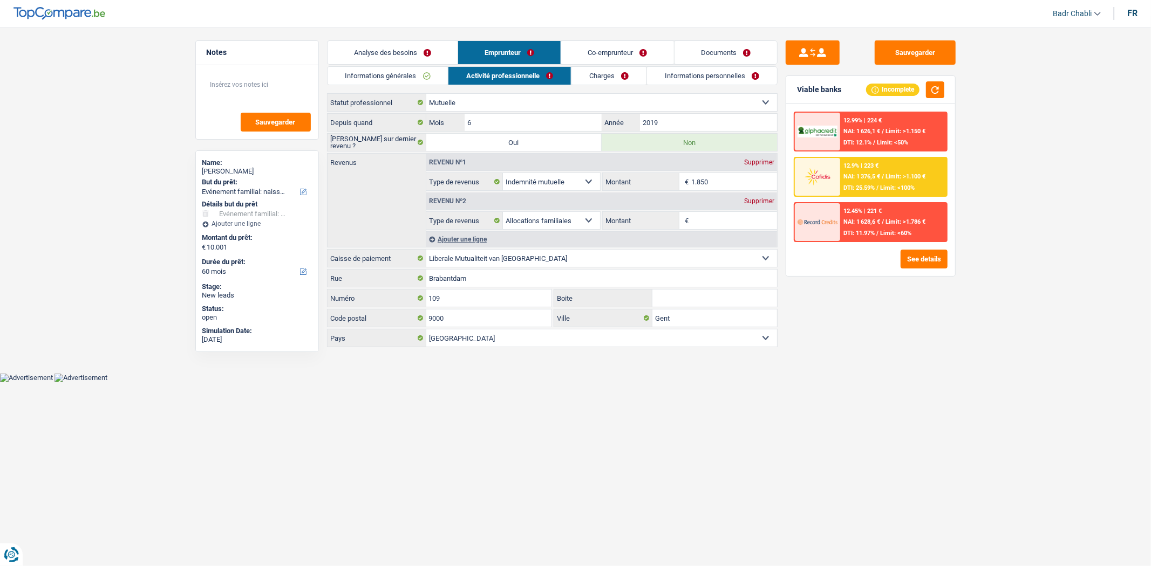
click at [395, 77] on link "Informations générales" at bounding box center [387, 76] width 121 height 18
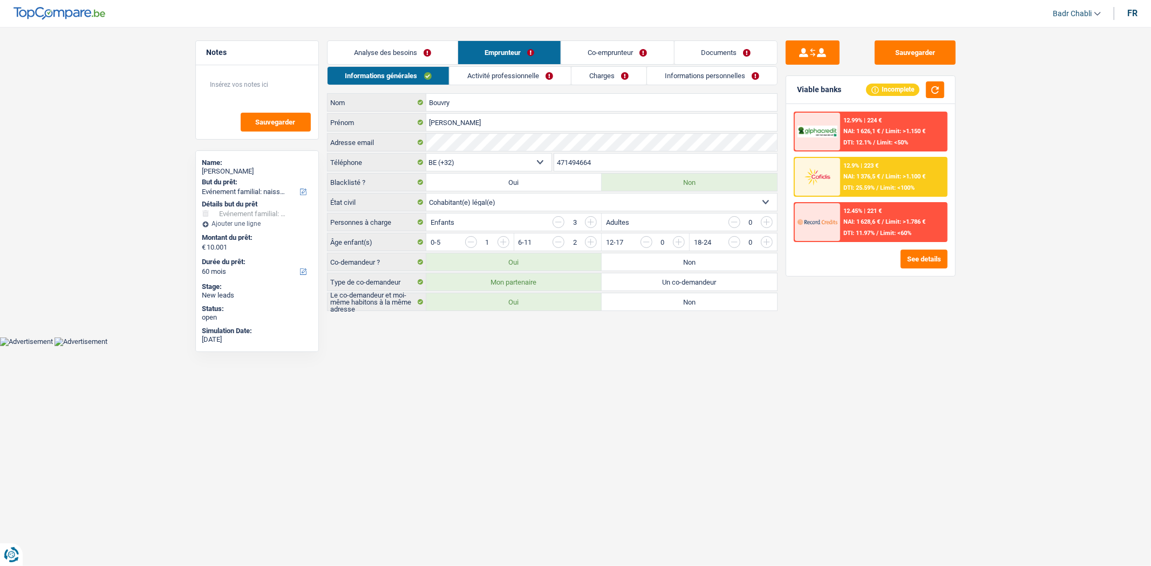
click at [697, 268] on label "Non" at bounding box center [688, 262] width 175 height 17
click at [697, 268] on input "Non" at bounding box center [688, 262] width 175 height 17
radio input "true"
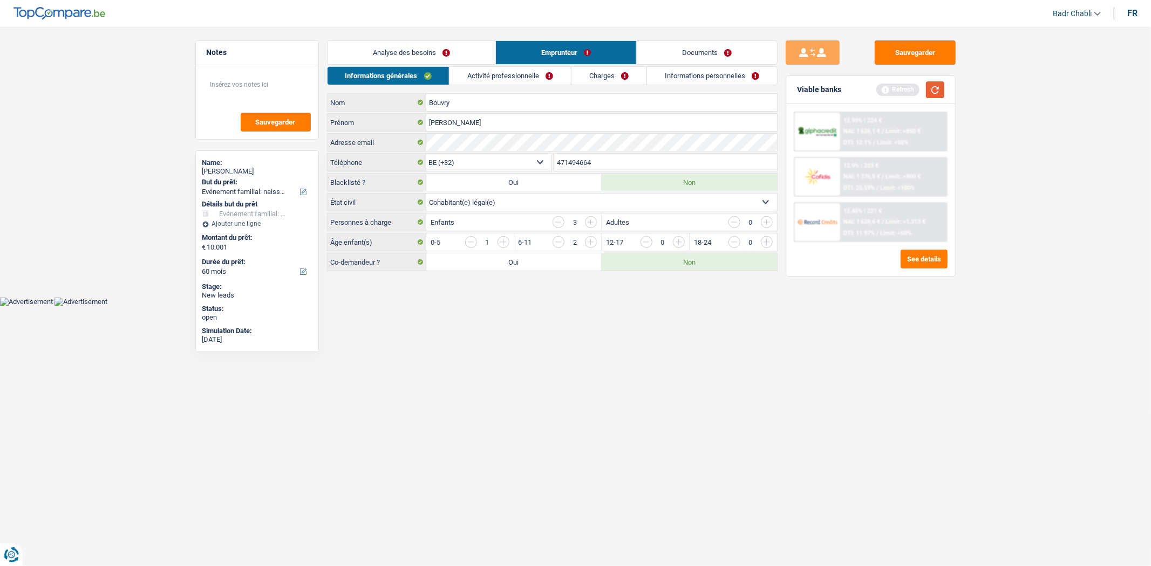
click at [939, 84] on button "button" at bounding box center [935, 89] width 18 height 17
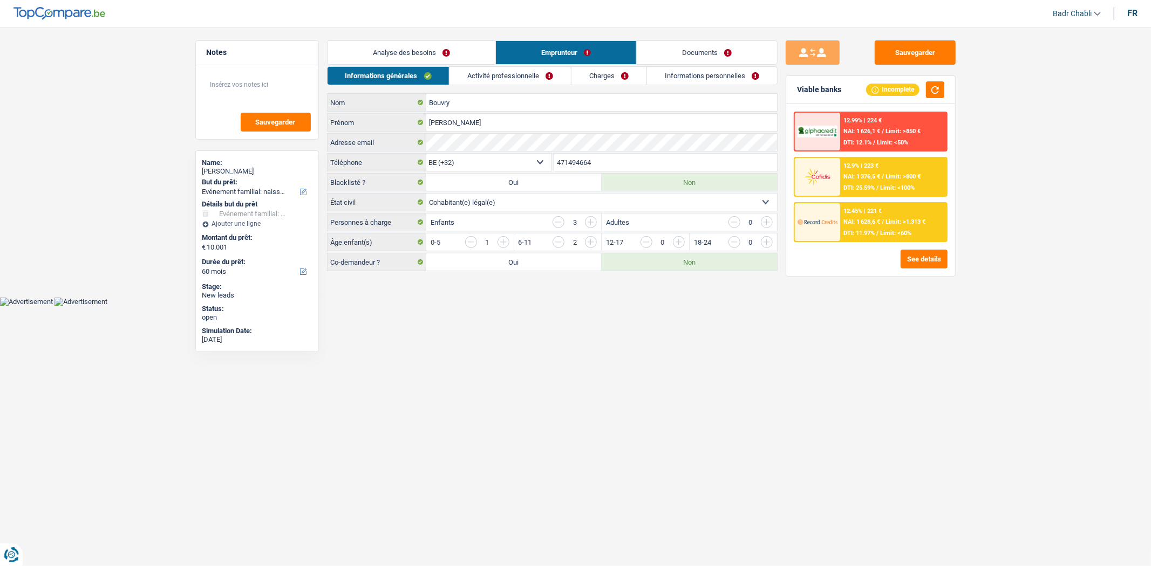
click at [535, 76] on link "Activité professionnelle" at bounding box center [509, 76] width 121 height 18
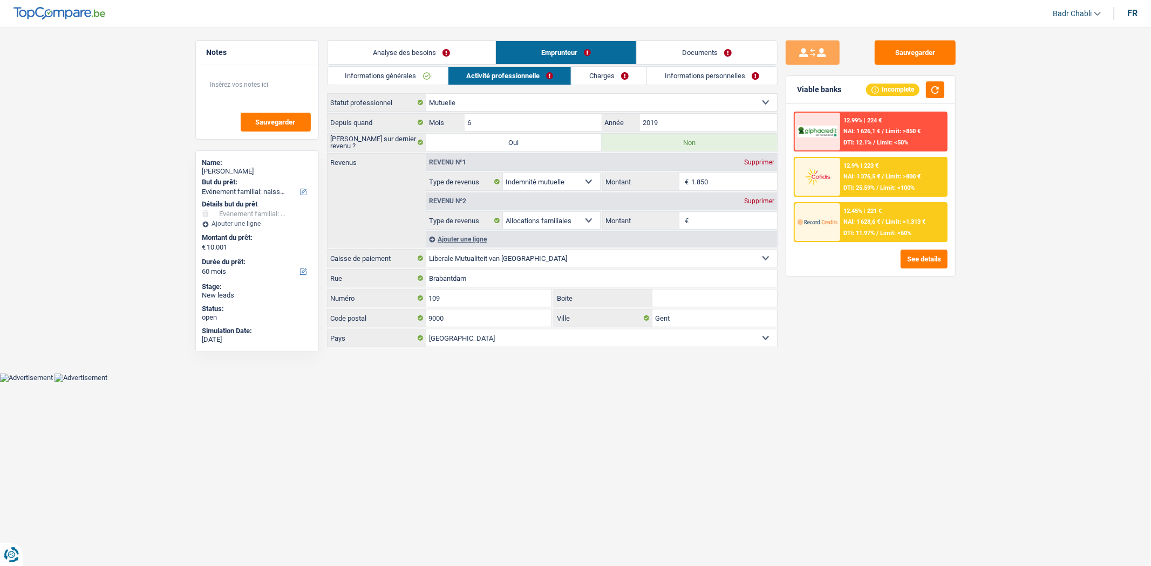
click at [619, 76] on link "Charges" at bounding box center [608, 76] width 75 height 18
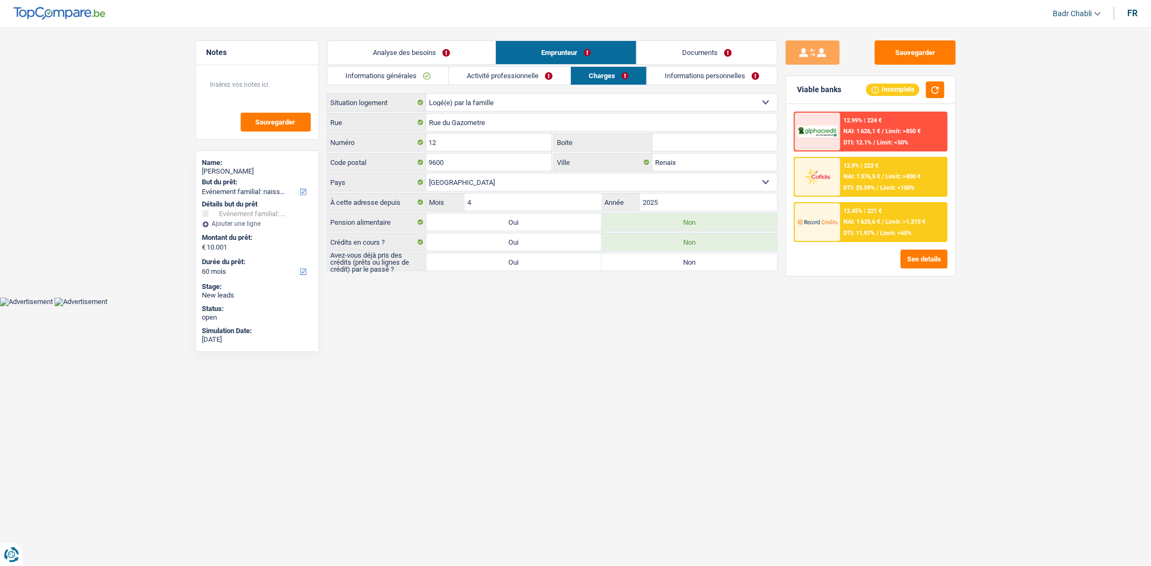
click at [521, 102] on select "Locataire Propriétaire avec prêt hypothécaire Propriétaire sans prêt hypothécai…" at bounding box center [601, 102] width 351 height 17
select select "rents"
click at [426, 94] on select "Locataire Propriétaire avec prêt hypothécaire Propriétaire sans prêt hypothécai…" at bounding box center [601, 102] width 351 height 17
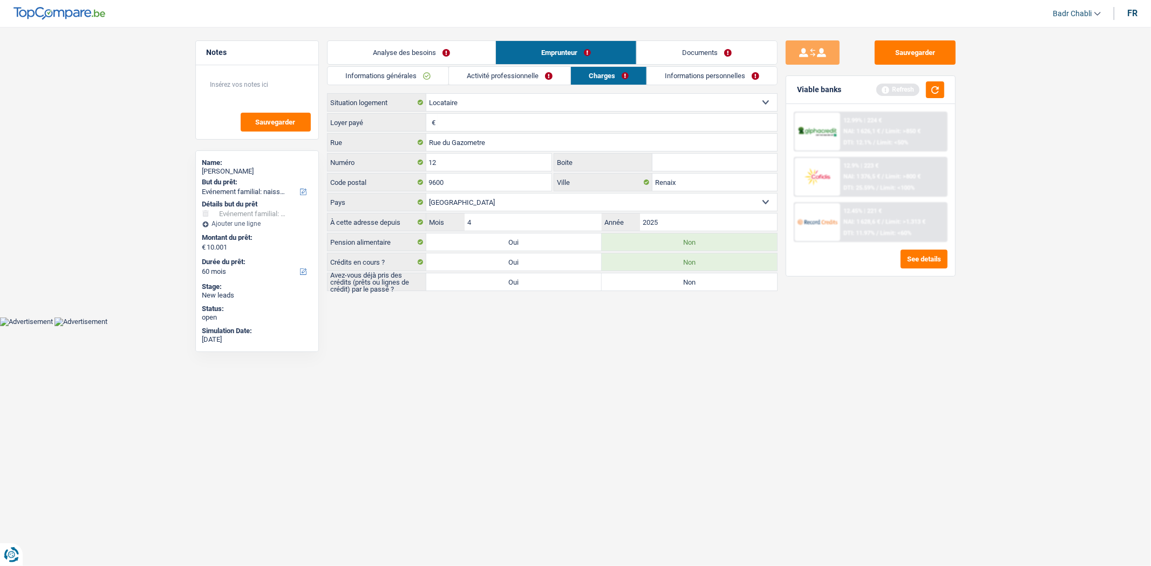
click at [494, 126] on input "Loyer payé" at bounding box center [607, 122] width 339 height 17
type input "800"
click at [588, 283] on label "Oui" at bounding box center [513, 281] width 175 height 17
click at [588, 283] on input "Oui" at bounding box center [513, 281] width 175 height 17
radio input "true"
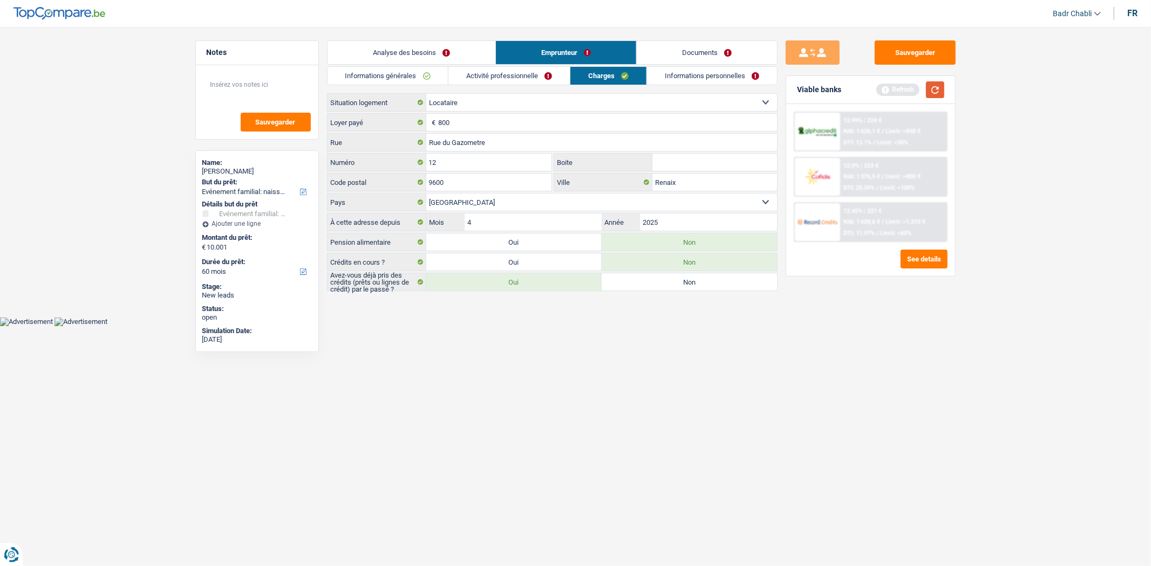
click at [942, 91] on button "button" at bounding box center [935, 89] width 18 height 17
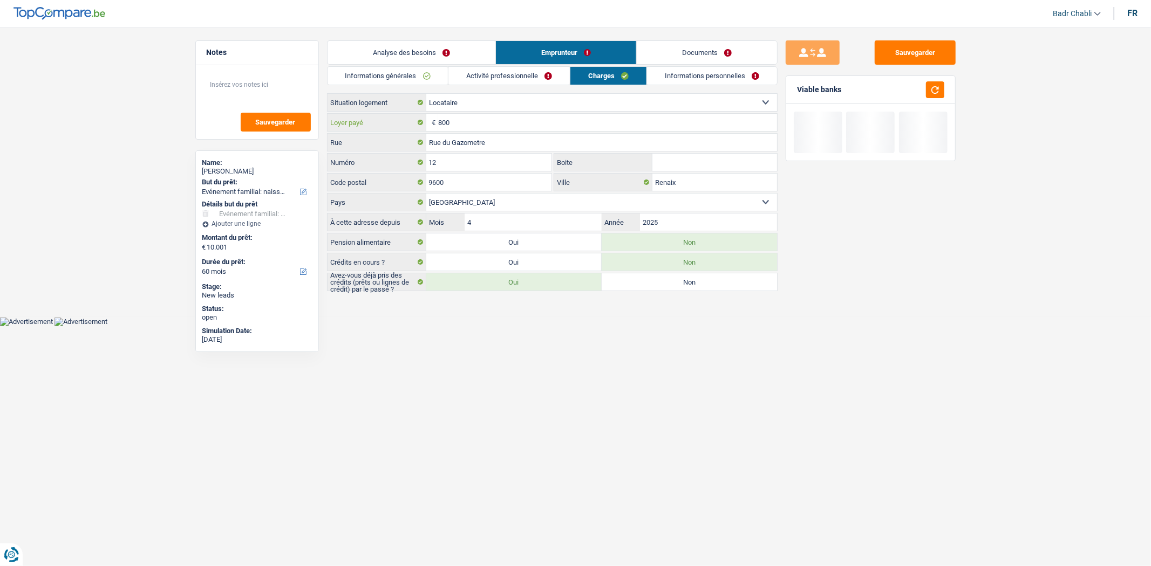
click at [478, 121] on input "800" at bounding box center [607, 122] width 339 height 17
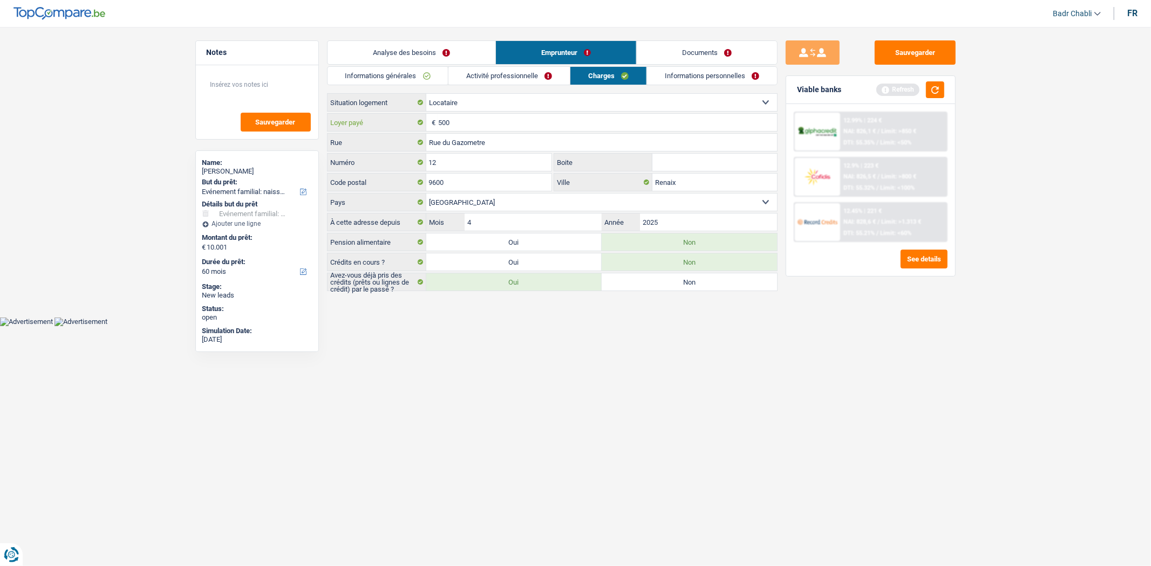
type input "500"
click at [937, 91] on button "button" at bounding box center [935, 89] width 18 height 17
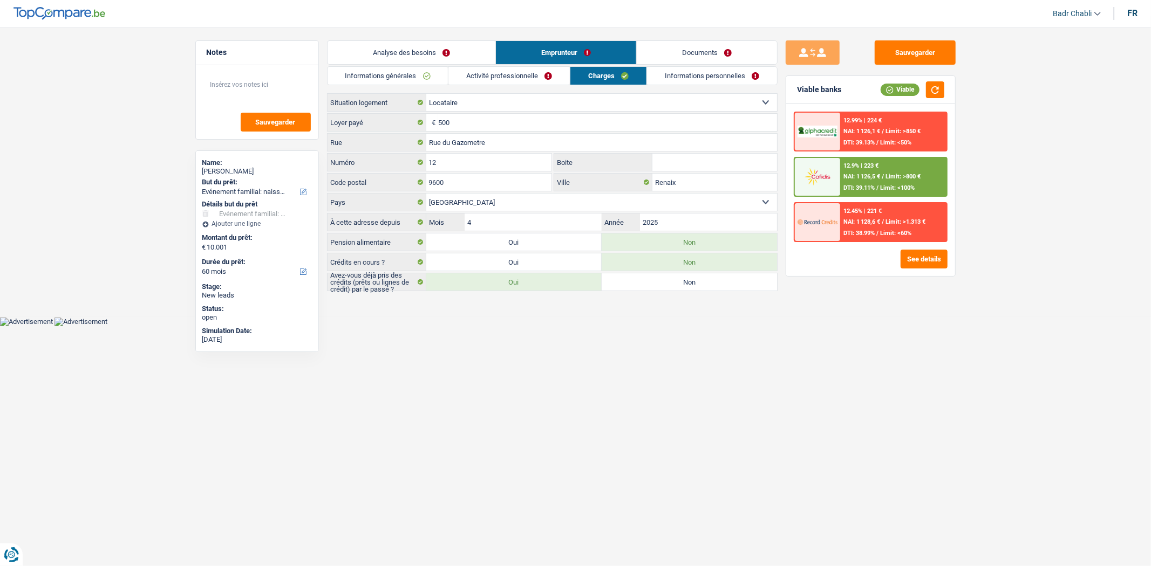
click at [715, 81] on link "Informations personnelles" at bounding box center [712, 76] width 130 height 18
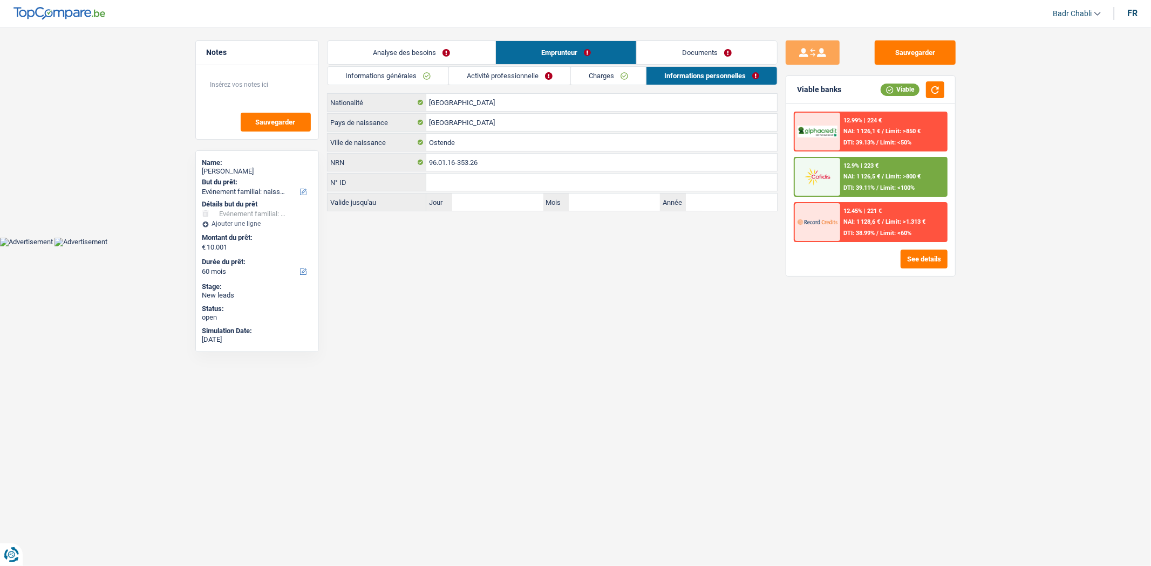
click at [702, 47] on link "Documents" at bounding box center [707, 52] width 140 height 23
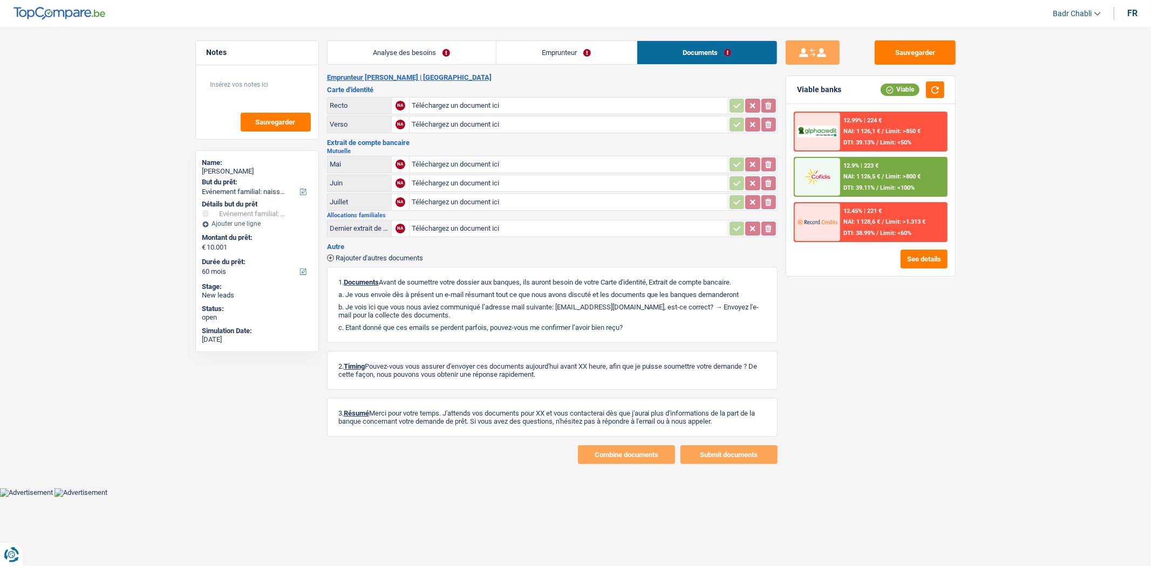
click at [599, 52] on link "Emprunteur" at bounding box center [566, 52] width 140 height 23
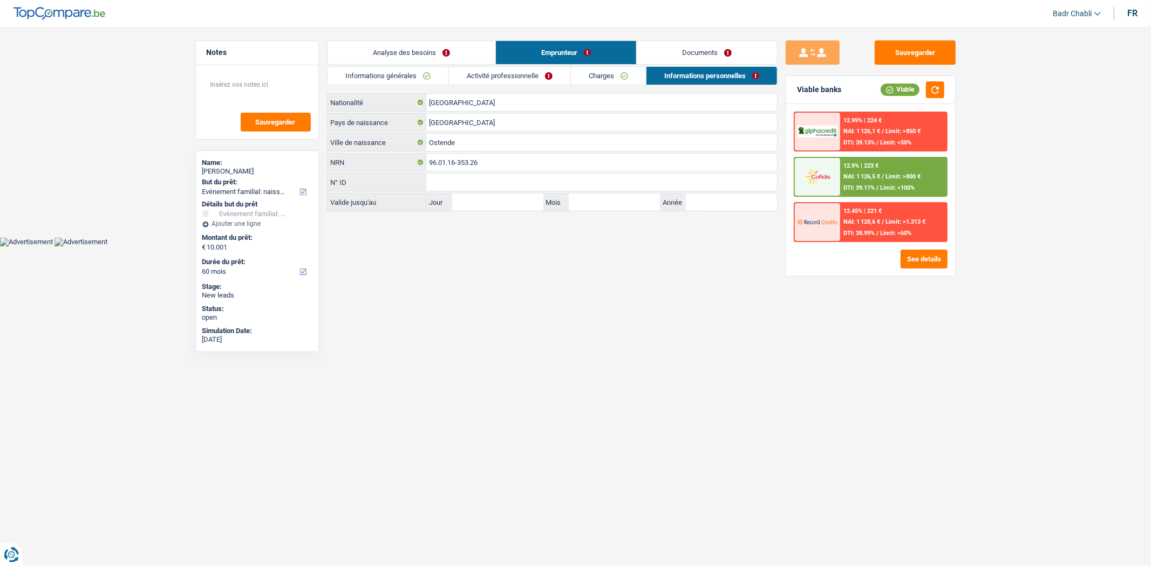
click at [595, 78] on link "Charges" at bounding box center [608, 76] width 75 height 18
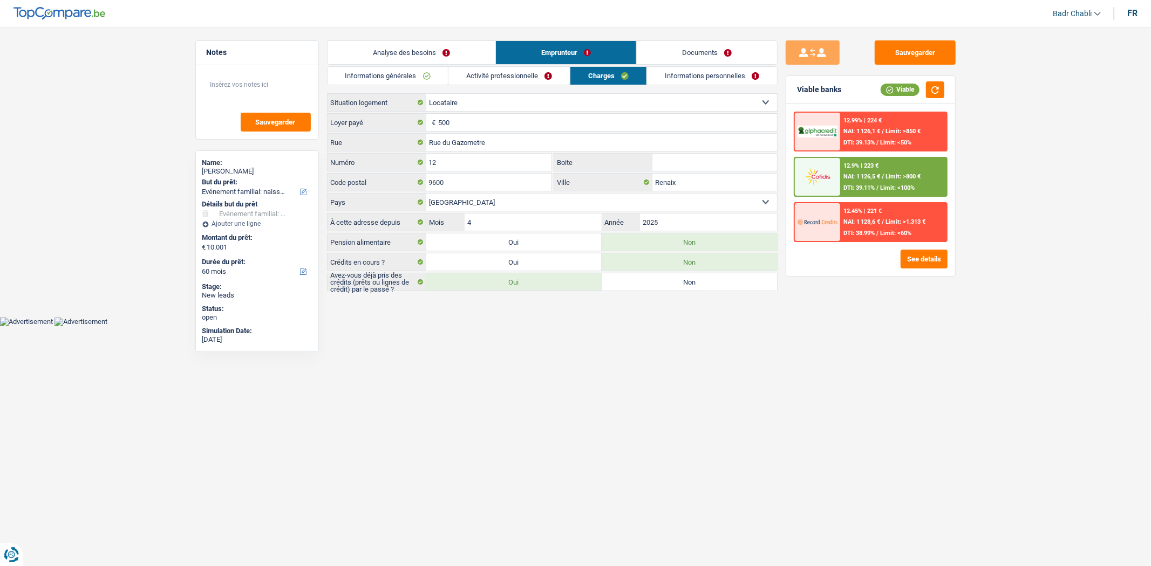
click at [518, 78] on link "Activité professionnelle" at bounding box center [508, 76] width 121 height 18
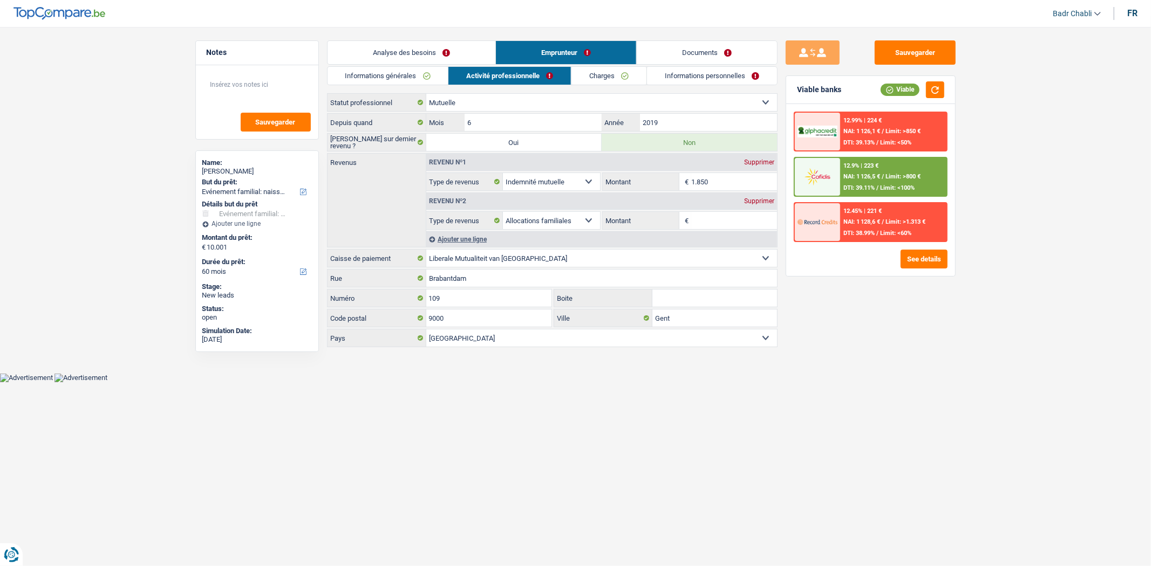
click at [394, 80] on link "Informations générales" at bounding box center [387, 76] width 121 height 18
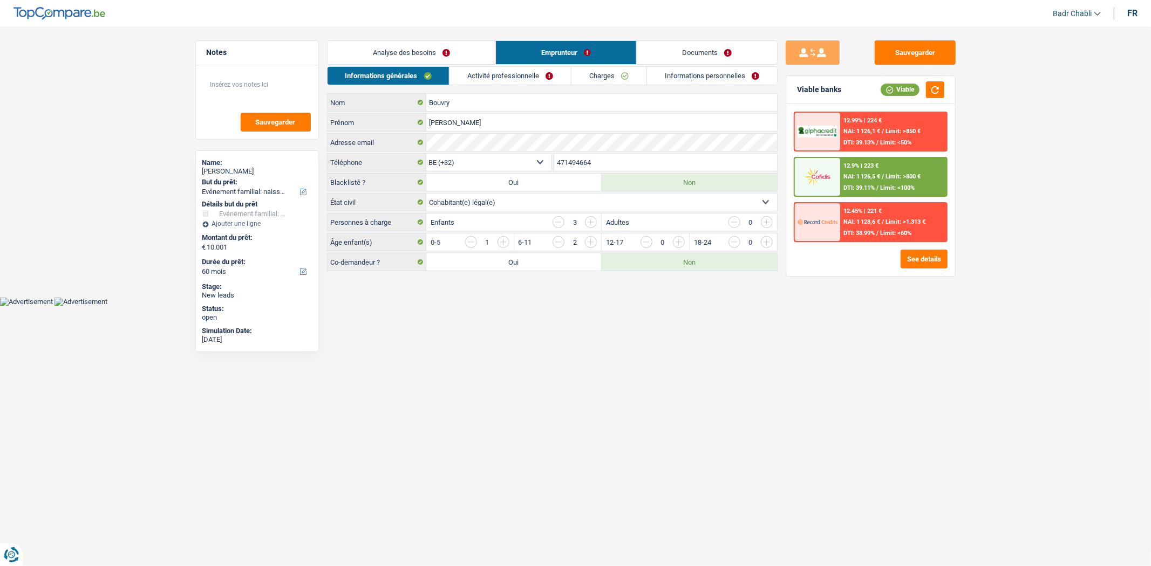
click at [428, 49] on link "Analyse des besoins" at bounding box center [411, 52] width 168 height 23
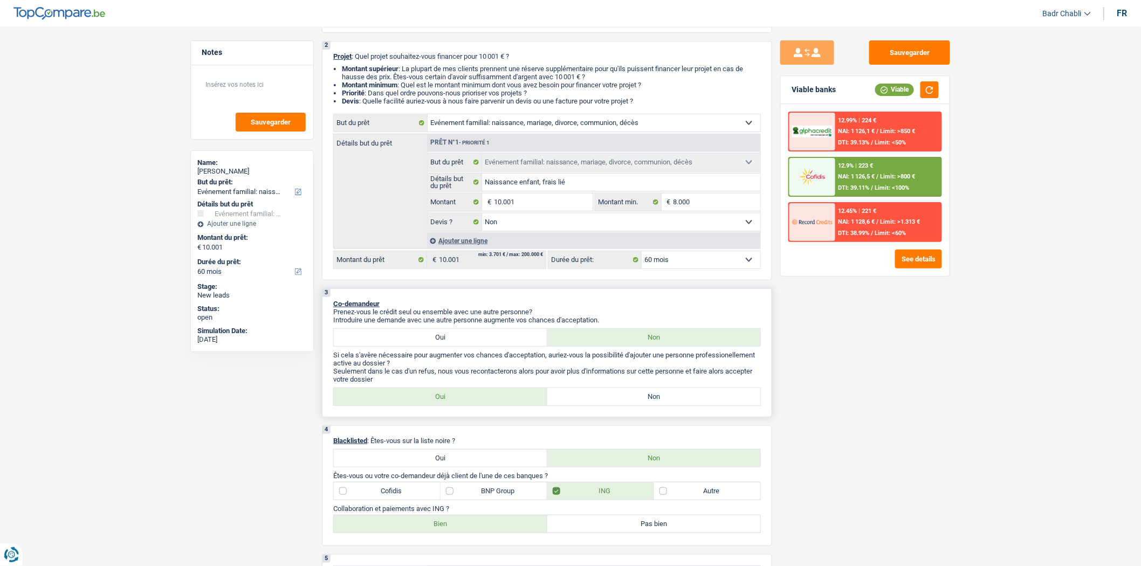
scroll to position [299, 0]
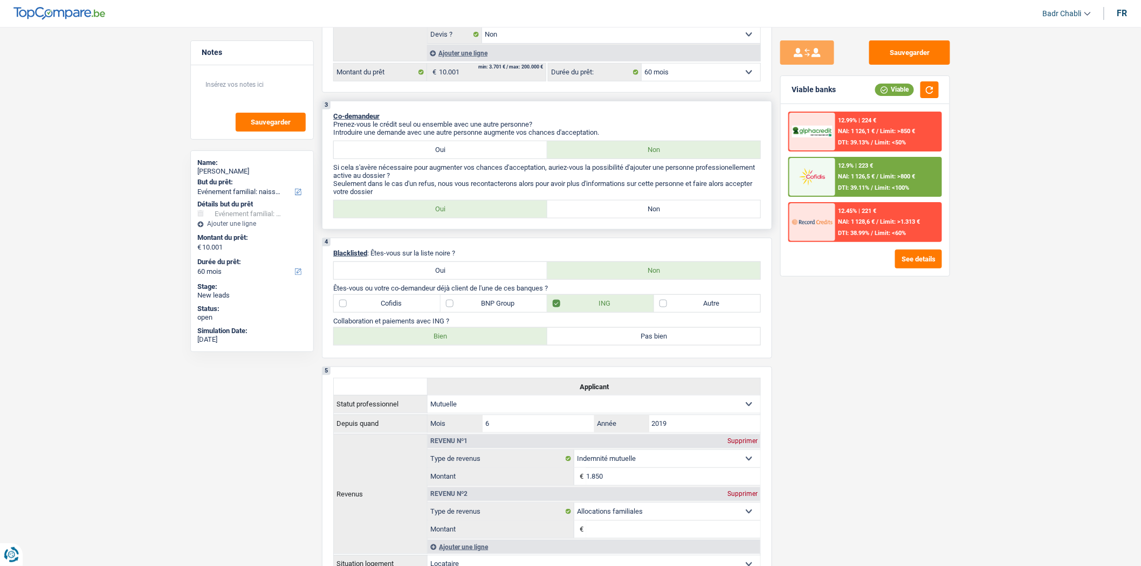
click at [651, 201] on div "3 Co-demandeur Prenez-vous le crédit seul ou ensemble avec une autre personne? …" at bounding box center [547, 165] width 450 height 129
click at [653, 216] on label "Non" at bounding box center [655, 209] width 214 height 17
click at [653, 216] on input "Non" at bounding box center [655, 209] width 214 height 17
radio input "true"
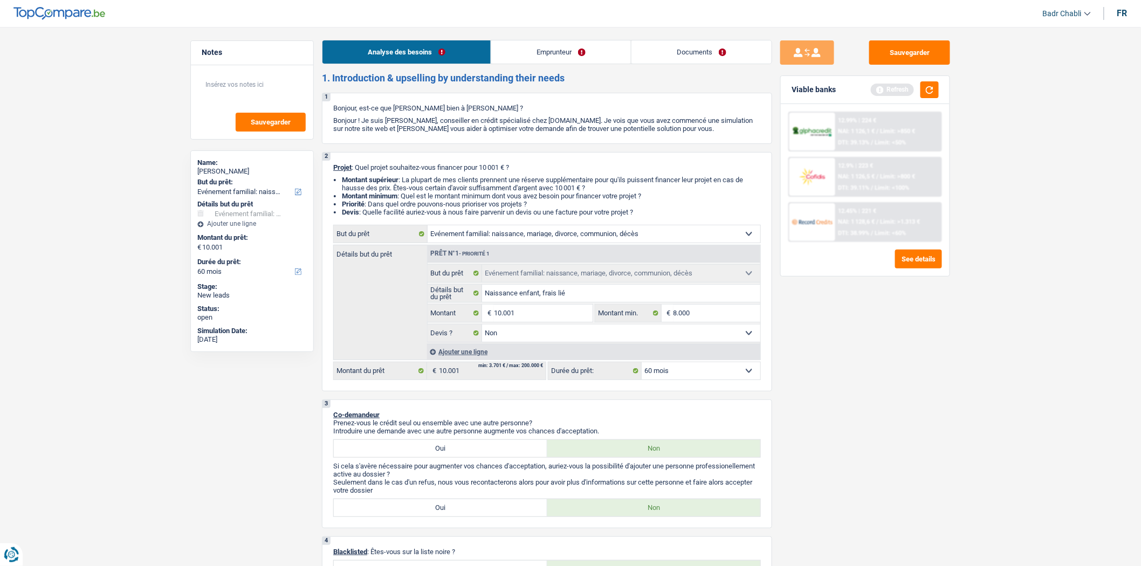
scroll to position [0, 0]
click at [923, 60] on button "Sauvegarder" at bounding box center [910, 52] width 81 height 24
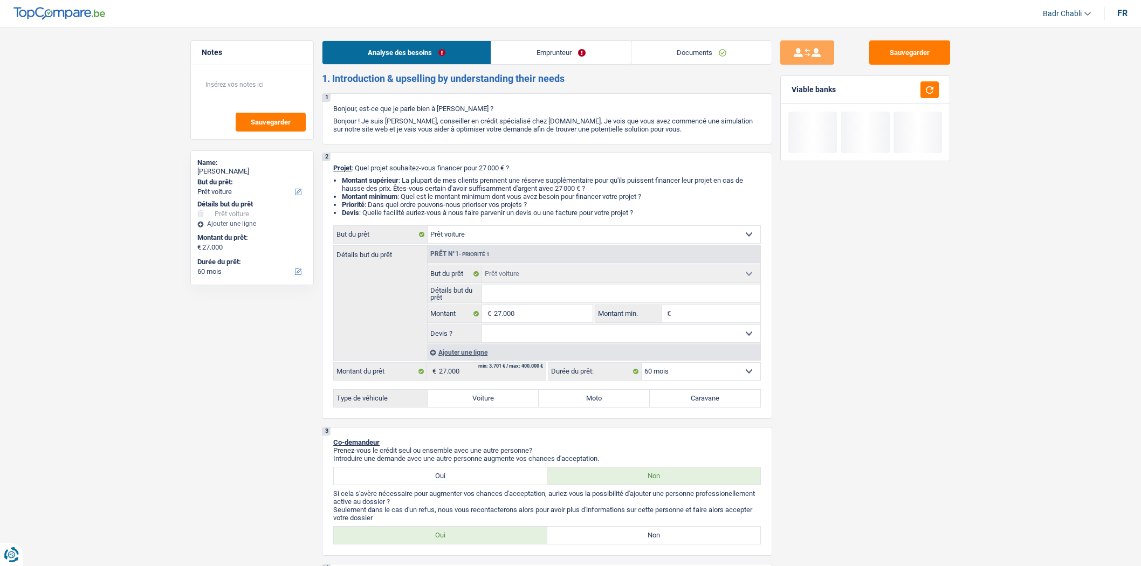
select select "car"
select select "60"
select select "car"
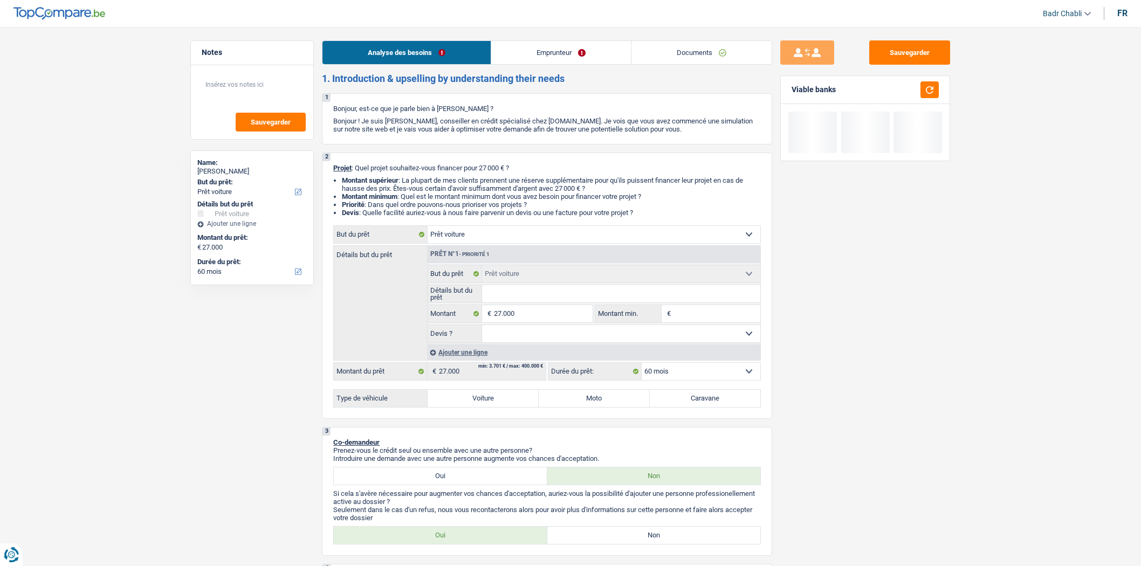
select select "60"
select select "car"
select select "60"
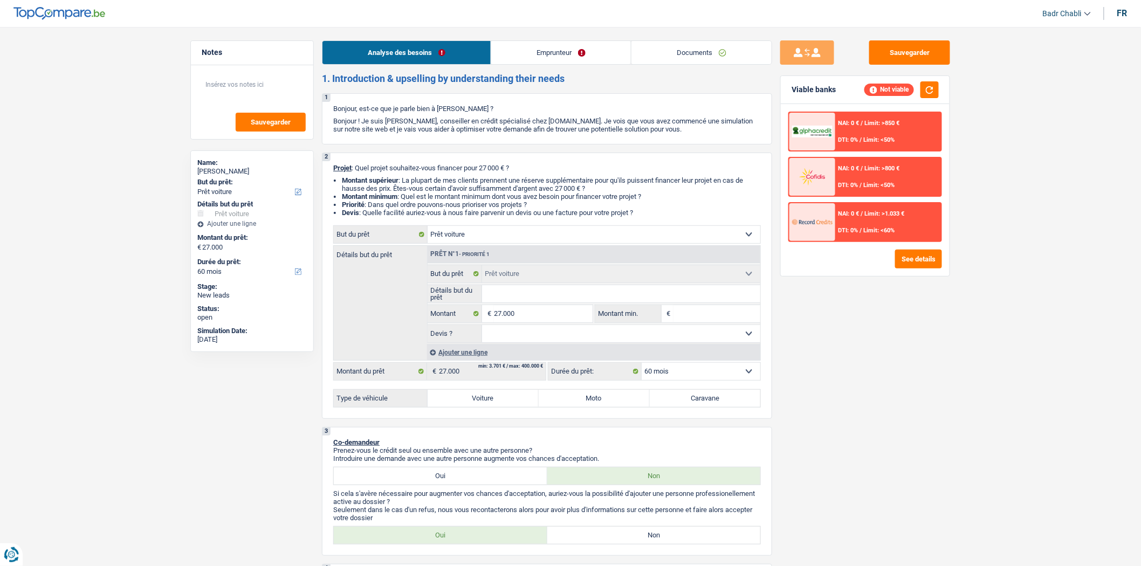
click at [714, 51] on link "Documents" at bounding box center [702, 52] width 140 height 23
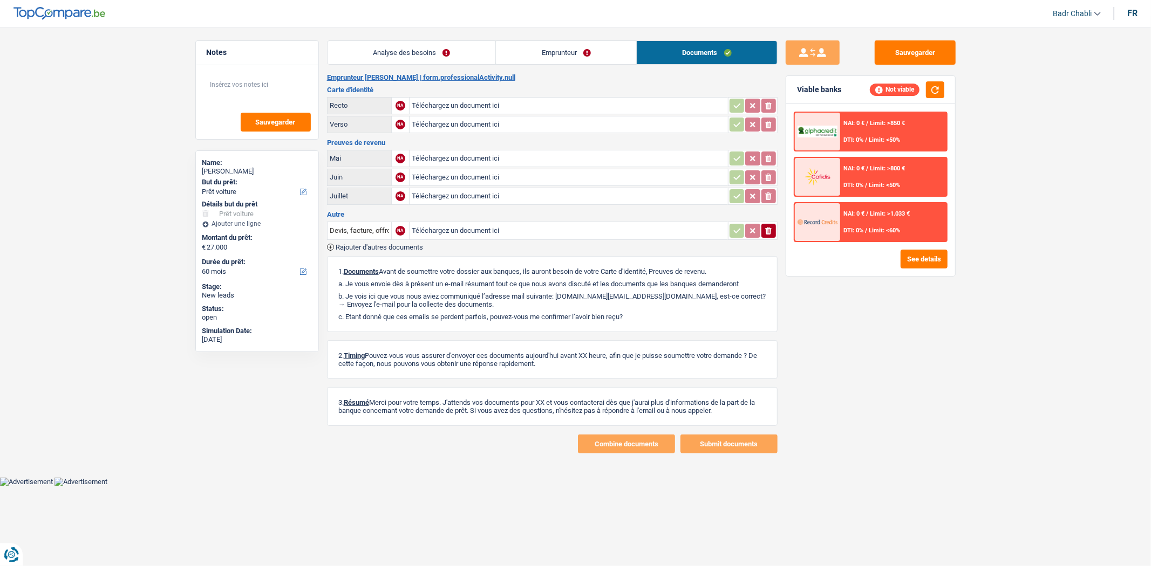
click at [412, 46] on link "Analyse des besoins" at bounding box center [411, 52] width 168 height 23
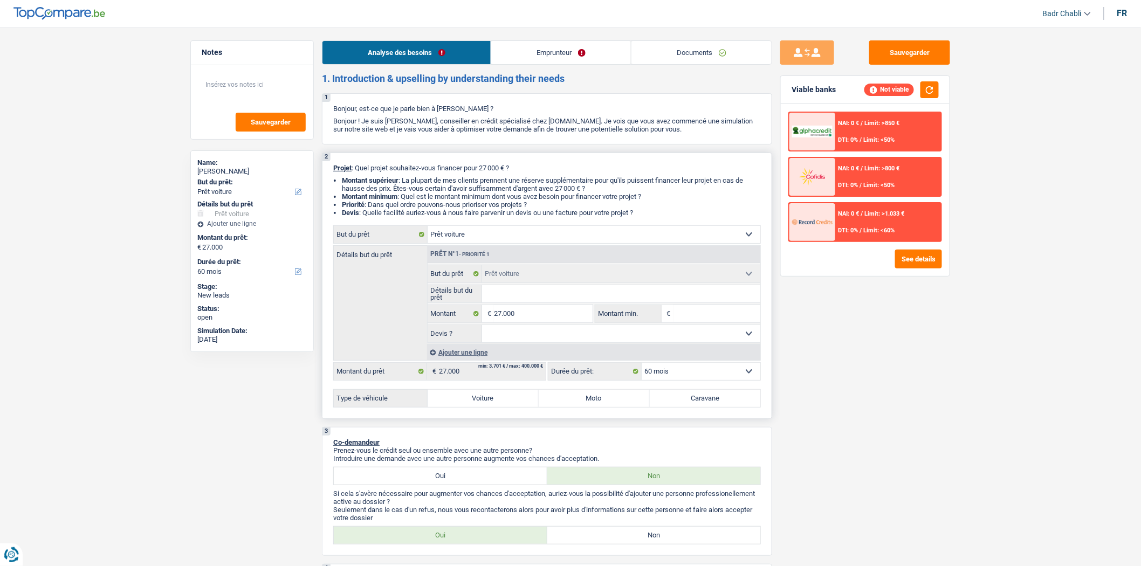
click at [501, 400] on label "Voiture" at bounding box center [483, 398] width 111 height 17
click at [501, 400] on input "Voiture" at bounding box center [483, 398] width 111 height 17
radio input "true"
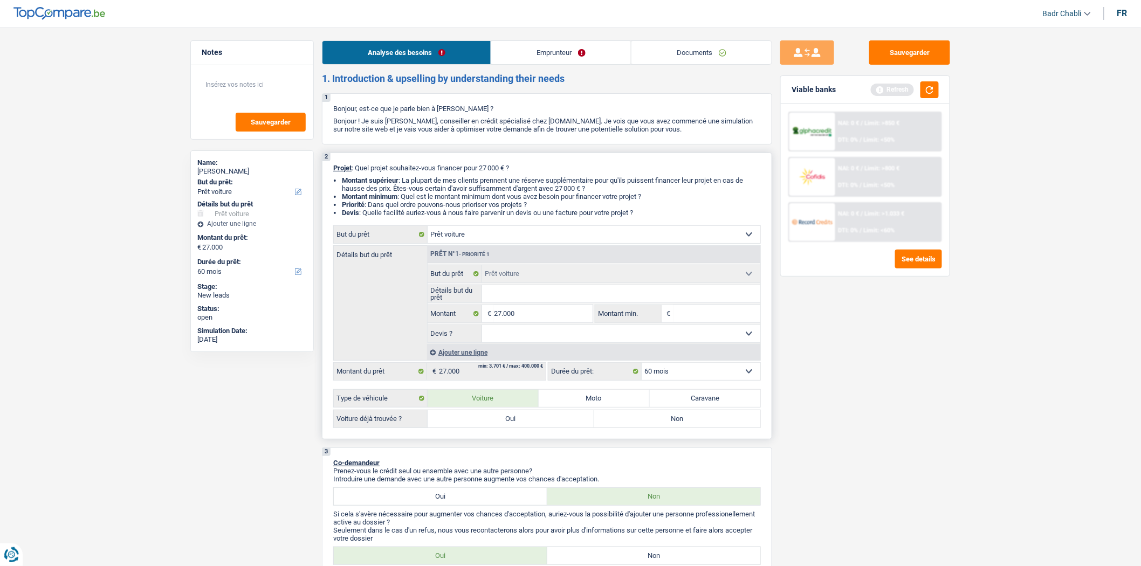
click at [502, 428] on label "Oui" at bounding box center [511, 418] width 167 height 17
click at [502, 428] on input "Oui" at bounding box center [511, 418] width 167 height 17
radio input "true"
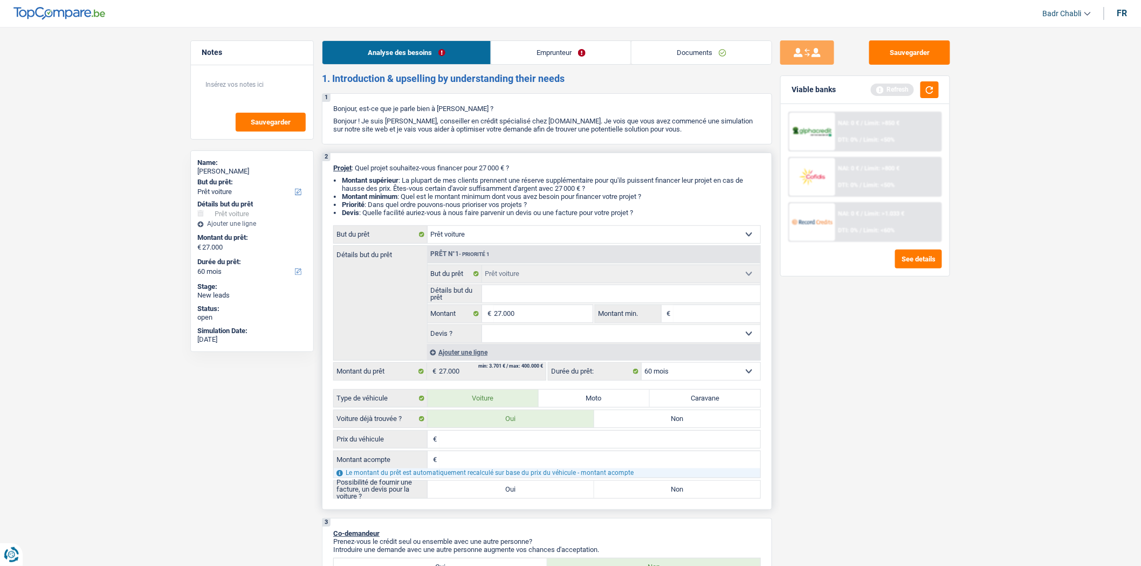
click at [499, 497] on label "Oui" at bounding box center [511, 489] width 167 height 17
click at [499, 497] on input "Oui" at bounding box center [511, 489] width 167 height 17
radio input "true"
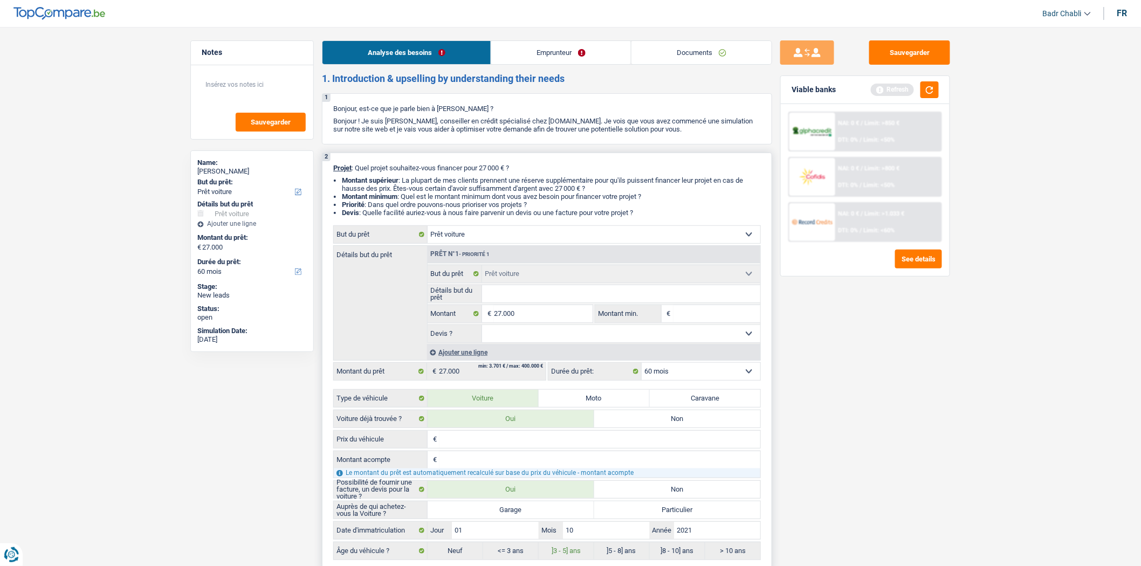
click at [525, 519] on label "Garage" at bounding box center [511, 510] width 167 height 17
click at [525, 519] on input "Garage" at bounding box center [511, 510] width 167 height 17
radio input "true"
click at [544, 293] on input "Détails but du prêt" at bounding box center [621, 293] width 279 height 17
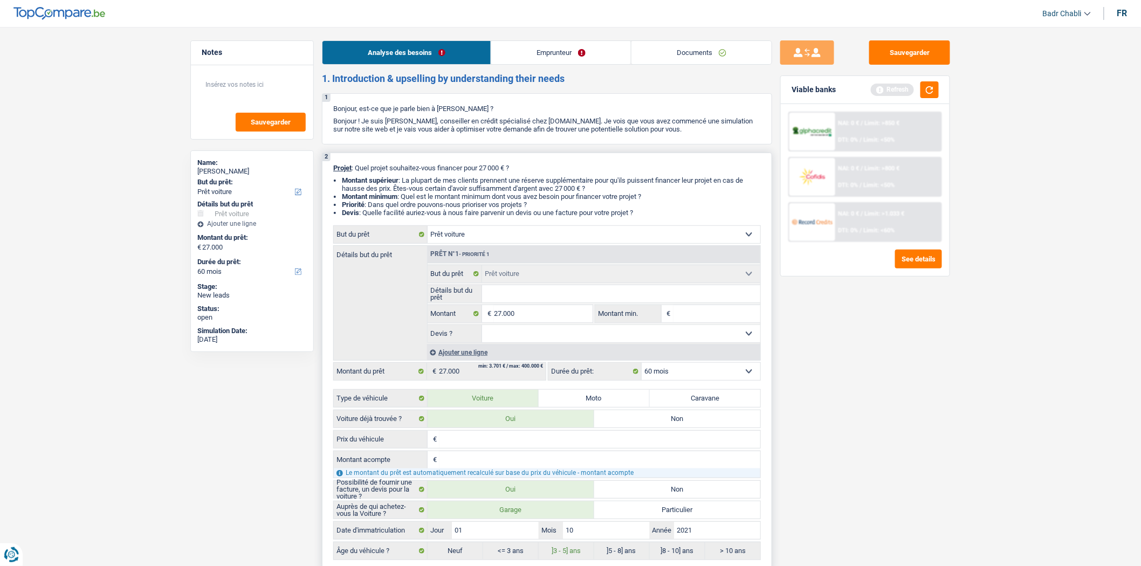
click at [530, 300] on input "Détails but du prêt" at bounding box center [621, 293] width 279 height 17
type input "V"
type input "VW"
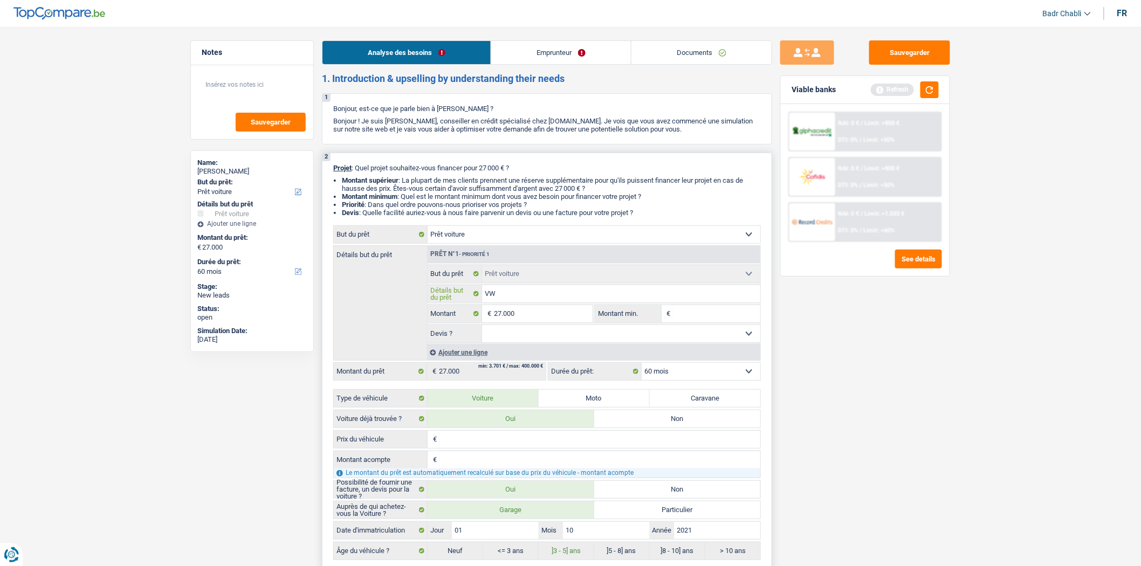
type input "VW"
type input "VW T"
type input "VW To"
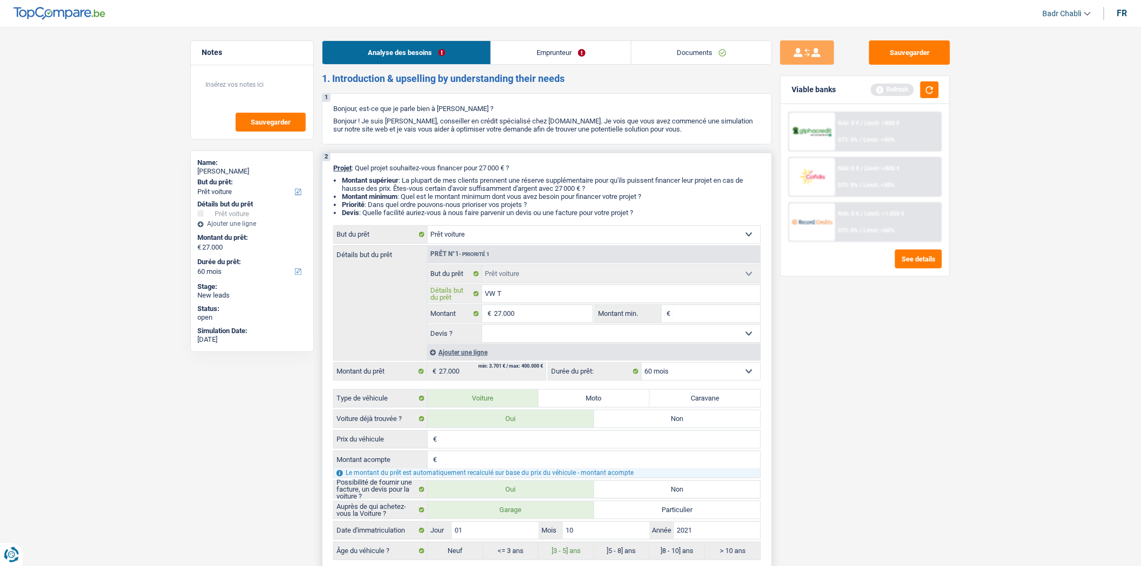
type input "VW To"
type input "VW Tou"
type input "VW Tour"
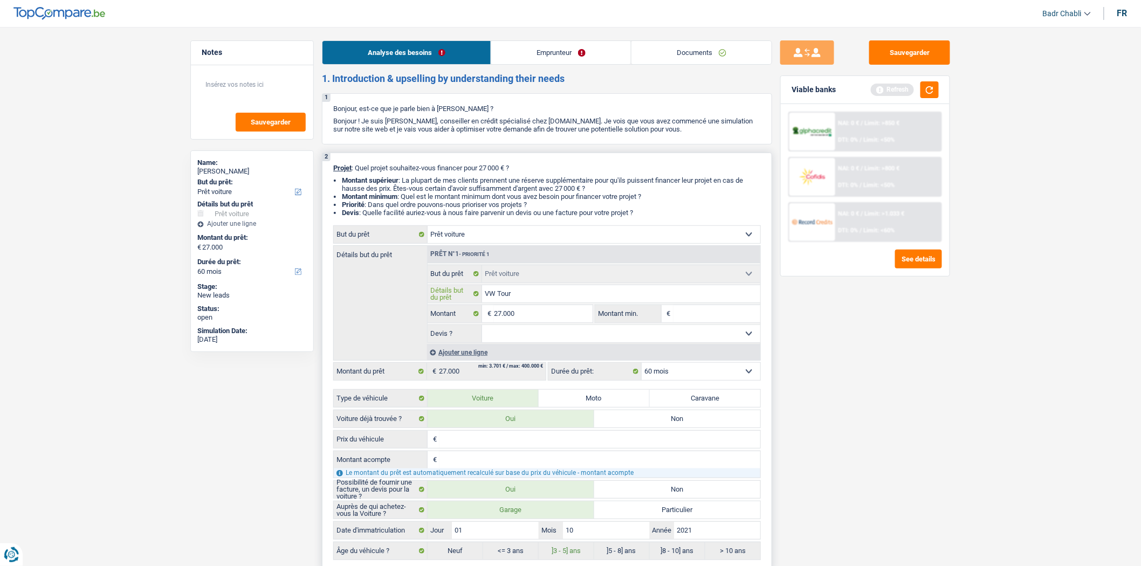
type input "VW Toura"
type input "VW Touran"
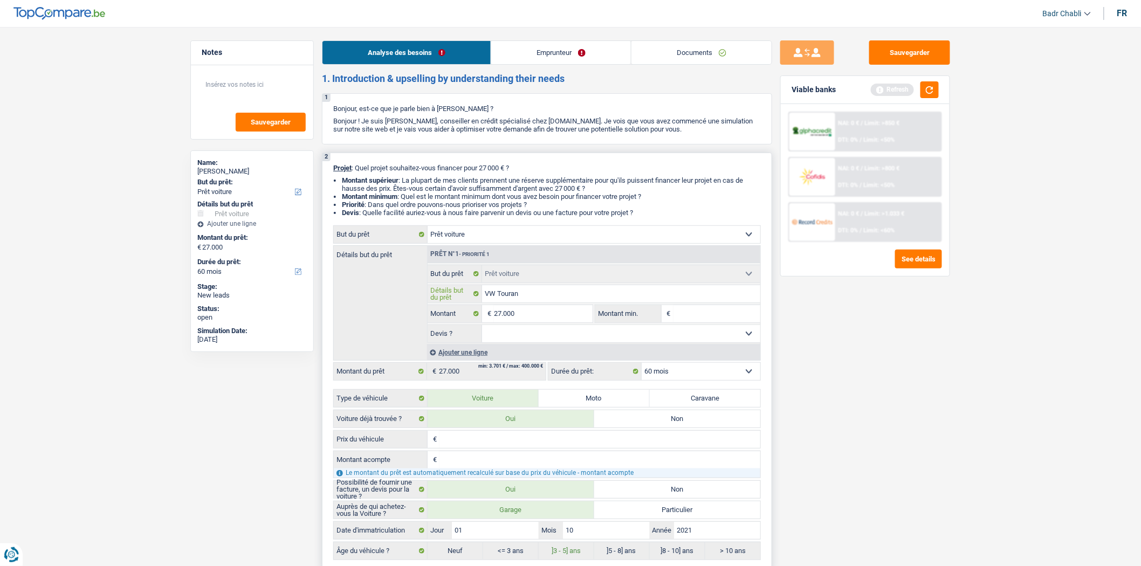
type input "VW Touran"
type input "VW Touran 2"
type input "VW Touran 20"
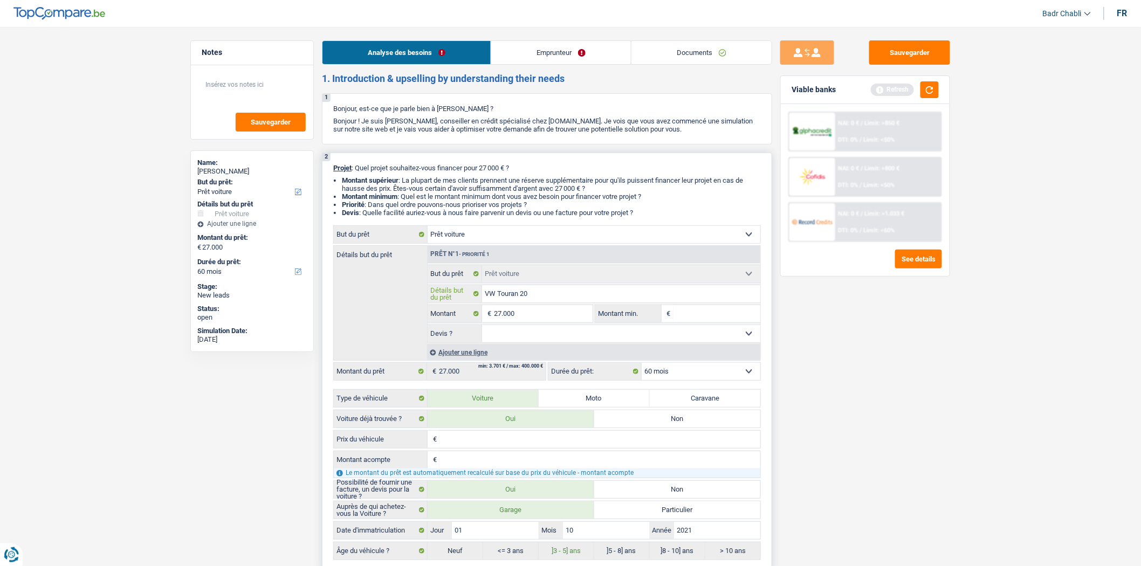
type input "VW Touran 202"
type input "VW Touran 2021"
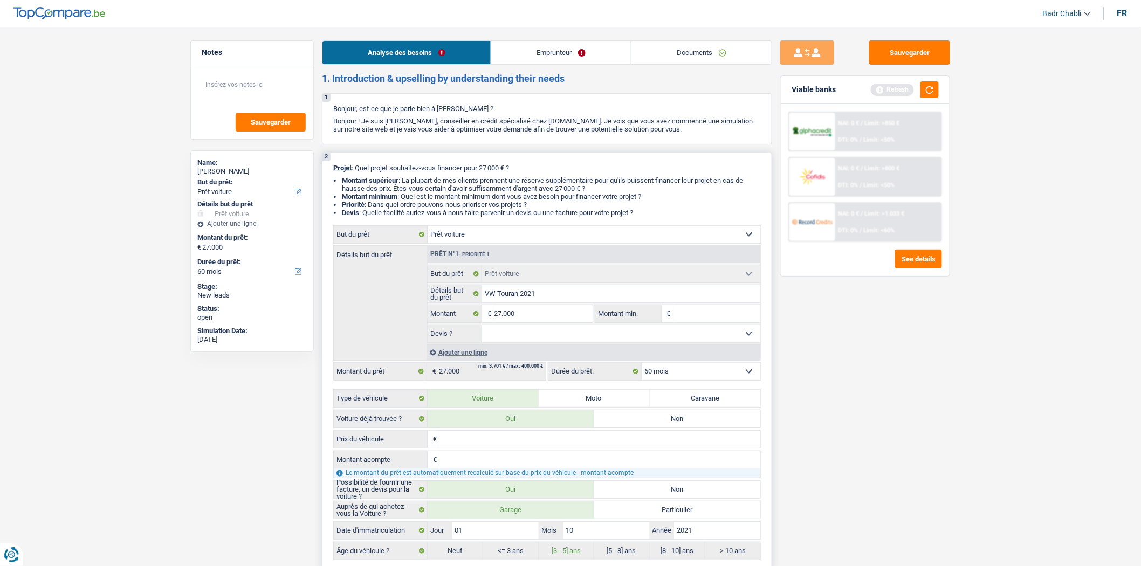
click at [549, 331] on select "Oui Non Non répondu Sélectionner une option" at bounding box center [621, 333] width 279 height 17
select select "false"
click at [482, 328] on select "Oui Non Non répondu Sélectionner une option" at bounding box center [621, 333] width 279 height 17
select select "false"
click at [535, 311] on input "27.000" at bounding box center [543, 313] width 99 height 17
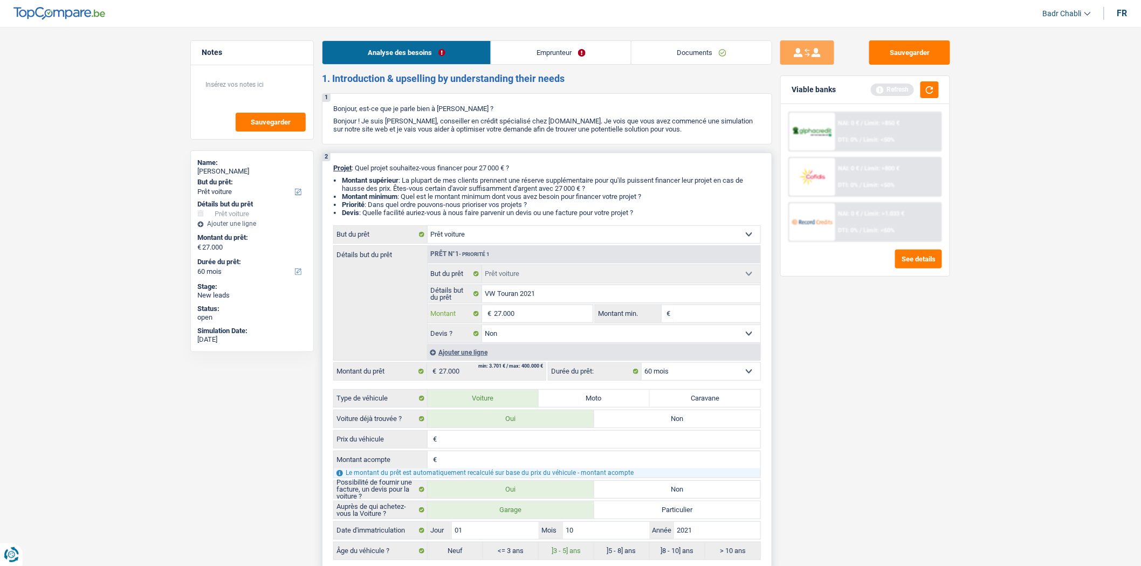
click at [535, 311] on input "27.000" at bounding box center [543, 313] width 99 height 17
click at [722, 315] on input "Montant min." at bounding box center [717, 313] width 87 height 17
paste input "27.000"
type input "27.000"
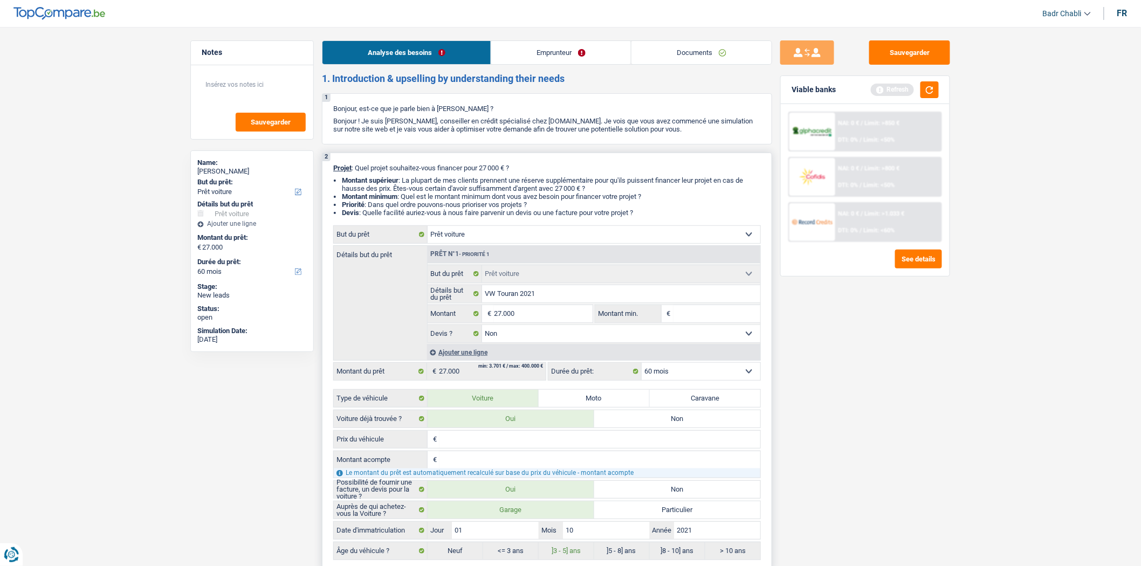
type input "27.000"
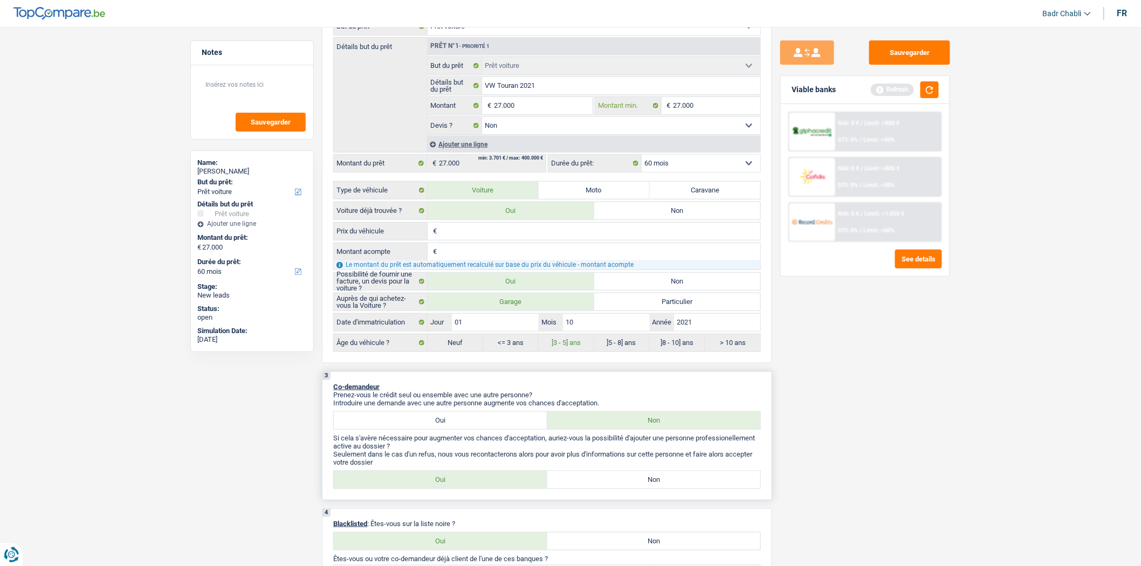
scroll to position [299, 0]
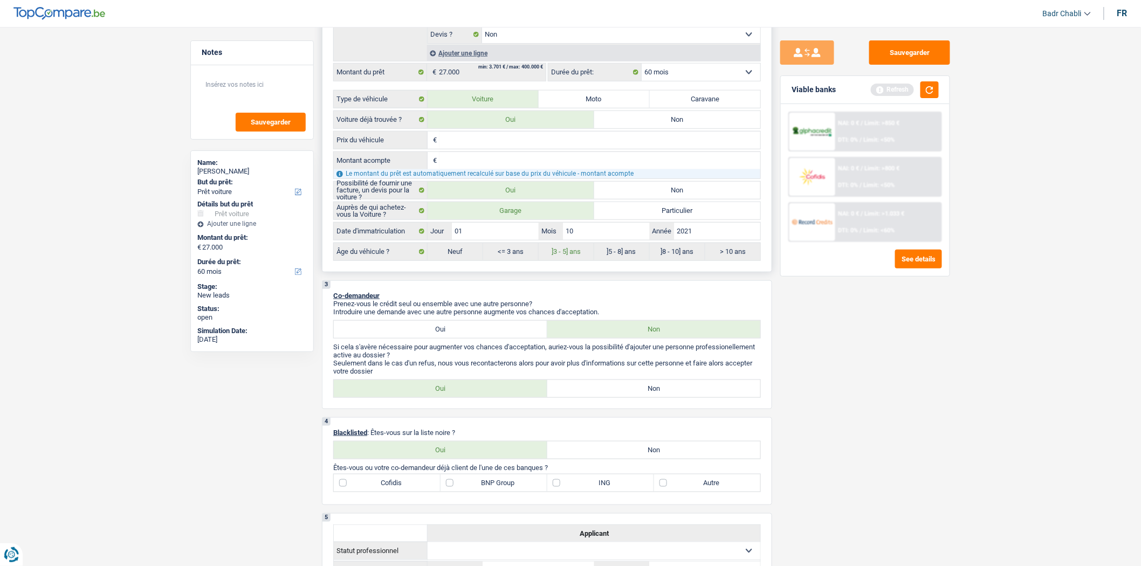
type input "27.000"
click at [466, 139] on input "Prix du véhicule" at bounding box center [600, 140] width 321 height 17
paste input "27.000"
type input "27.000"
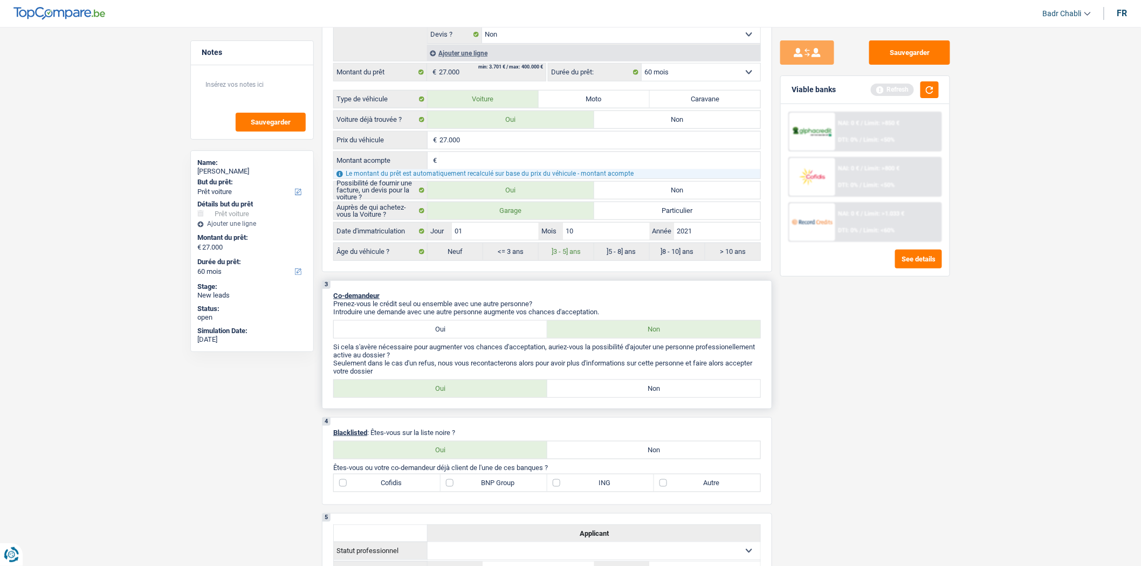
type input "27.000"
click at [649, 390] on label "Non" at bounding box center [655, 388] width 214 height 17
click at [649, 390] on input "Non" at bounding box center [655, 388] width 214 height 17
radio input "true"
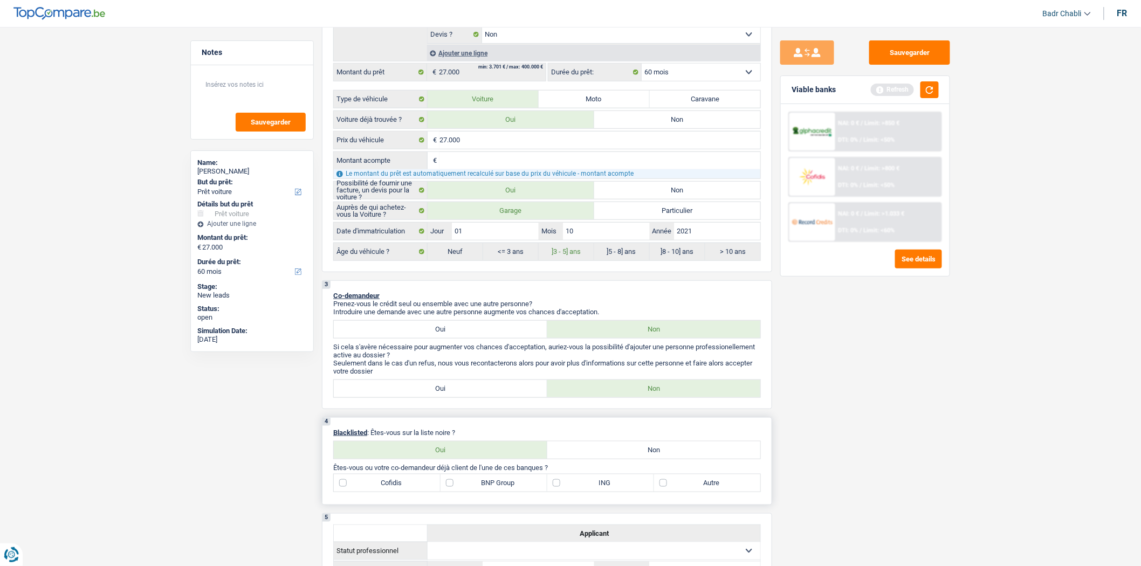
click at [652, 451] on label "Non" at bounding box center [655, 450] width 214 height 17
click at [652, 451] on input "Non" at bounding box center [655, 450] width 214 height 17
radio input "true"
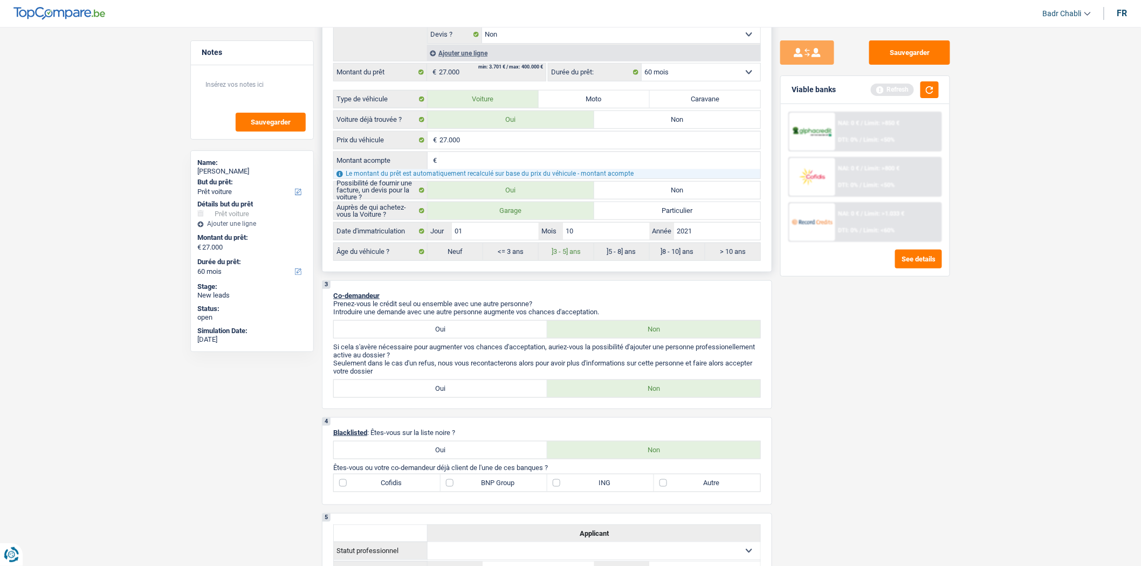
click at [469, 160] on input "Montant acompte" at bounding box center [600, 160] width 321 height 17
click at [835, 357] on div "Sauvegarder Viable banks Refresh NAI: 0 € / Limit: >850 € DTI: 0% / Limit: <50%…" at bounding box center [865, 293] width 186 height 506
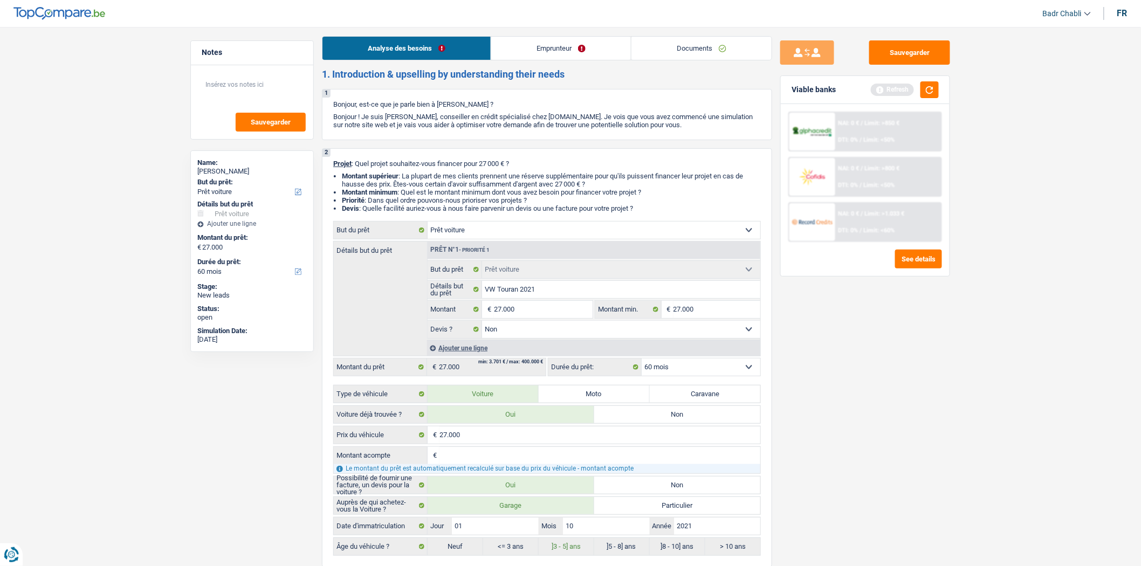
scroll to position [0, 0]
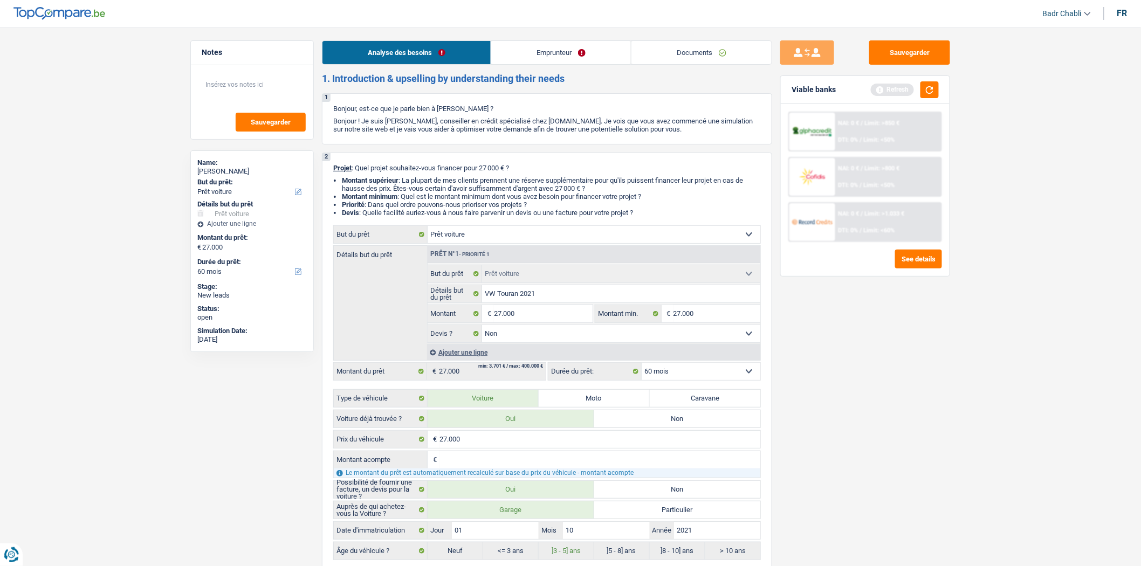
click at [541, 58] on link "Emprunteur" at bounding box center [561, 52] width 140 height 23
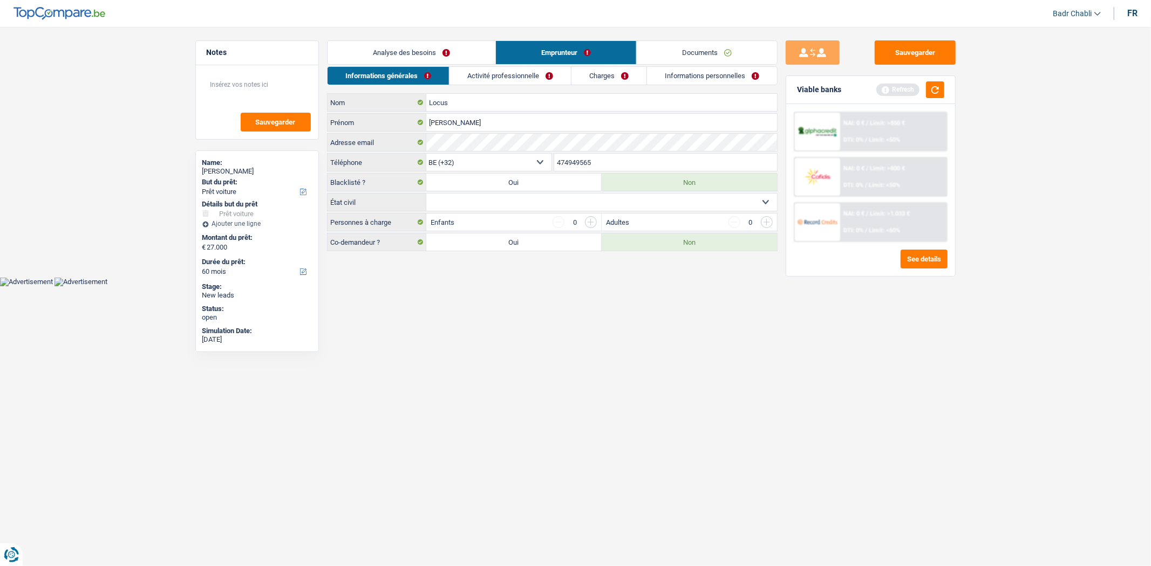
click at [613, 200] on select "Célibataire Marié(e) Cohabitant(e) légal(e) Divorcé(e) Veuf(ve) Séparé (de fait…" at bounding box center [601, 202] width 351 height 17
select select "married"
click at [426, 194] on select "Célibataire Marié(e) Cohabitant(e) légal(e) Divorcé(e) Veuf(ve) Séparé (de fait…" at bounding box center [601, 202] width 351 height 17
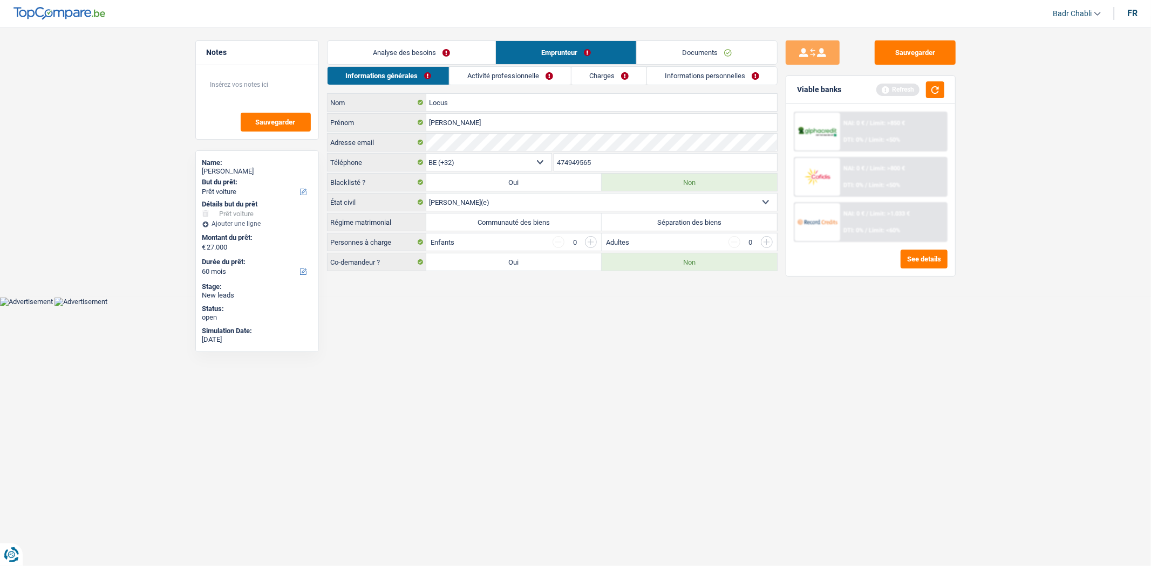
click at [661, 223] on label "Séparation des biens" at bounding box center [688, 222] width 175 height 17
click at [661, 223] on input "Séparation des biens" at bounding box center [688, 222] width 175 height 17
radio input "true"
click at [441, 49] on link "Analyse des besoins" at bounding box center [411, 52] width 168 height 23
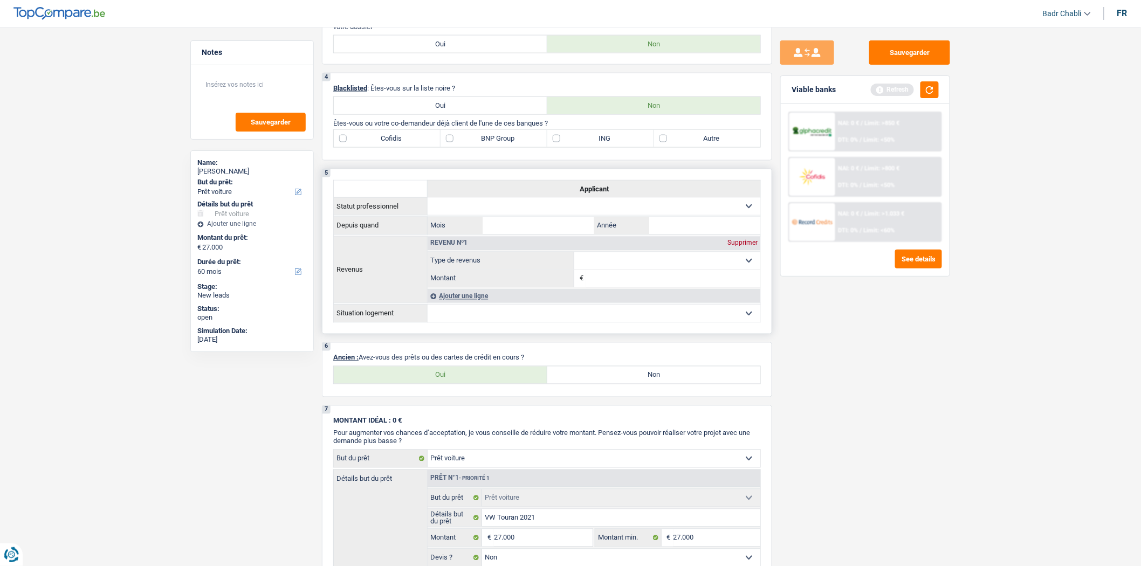
scroll to position [719, 0]
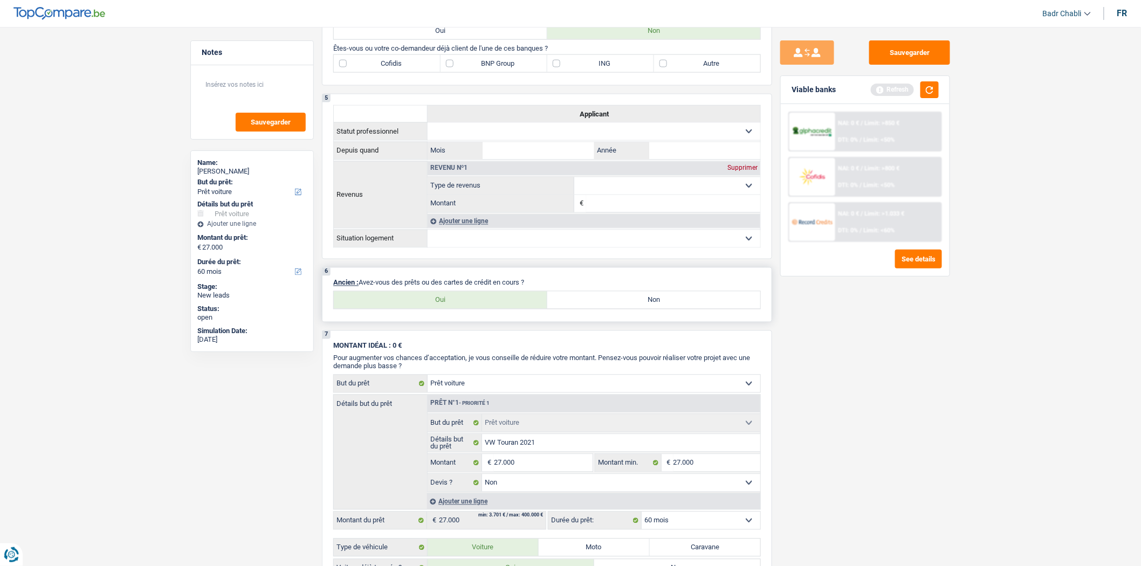
click at [464, 300] on label "Oui" at bounding box center [441, 300] width 214 height 17
click at [464, 300] on input "Oui" at bounding box center [441, 300] width 214 height 17
radio input "true"
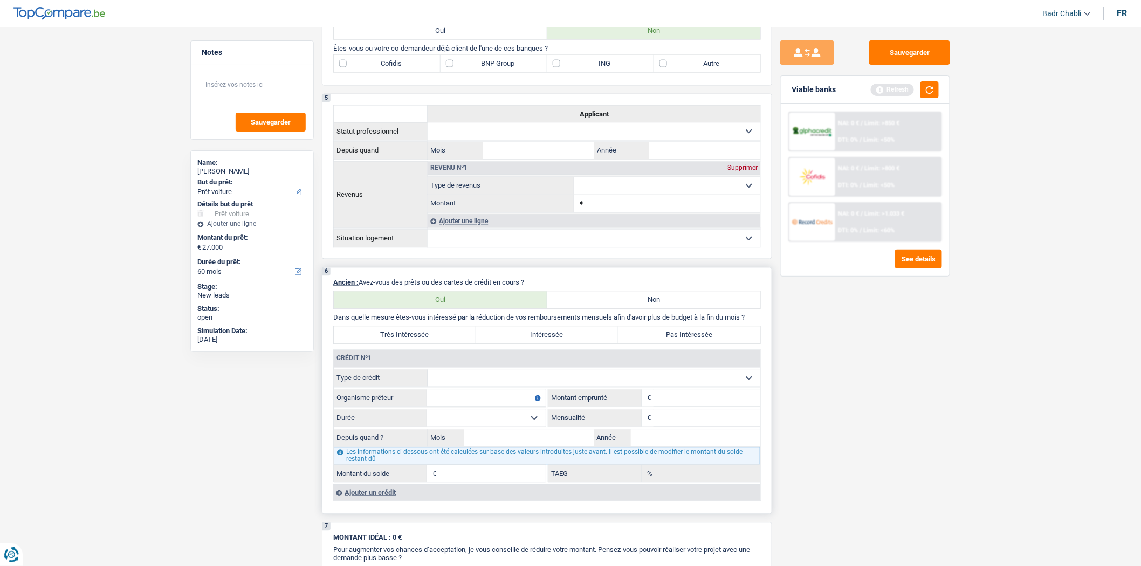
click at [475, 380] on select "Carte ou ouverture de crédit Prêt hypothécaire Vente à tempérament Prêt à tempé…" at bounding box center [594, 378] width 333 height 17
select select "mortgage"
click at [428, 379] on select "Carte ou ouverture de crédit Prêt hypothécaire Vente à tempérament Prêt à tempé…" at bounding box center [594, 378] width 333 height 17
type input "0"
click at [387, 501] on div "Ajouter un crédit" at bounding box center [546, 493] width 427 height 16
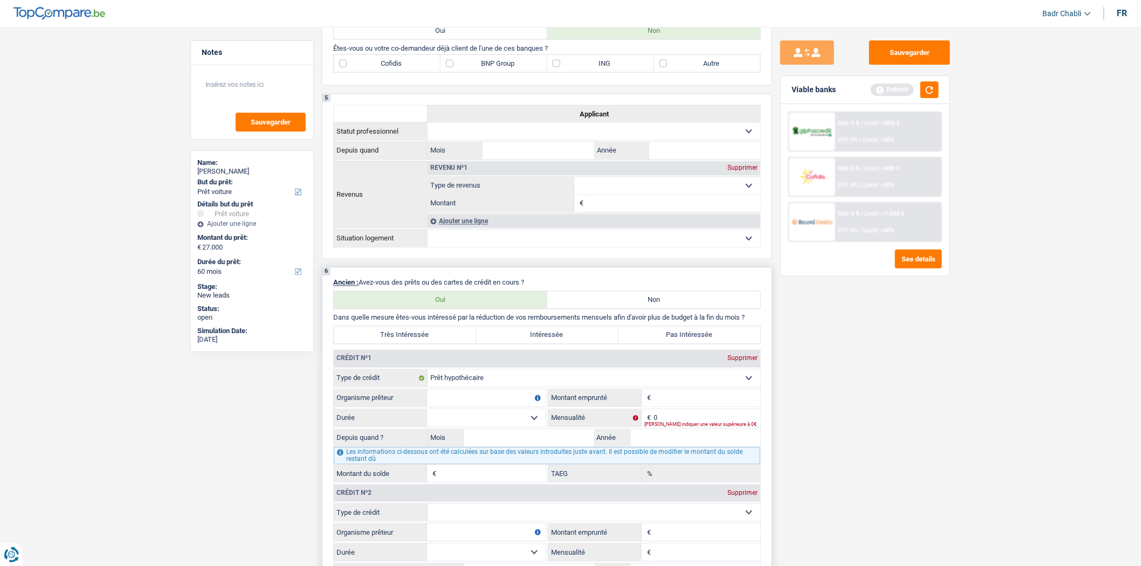
click at [495, 519] on select "Carte ou ouverture de crédit Prêt hypothécaire Vente à tempérament Prêt à tempé…" at bounding box center [594, 512] width 333 height 17
select select "cardOrCredit"
type input "0"
click at [504, 407] on input "Organisme prêteur" at bounding box center [486, 398] width 119 height 17
type input "Crelan"
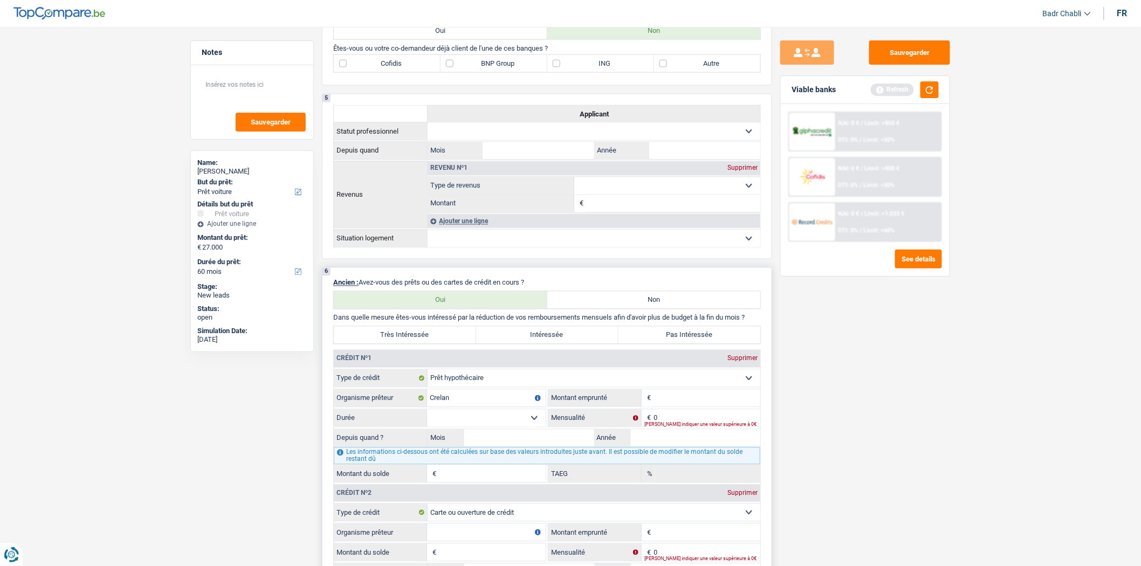
click at [698, 405] on input "Montant" at bounding box center [707, 398] width 107 height 17
type input "415.000"
click at [672, 423] on input "0" at bounding box center [707, 418] width 107 height 17
click at [573, 444] on input "Mois" at bounding box center [529, 438] width 130 height 17
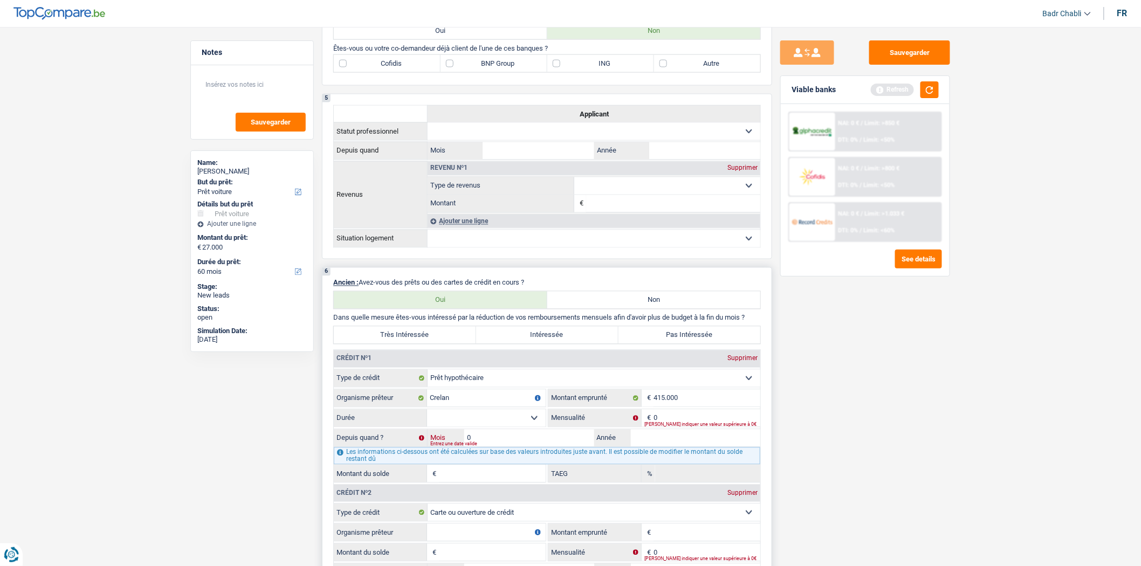
type input "07"
type input "2017"
click at [506, 427] on select "120 mois 132 mois 144 mois 180 mois 240 mois 300 mois 360 mois 420 mois Sélecti…" at bounding box center [486, 418] width 119 height 17
select select "300"
click at [427, 419] on select "120 mois 132 mois 144 mois 180 mois 240 mois 300 mois 360 mois 420 mois Sélecti…" at bounding box center [486, 418] width 119 height 17
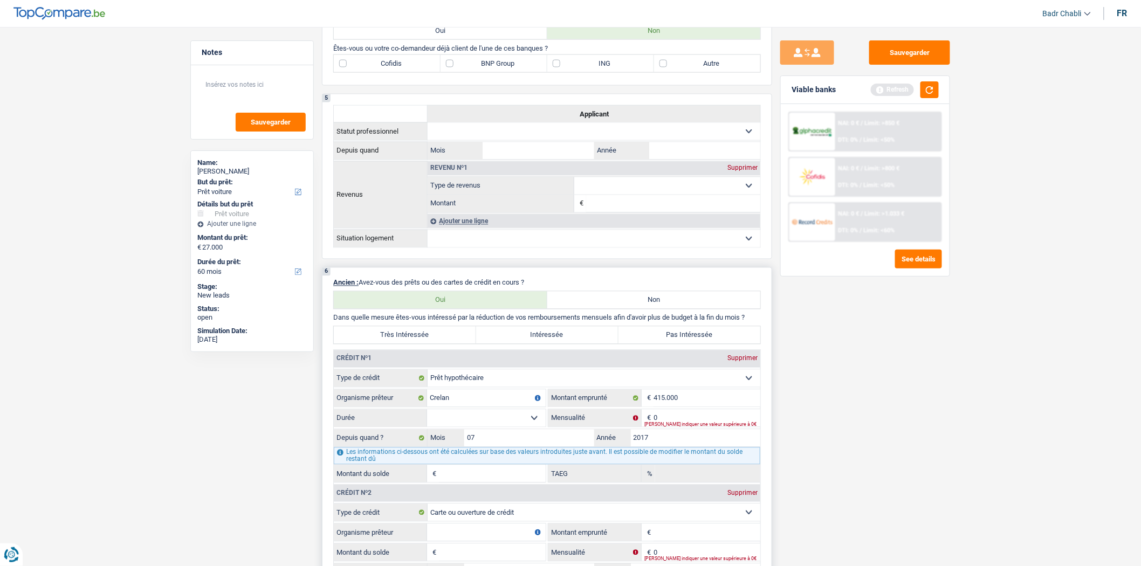
type input "1"
type input "0,00"
click at [678, 427] on input "0" at bounding box center [707, 418] width 107 height 17
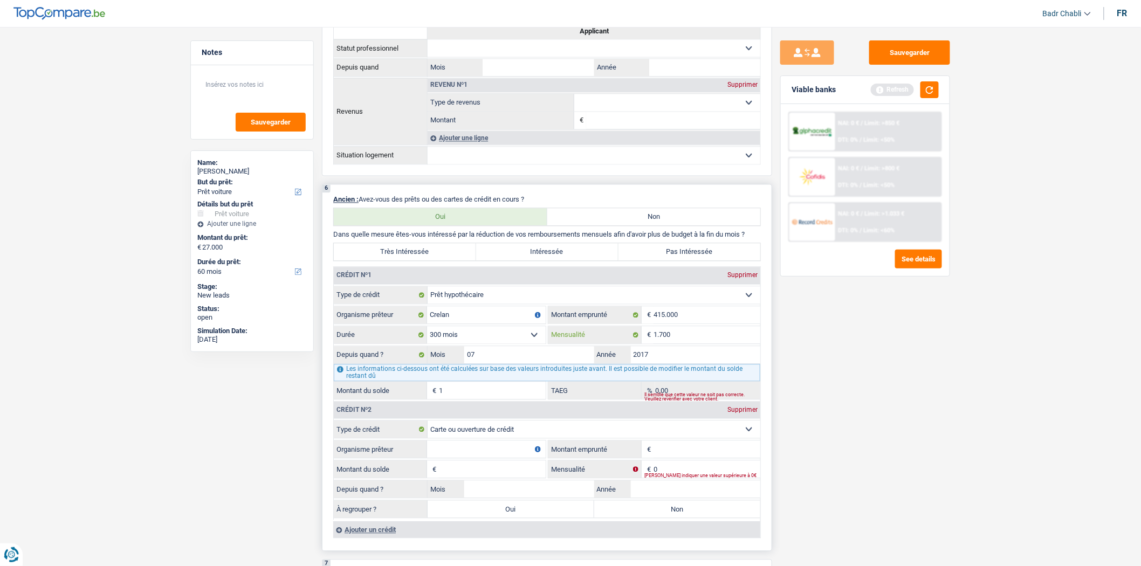
scroll to position [899, 0]
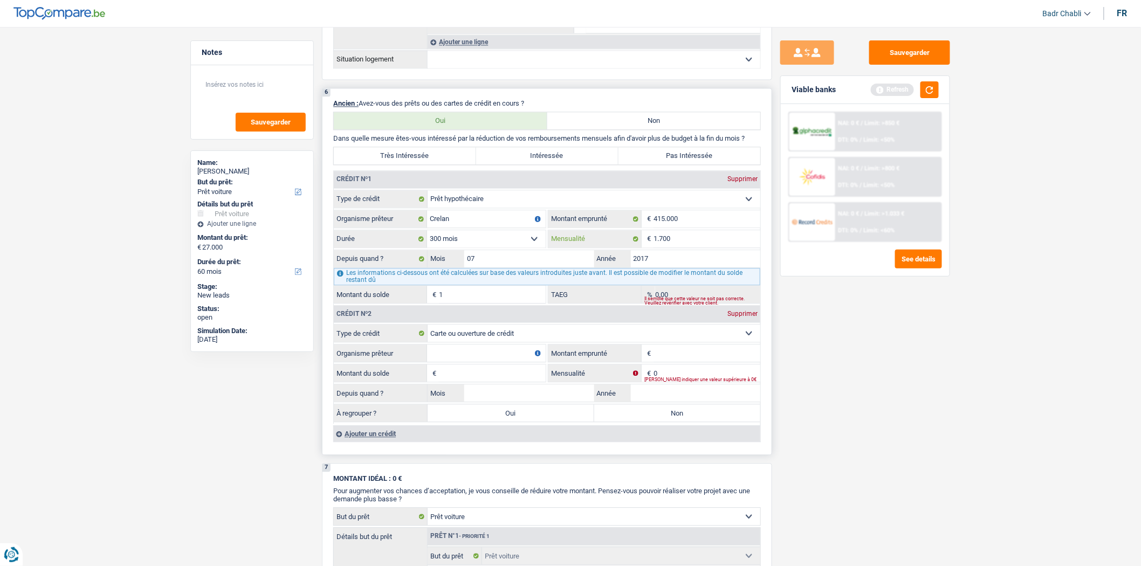
type input "1.700"
type input "299.608"
type input "1,72"
click at [516, 362] on input "Organisme prêteur" at bounding box center [486, 353] width 119 height 17
type input "V"
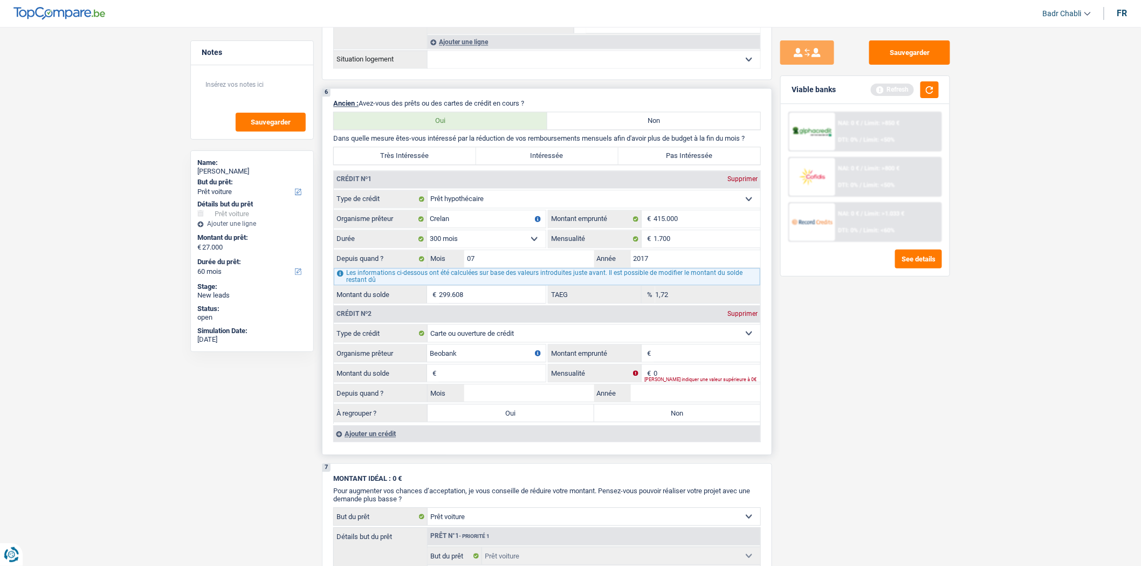
type input "Beobank"
type input "5.000"
click at [504, 382] on input "Montant du solde" at bounding box center [492, 373] width 107 height 17
type input "1"
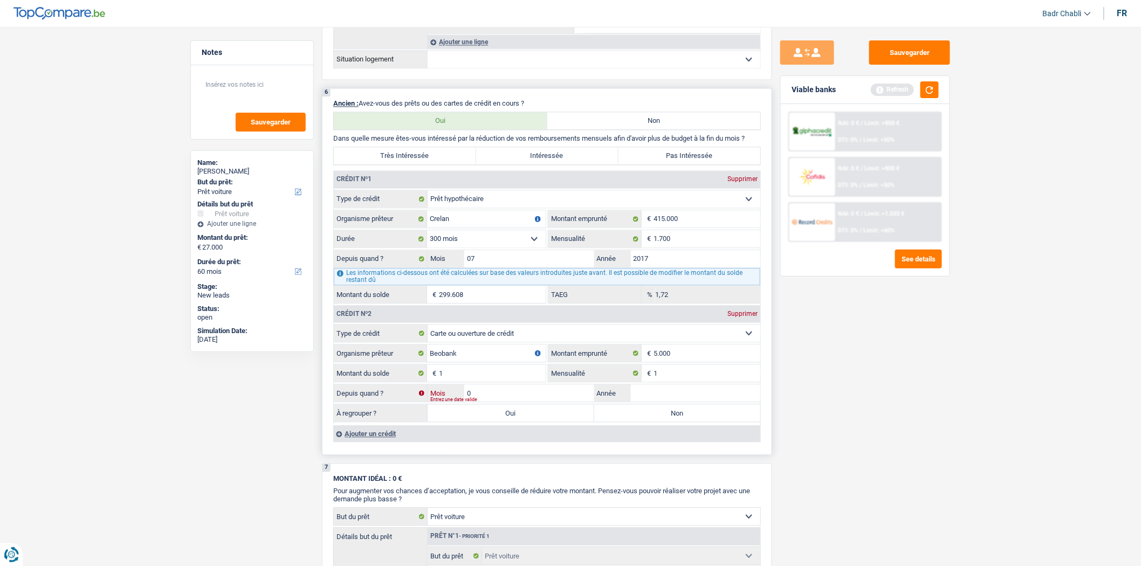
type input "02"
type input "2023"
click at [675, 422] on label "Non" at bounding box center [677, 413] width 167 height 17
click at [675, 422] on input "Non" at bounding box center [677, 413] width 167 height 17
radio input "true"
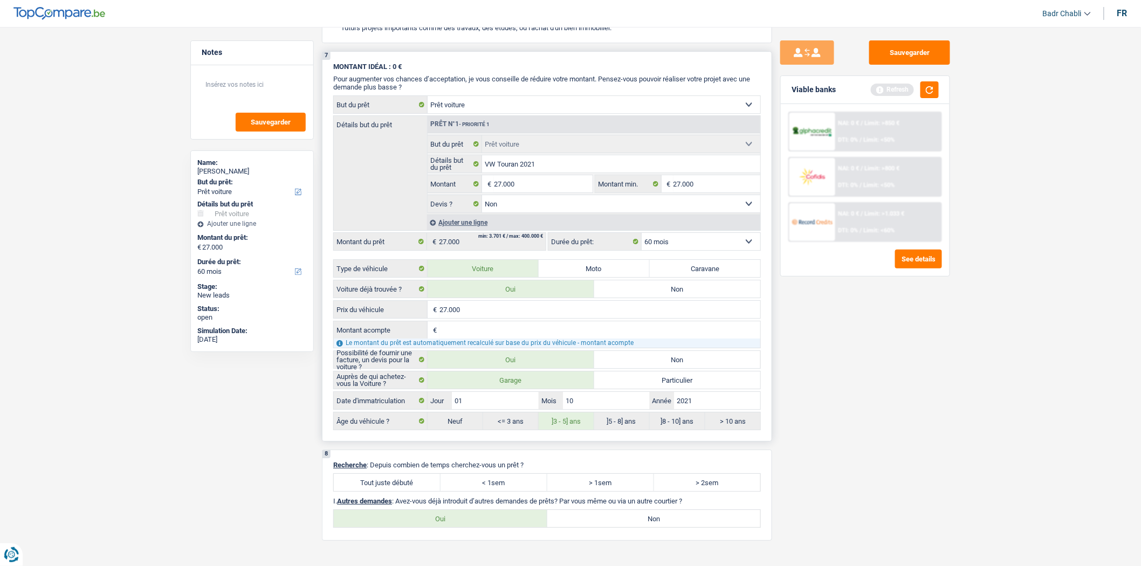
scroll to position [1558, 0]
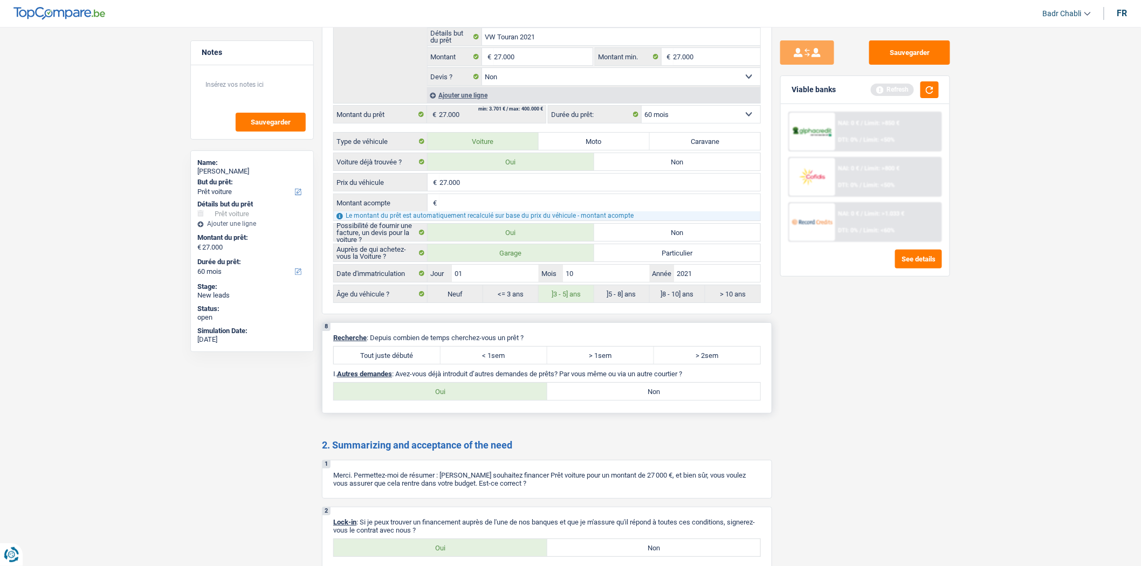
drag, startPoint x: 416, startPoint y: 371, endPoint x: 441, endPoint y: 374, distance: 25.1
click at [416, 364] on label "Tout juste débuté" at bounding box center [387, 355] width 107 height 17
click at [416, 364] on input "Tout juste débuté" at bounding box center [387, 355] width 107 height 17
radio input "true"
click at [623, 399] on label "Non" at bounding box center [655, 391] width 214 height 17
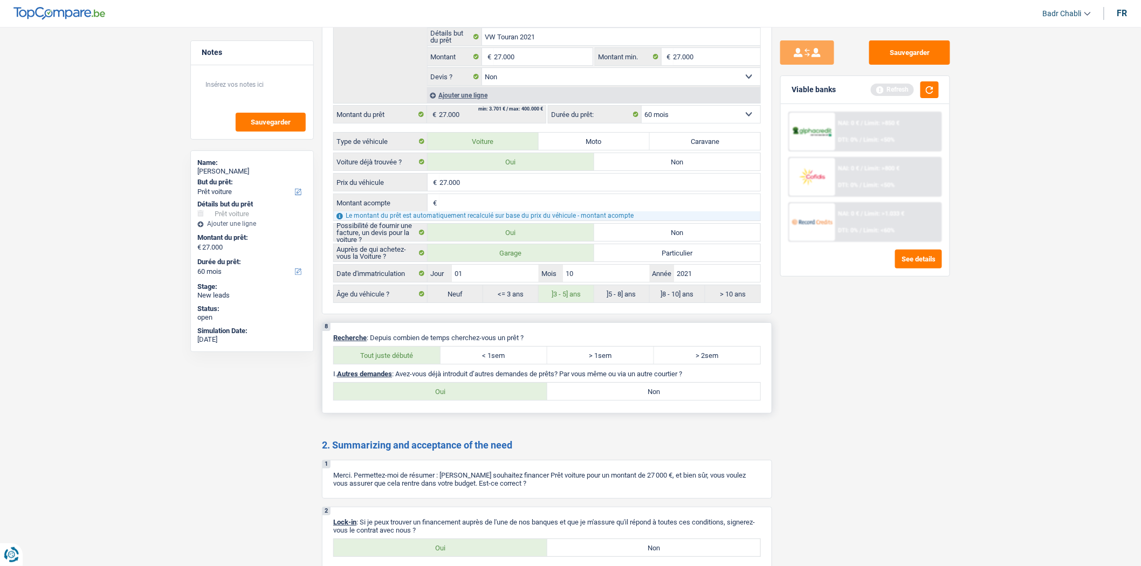
click at [623, 399] on input "Non" at bounding box center [655, 391] width 214 height 17
radio input "true"
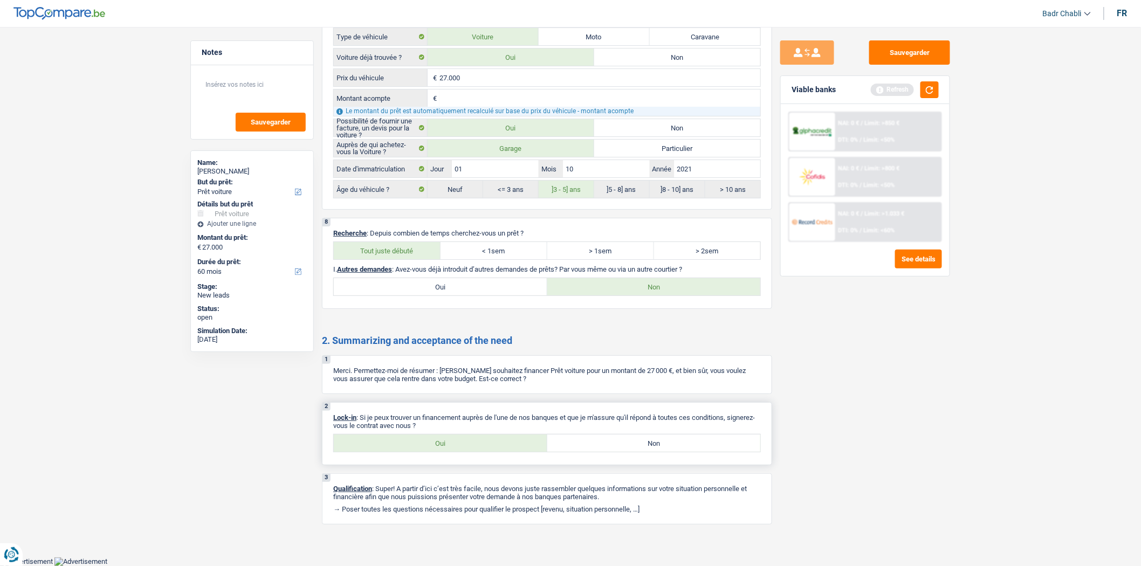
click at [453, 443] on label "Oui" at bounding box center [441, 443] width 214 height 17
click at [453, 443] on input "Oui" at bounding box center [441, 443] width 214 height 17
radio input "true"
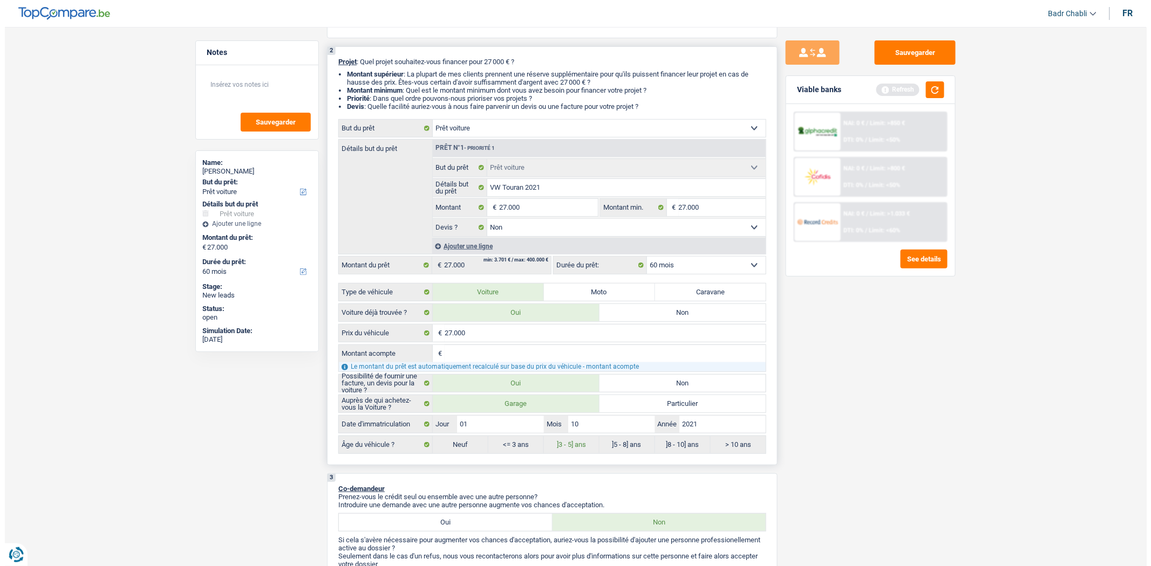
scroll to position [0, 0]
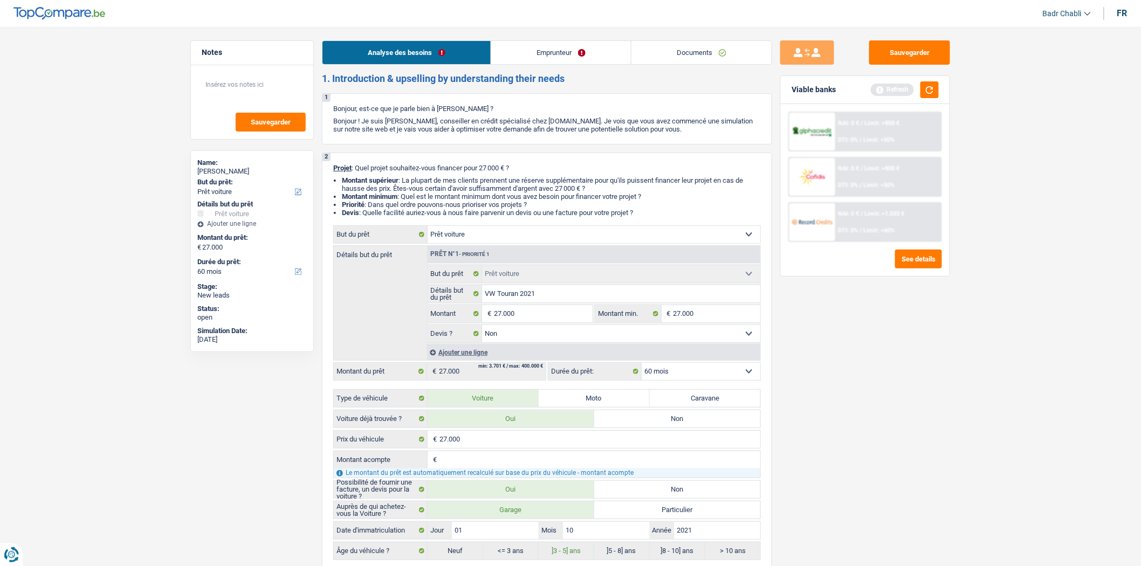
click at [564, 45] on link "Emprunteur" at bounding box center [561, 52] width 140 height 23
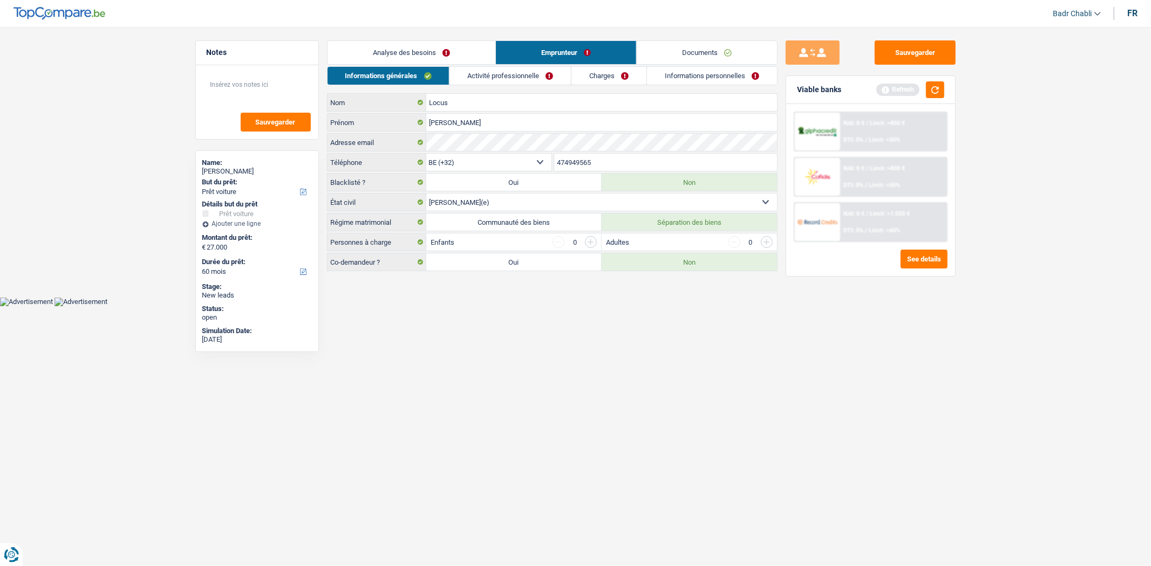
click at [586, 241] on input "button" at bounding box center [591, 242] width 12 height 12
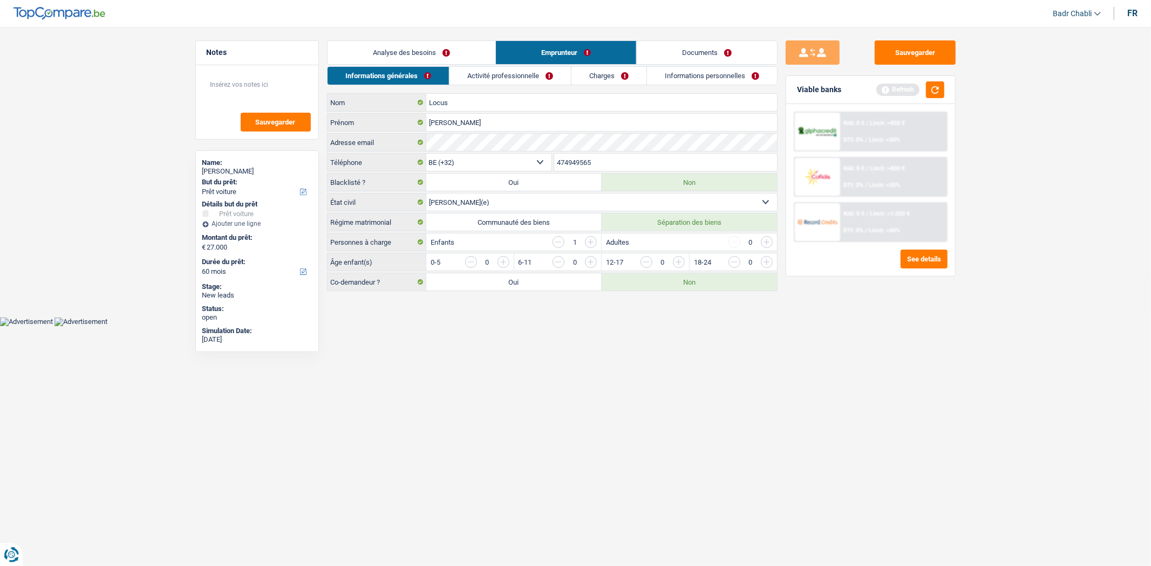
click at [586, 241] on input "button" at bounding box center [591, 242] width 12 height 12
click at [503, 263] on input "button" at bounding box center [721, 264] width 449 height 17
click at [513, 71] on link "Activité professionnelle" at bounding box center [509, 76] width 121 height 18
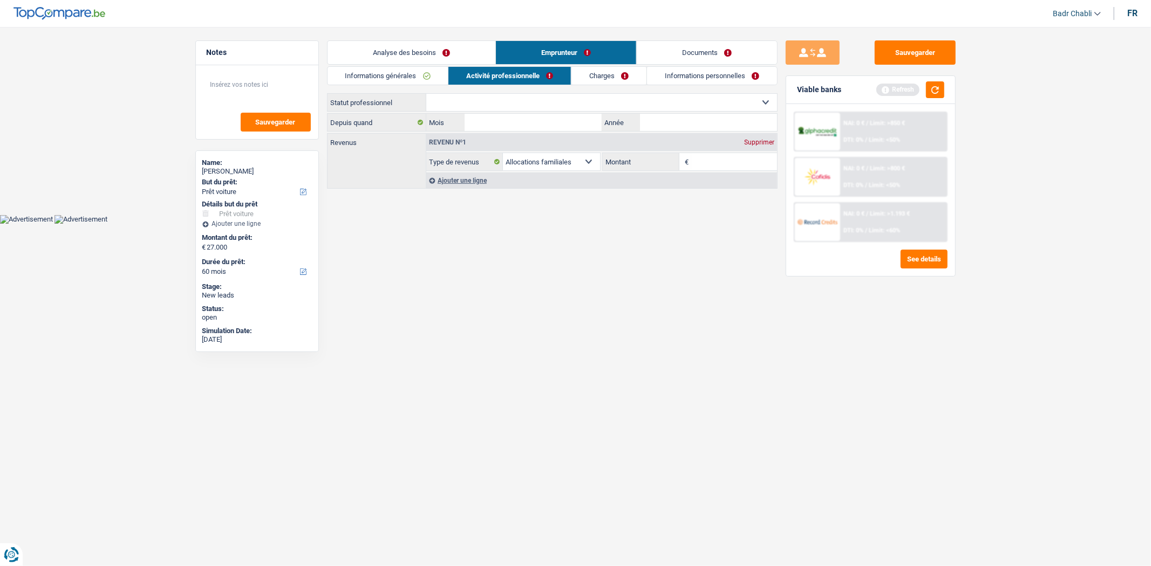
click at [524, 106] on select "Ouvrier Employé privé Employé public Invalide Indépendant Pensionné Chômeur Mut…" at bounding box center [601, 102] width 351 height 17
click at [524, 105] on select "Ouvrier Employé privé Employé public Invalide Indépendant Pensionné Chômeur Mut…" at bounding box center [601, 102] width 351 height 17
select select "privateEmployee"
click at [426, 94] on select "Ouvrier Employé privé Employé public Invalide Indépendant Pensionné Chômeur Mut…" at bounding box center [601, 102] width 351 height 17
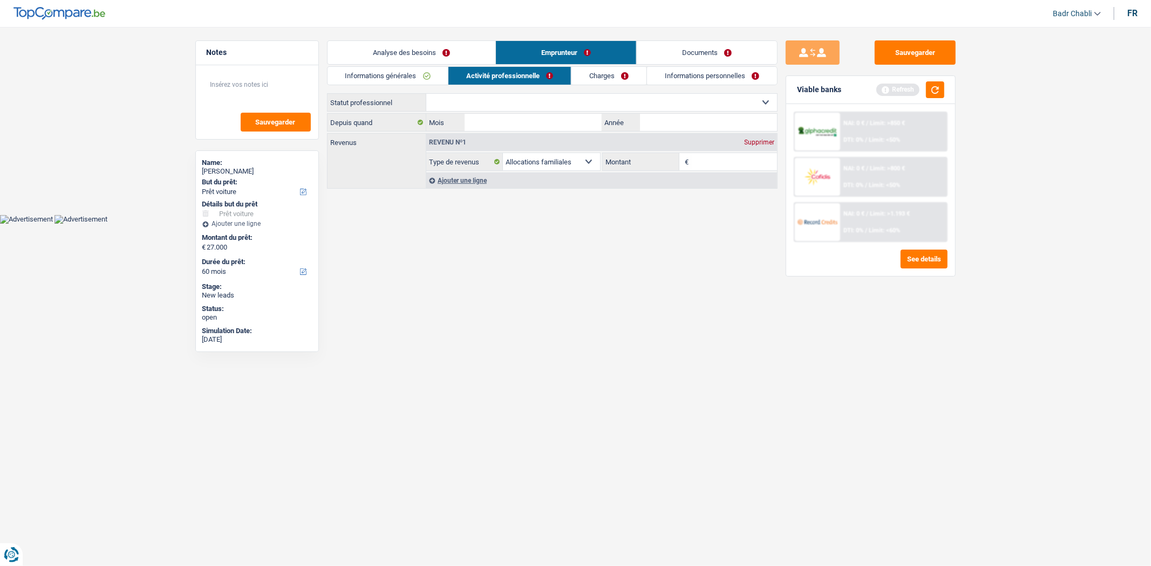
select select "familyAllowances"
select select "netSalary"
select select "mealVouchers"
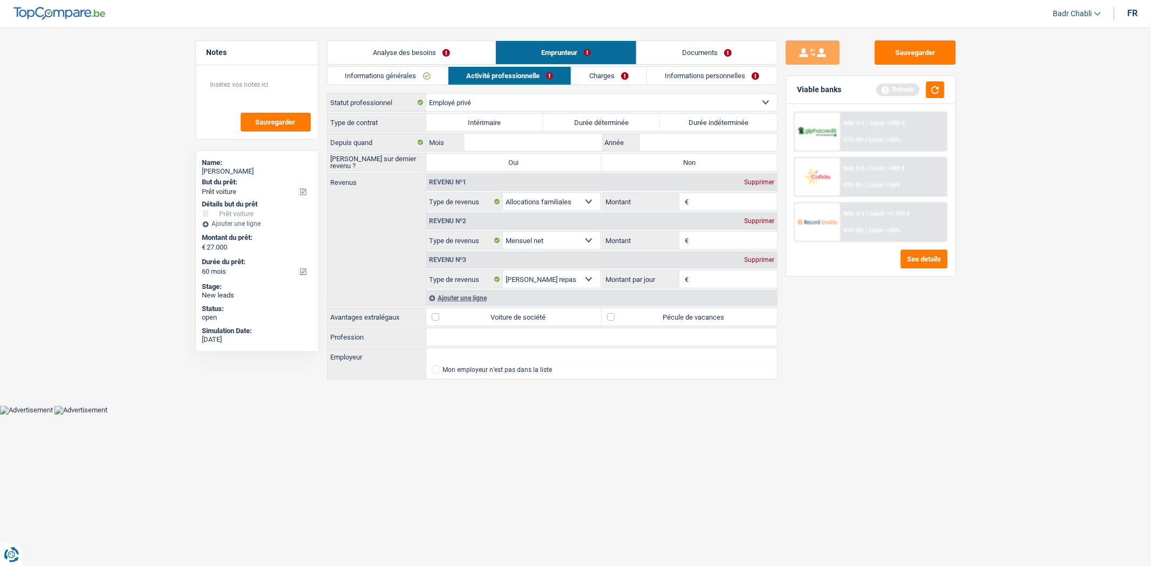
click at [687, 121] on label "Durée indéterminée" at bounding box center [718, 122] width 117 height 17
click at [687, 121] on input "Durée indéterminée" at bounding box center [718, 122] width 117 height 17
radio input "true"
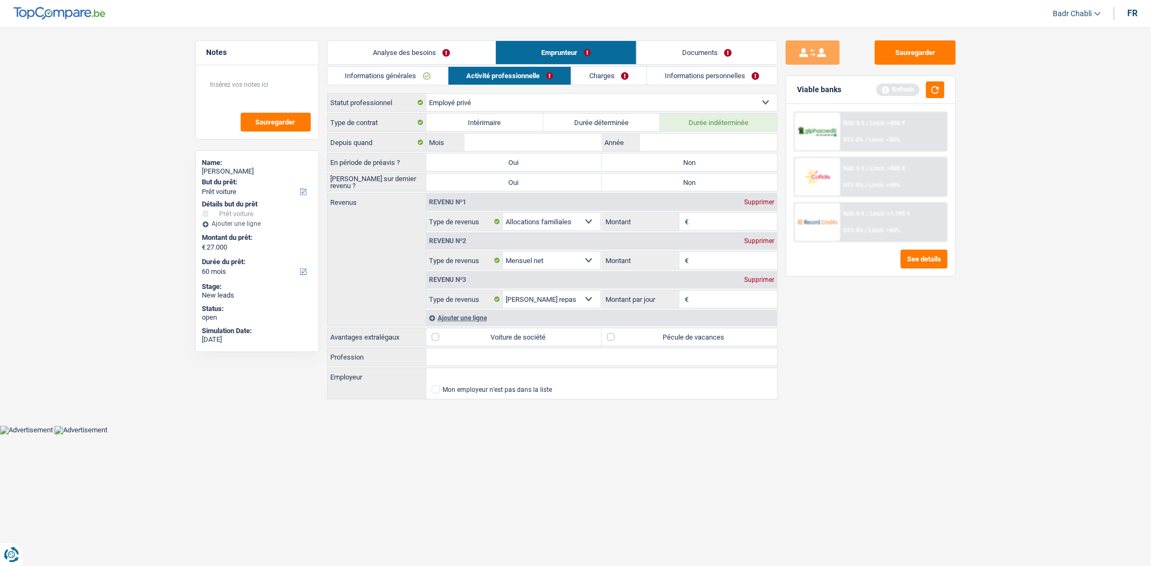
click at [680, 164] on label "Non" at bounding box center [688, 162] width 175 height 17
click at [680, 164] on input "Non" at bounding box center [688, 162] width 175 height 17
radio input "true"
click at [538, 136] on input "Mois" at bounding box center [532, 142] width 136 height 17
type input "09"
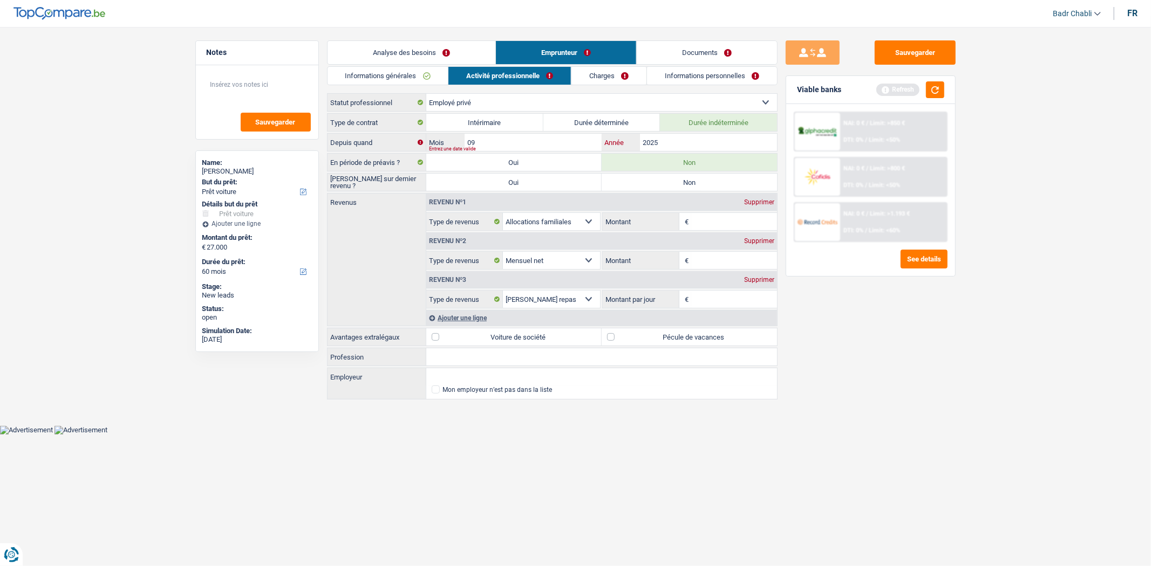
type input "2025"
click at [663, 175] on label "Non" at bounding box center [688, 182] width 175 height 17
click at [663, 175] on input "Non" at bounding box center [688, 182] width 175 height 17
radio input "true"
click at [717, 259] on input "Montant" at bounding box center [734, 260] width 86 height 17
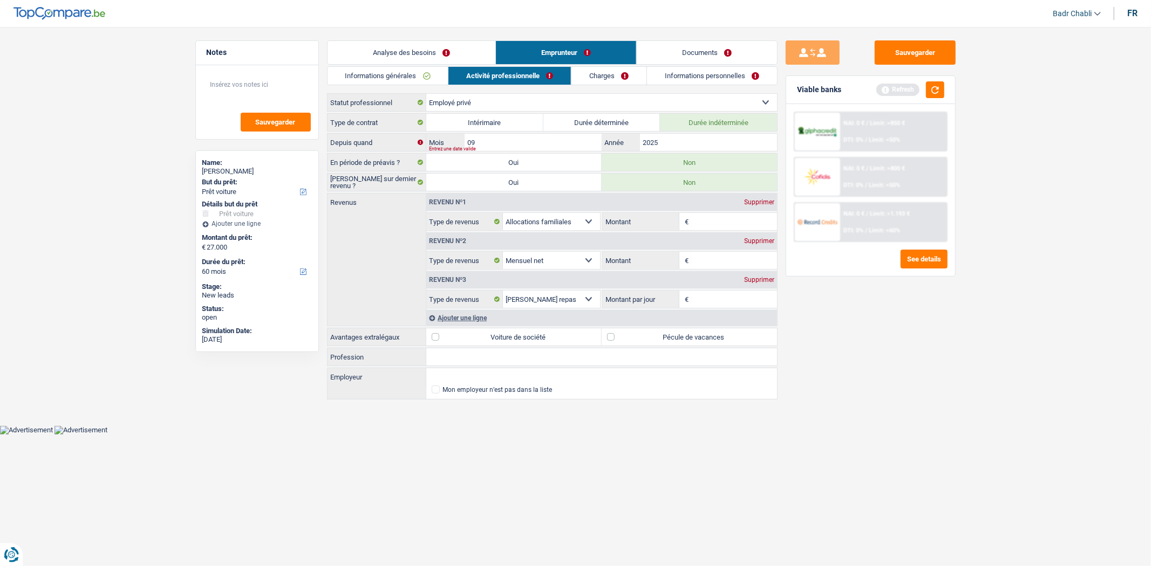
click at [610, 340] on label "Pécule de vacances" at bounding box center [688, 337] width 175 height 17
click at [610, 340] on input "Pécule de vacances" at bounding box center [688, 337] width 175 height 17
checkbox input "true"
click at [711, 254] on input "Montant" at bounding box center [734, 260] width 86 height 17
click at [701, 262] on input "Montant" at bounding box center [734, 260] width 86 height 17
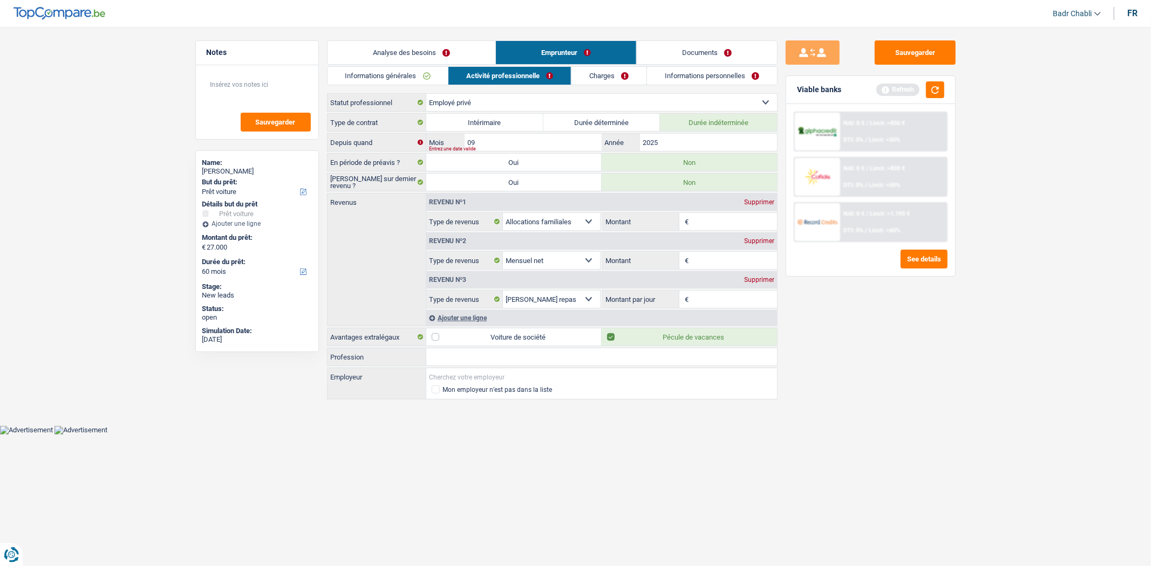
click at [464, 378] on input "Employeur" at bounding box center [601, 376] width 351 height 17
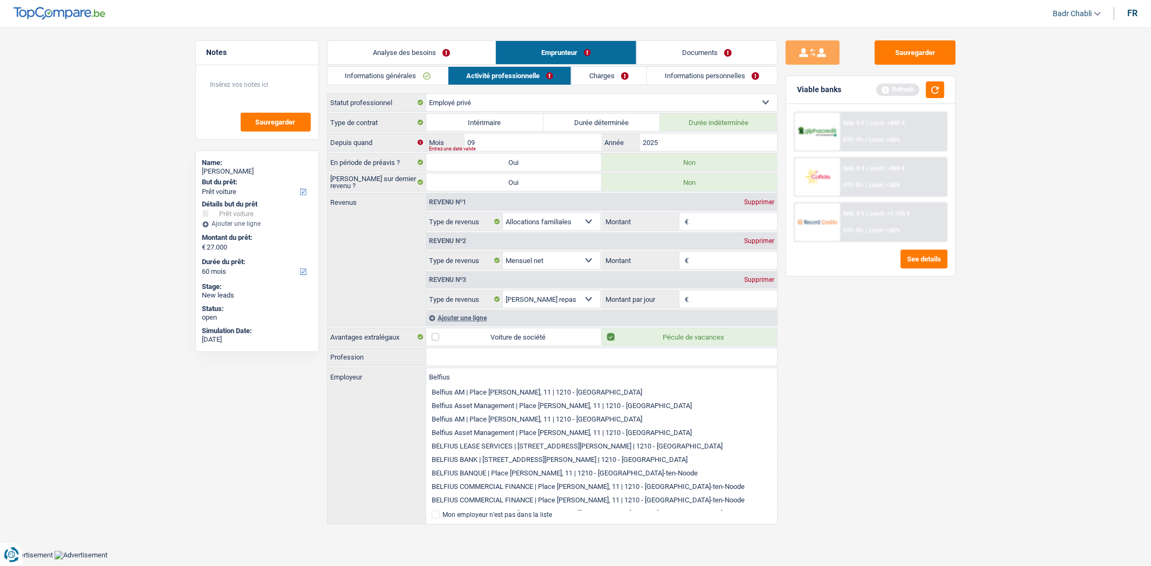
click at [532, 473] on li "BELFIUS BANQUE | Place [PERSON_NAME], 11 | 1210 - [GEOGRAPHIC_DATA]-ten-Noode" at bounding box center [601, 473] width 351 height 13
type input "BELFIUS BANQUE | Place [PERSON_NAME], 11 | 1210 - [GEOGRAPHIC_DATA]-ten-Noode"
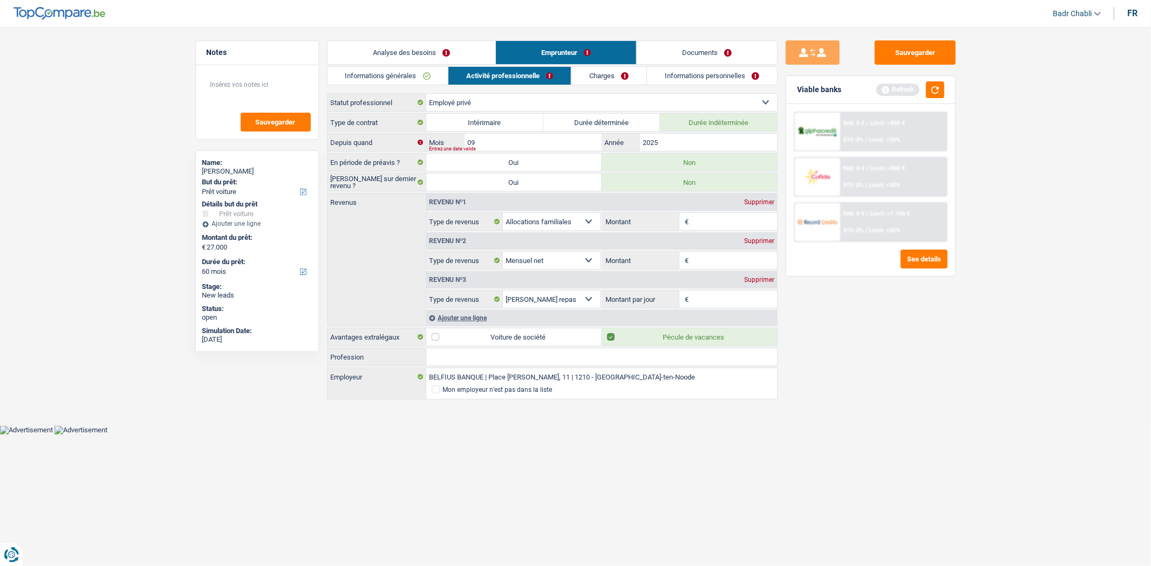
click at [498, 358] on input "Profession" at bounding box center [601, 356] width 351 height 17
type input "Head of PMO"
click at [705, 251] on fieldset "€ Montant Selon le statut professionnel choisi à l’étape précédente, veuillez i…" at bounding box center [689, 260] width 174 height 18
click at [705, 255] on input "Montant" at bounding box center [734, 260] width 86 height 17
type input "4.500"
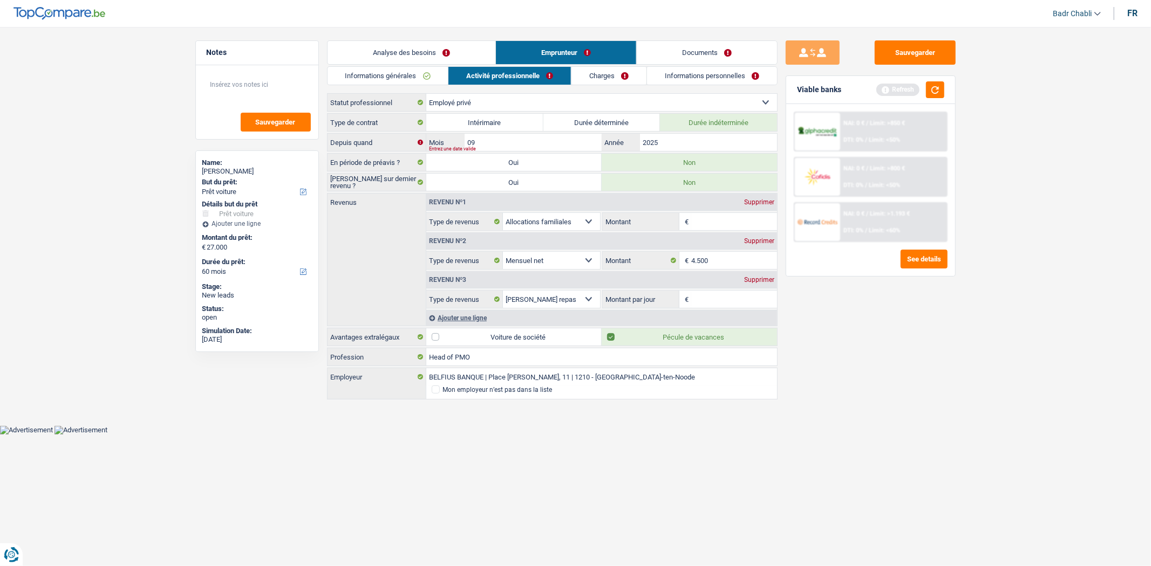
click at [837, 306] on div "Sauvegarder Viable banks Refresh NAI: 0 € / Limit: >850 € DTI: 0% / Limit: <50%…" at bounding box center [870, 293] width 186 height 506
click at [815, 305] on div "Sauvegarder Viable banks Refresh NAI: 0 € / Limit: >850 € DTI: 0% / Limit: <50%…" at bounding box center [870, 293] width 186 height 506
click at [716, 300] on input "Montant par jour" at bounding box center [734, 299] width 86 height 17
type input "8,0"
click at [891, 379] on div "Sauvegarder Viable banks Refresh NAI: 0 € / Limit: >850 € DTI: 0% / Limit: <50%…" at bounding box center [870, 293] width 186 height 506
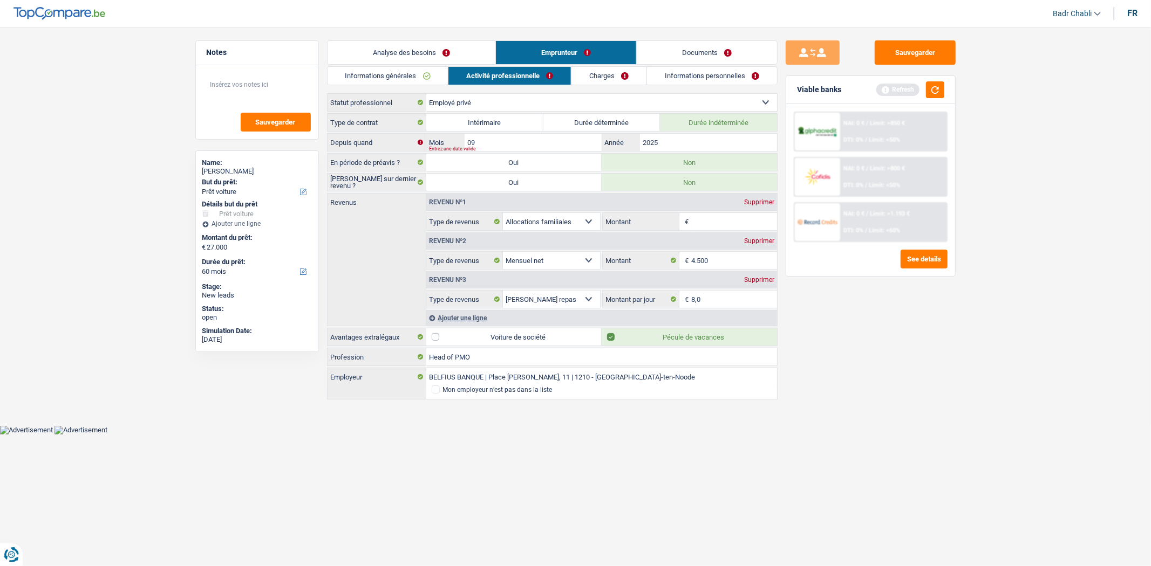
click at [716, 223] on input "Montant" at bounding box center [734, 221] width 86 height 17
click at [726, 220] on input "Montant" at bounding box center [734, 221] width 86 height 17
type input "385"
click at [615, 76] on link "Charges" at bounding box center [608, 76] width 75 height 18
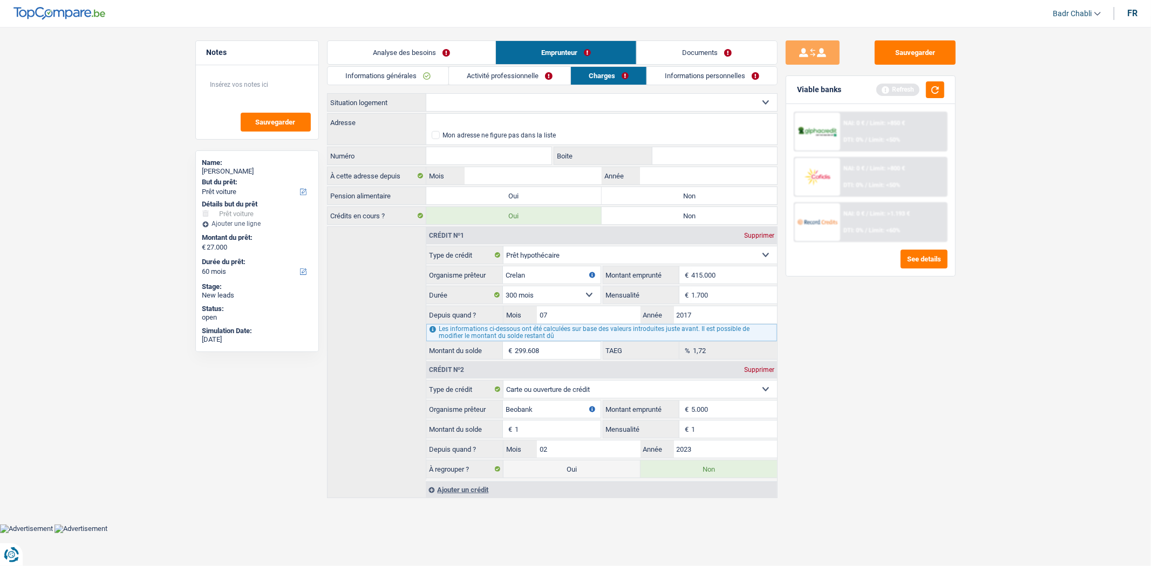
click at [534, 99] on select "Locataire Propriétaire avec prêt hypothécaire Propriétaire sans prêt hypothécai…" at bounding box center [601, 102] width 351 height 17
select select "ownerWithMortgage"
click at [426, 94] on select "Locataire Propriétaire avec prêt hypothécaire Propriétaire sans prêt hypothécai…" at bounding box center [601, 102] width 351 height 17
click at [668, 191] on label "Non" at bounding box center [688, 195] width 175 height 17
click at [668, 191] on input "Non" at bounding box center [688, 195] width 175 height 17
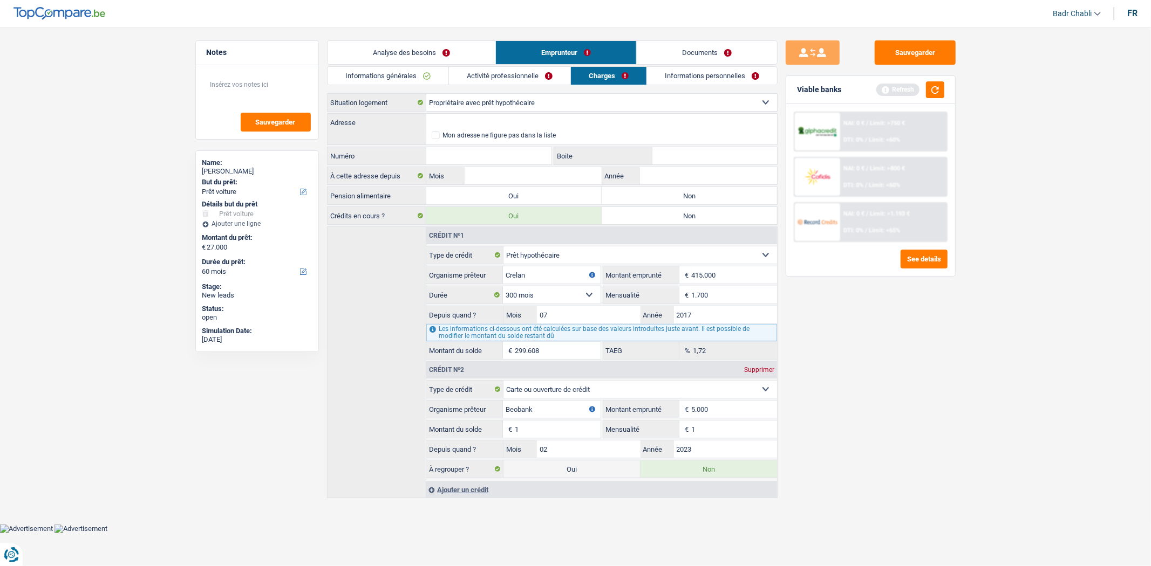
radio input "true"
click at [482, 122] on input "Adresse" at bounding box center [601, 122] width 351 height 17
click at [563, 152] on body "Vous avez le contrôle de vos données Nous utilisons des cookies, tout comme nos…" at bounding box center [575, 274] width 1151 height 517
click at [519, 125] on input "Rue de Caraut" at bounding box center [601, 122] width 351 height 17
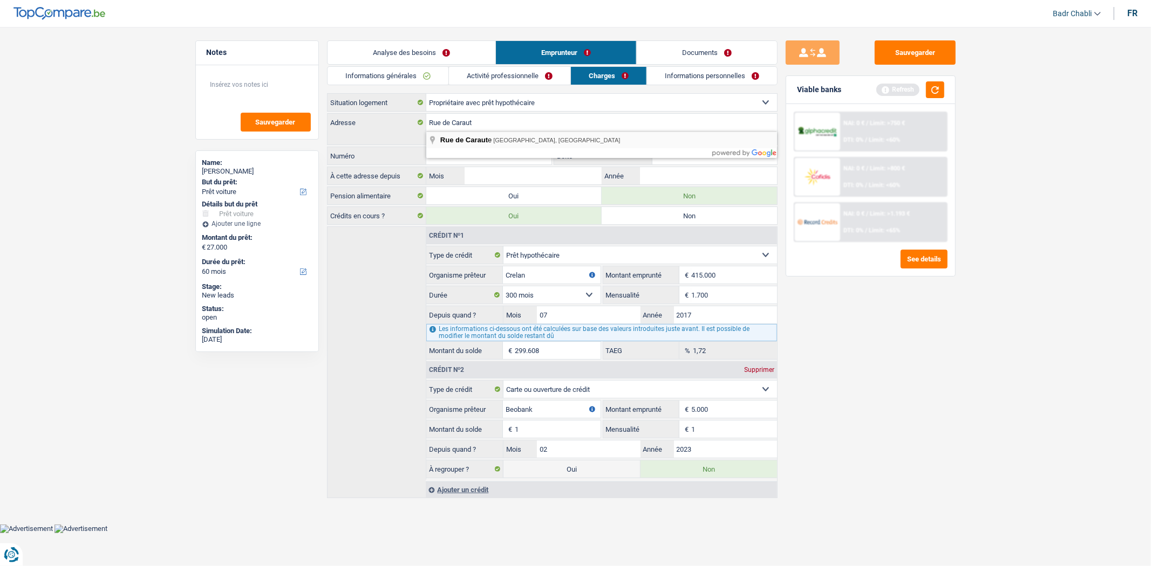
type input "[GEOGRAPHIC_DATA], [GEOGRAPHIC_DATA], [GEOGRAPHIC_DATA]"
select select "BE"
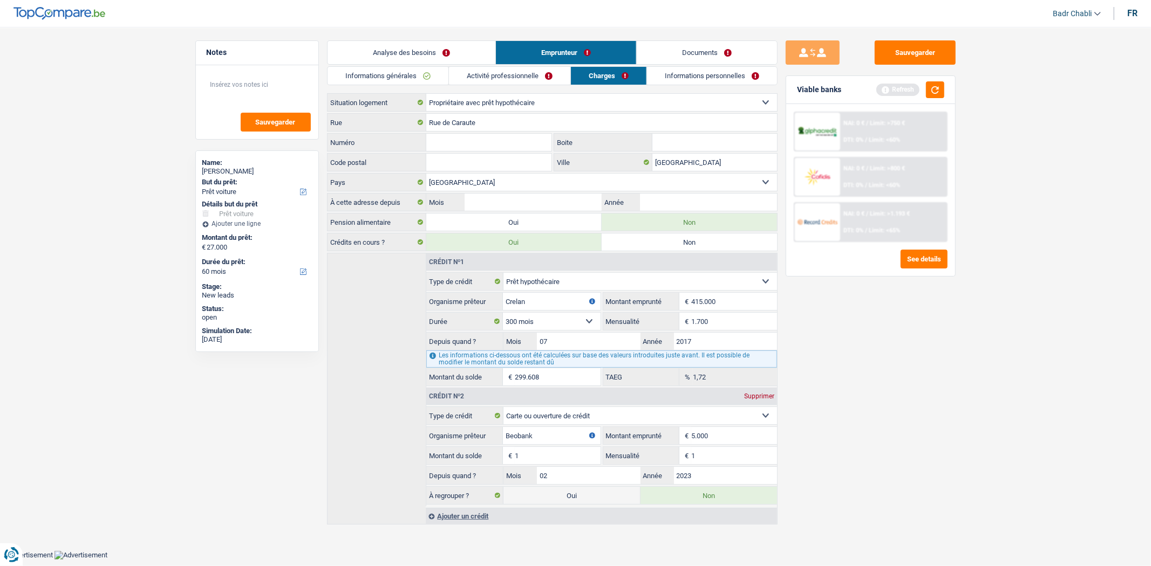
click at [492, 143] on input "Numéro" at bounding box center [489, 142] width 126 height 17
type input "212"
click at [553, 202] on input "Mois" at bounding box center [532, 202] width 136 height 17
type input "07"
type input "2017"
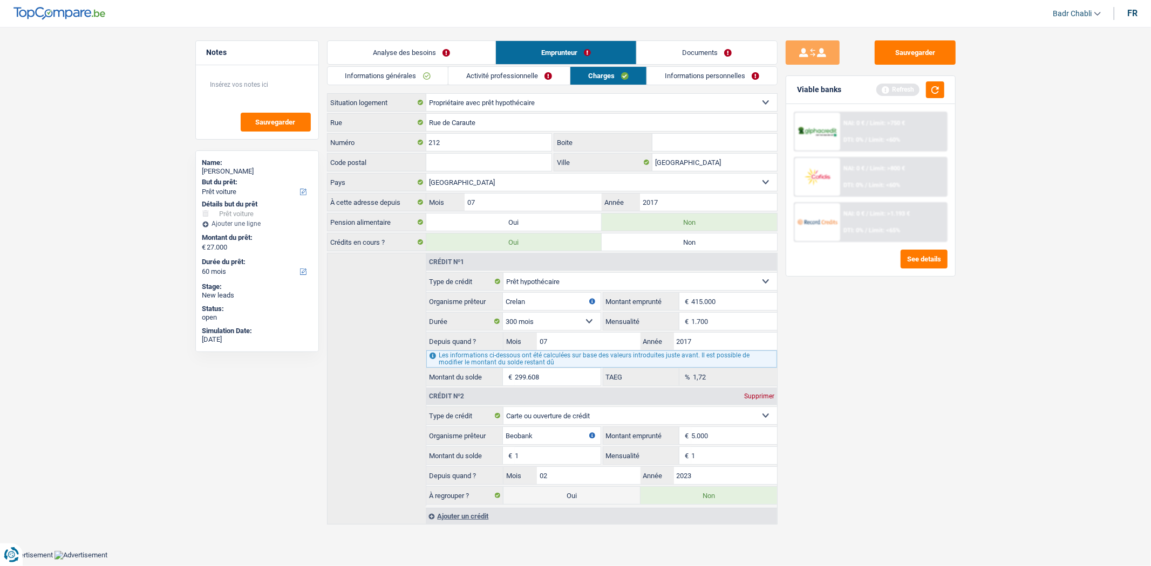
click at [720, 83] on link "Informations personnelles" at bounding box center [712, 76] width 130 height 18
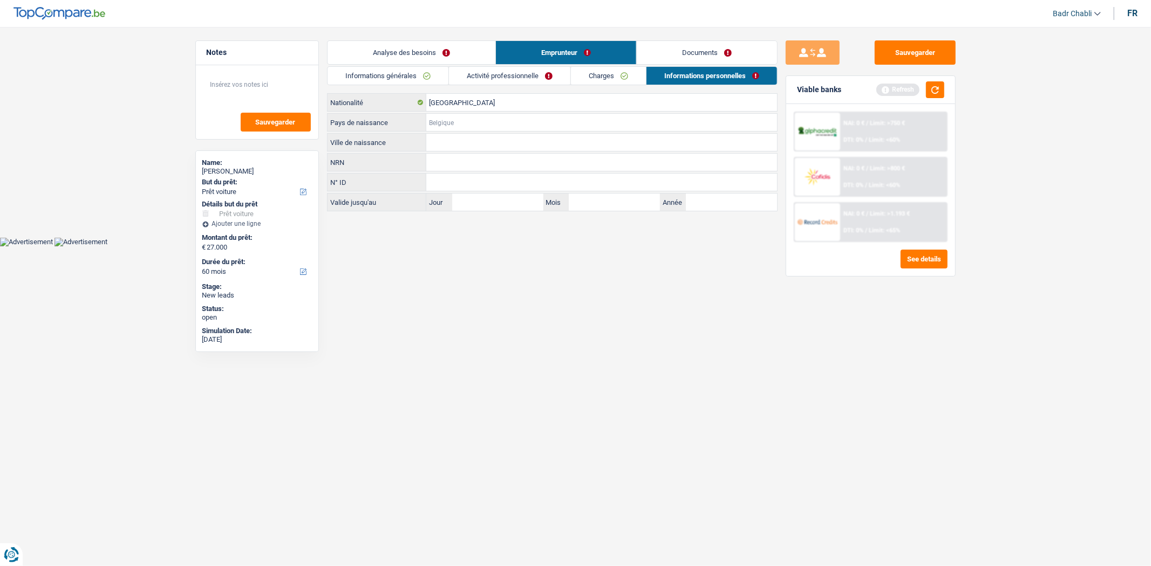
click at [471, 128] on input "Pays de naissance" at bounding box center [601, 122] width 351 height 17
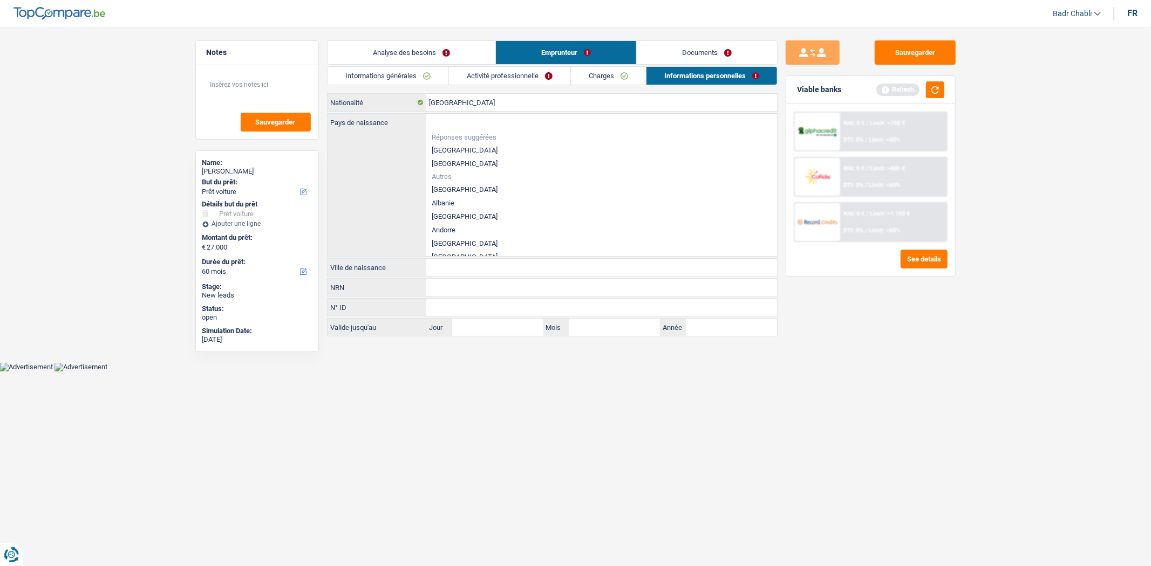
click at [456, 152] on li "[GEOGRAPHIC_DATA]" at bounding box center [601, 149] width 351 height 13
type input "[GEOGRAPHIC_DATA]"
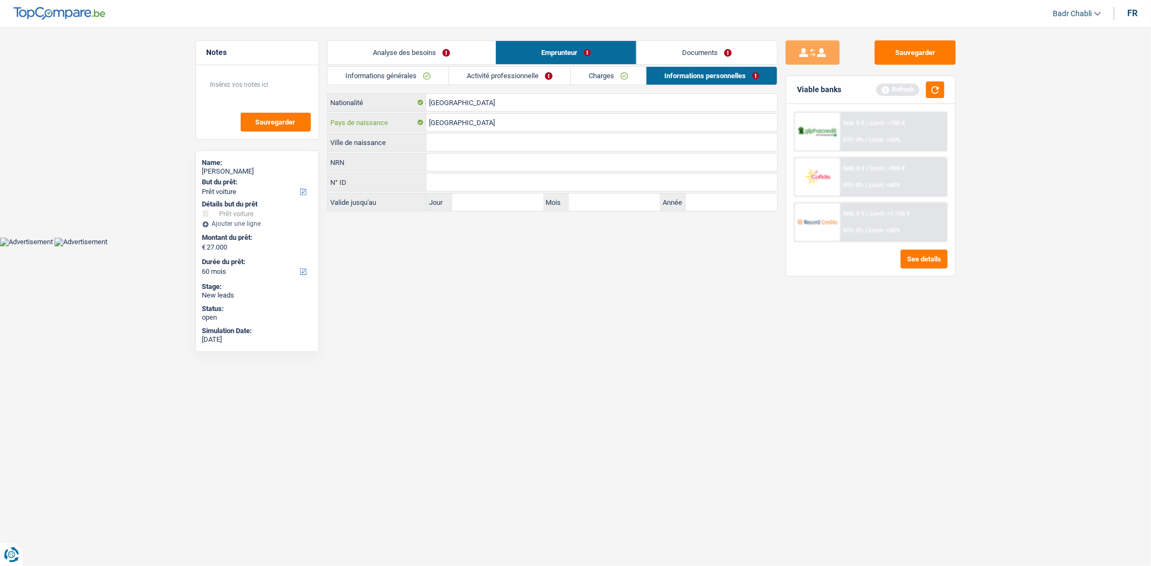
click at [460, 122] on input "[GEOGRAPHIC_DATA]" at bounding box center [601, 122] width 351 height 17
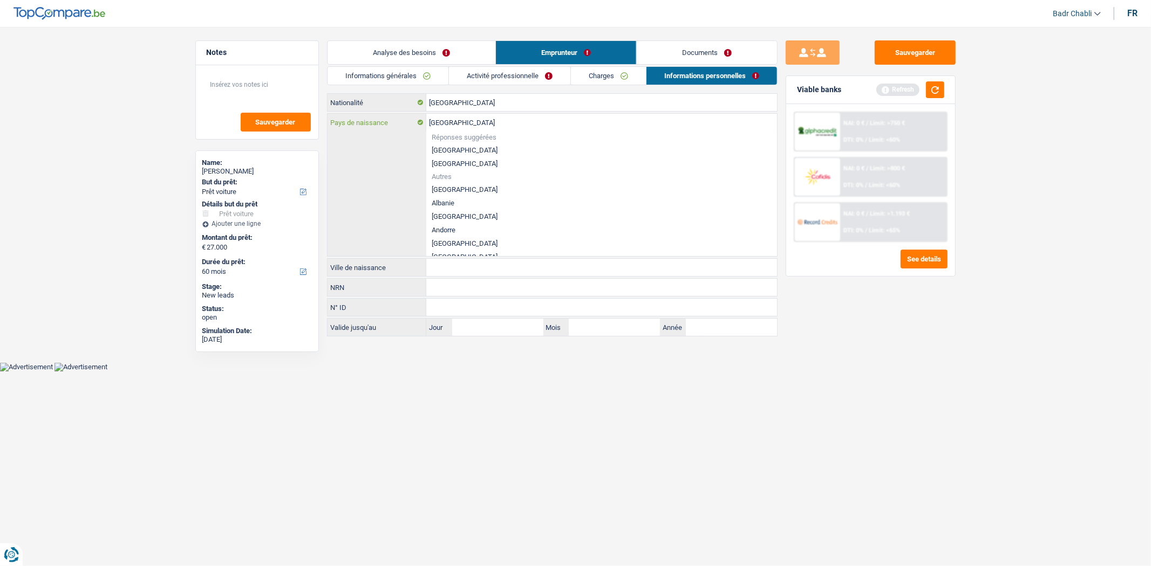
click at [460, 122] on input "[GEOGRAPHIC_DATA]" at bounding box center [601, 122] width 351 height 17
click at [459, 149] on li "[GEOGRAPHIC_DATA]" at bounding box center [601, 149] width 351 height 13
type input "[GEOGRAPHIC_DATA]"
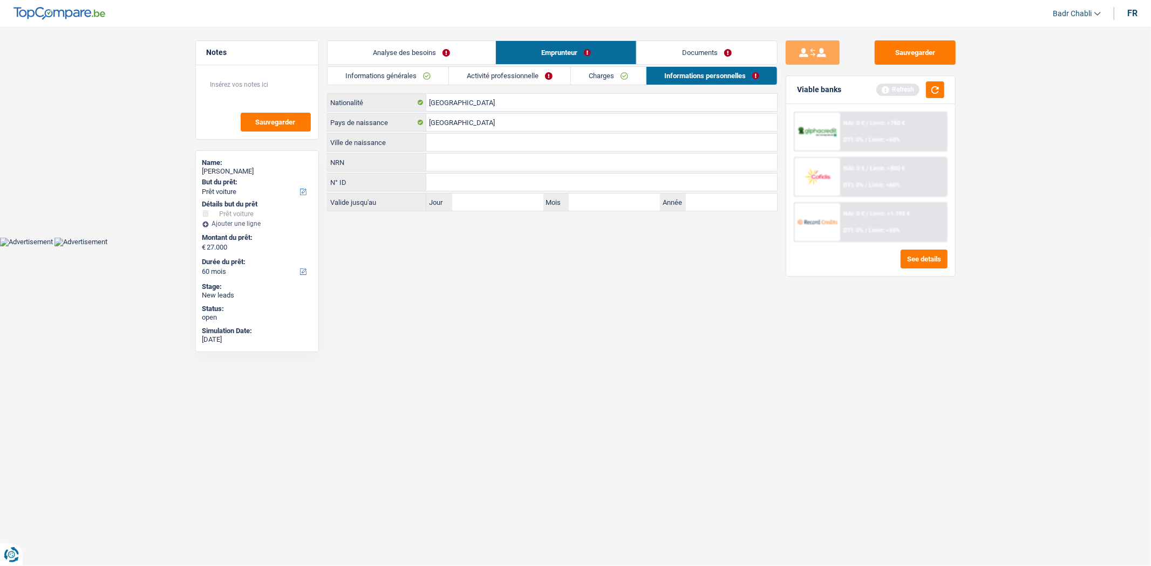
click at [453, 136] on input "Ville de naissance" at bounding box center [601, 142] width 351 height 17
click at [451, 144] on input "Ville de naissance" at bounding box center [601, 142] width 351 height 17
type input "[GEOGRAPHIC_DATA]"
click at [678, 58] on link "Documents" at bounding box center [707, 52] width 140 height 23
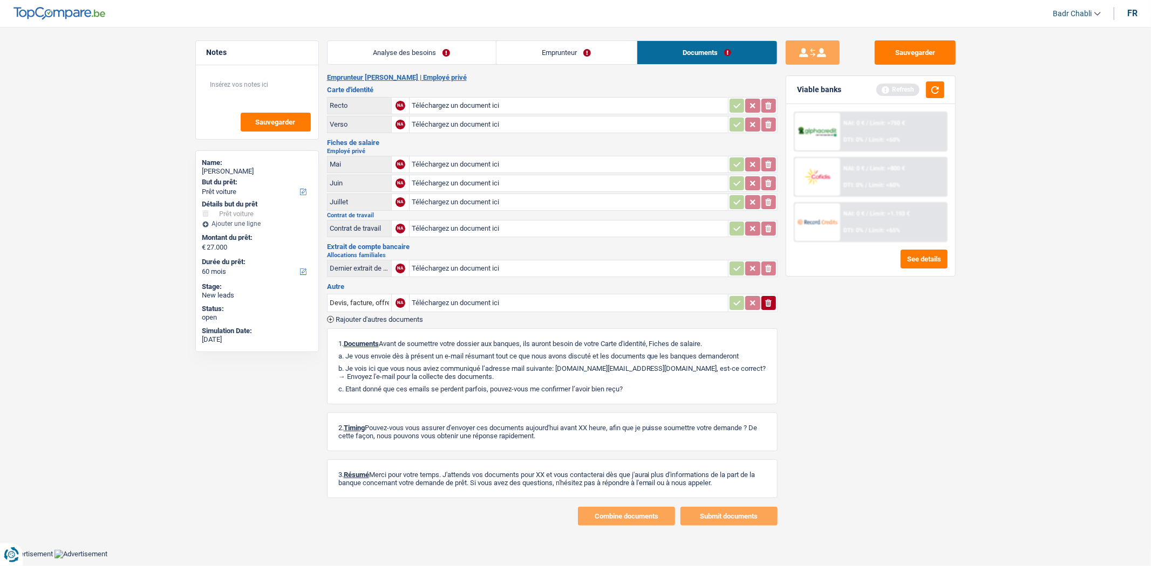
click at [586, 53] on link "Emprunteur" at bounding box center [566, 52] width 140 height 23
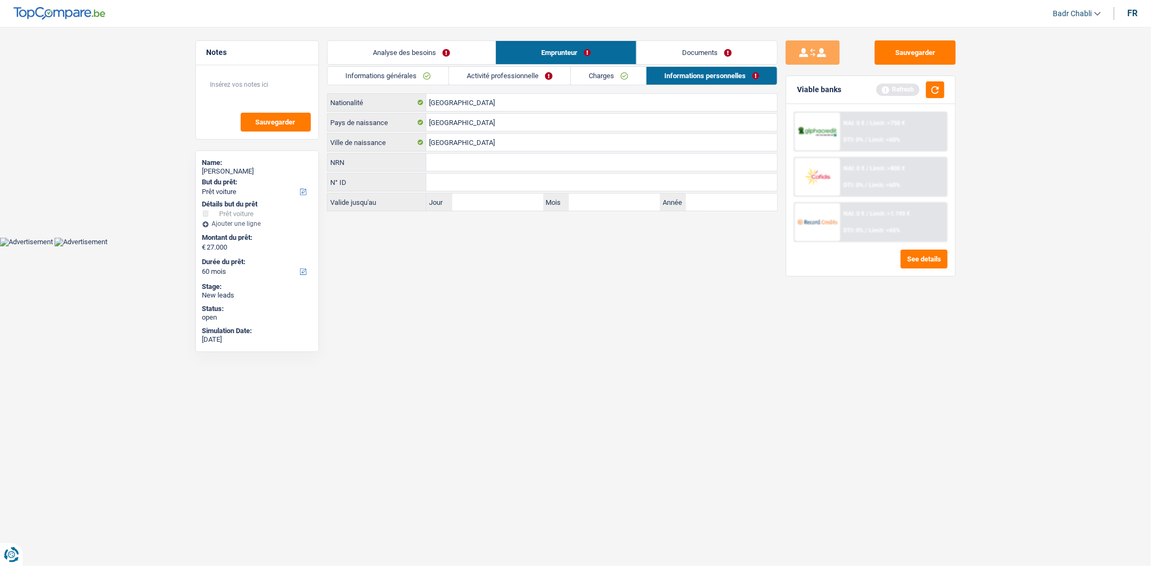
click at [596, 79] on link "Charges" at bounding box center [608, 76] width 75 height 18
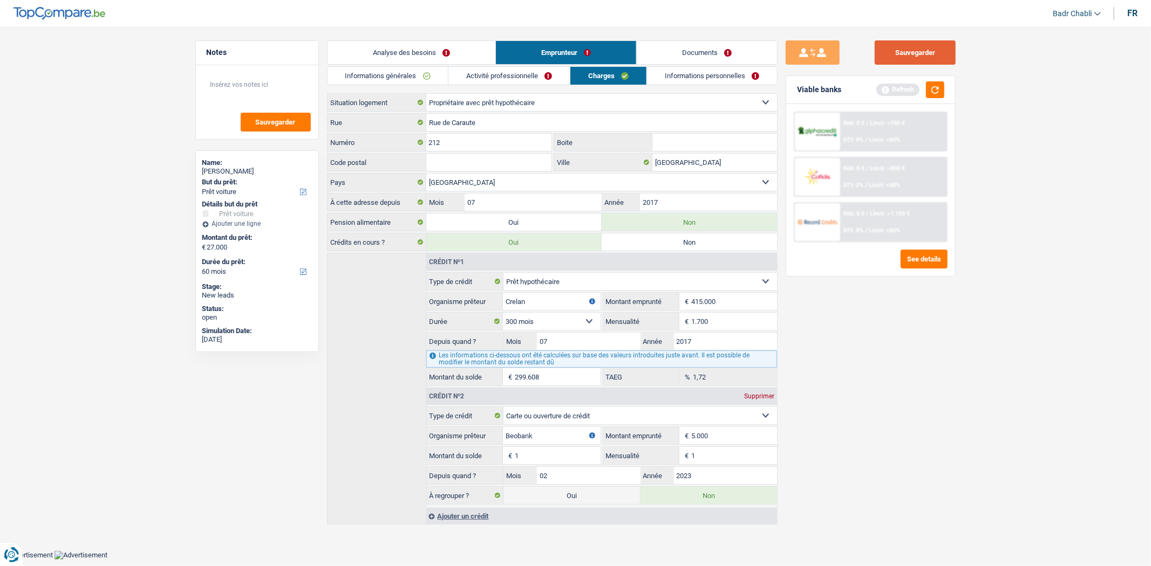
click at [918, 47] on button "Sauvegarder" at bounding box center [914, 52] width 81 height 24
click at [466, 115] on input "Rue de Caraute" at bounding box center [601, 122] width 351 height 17
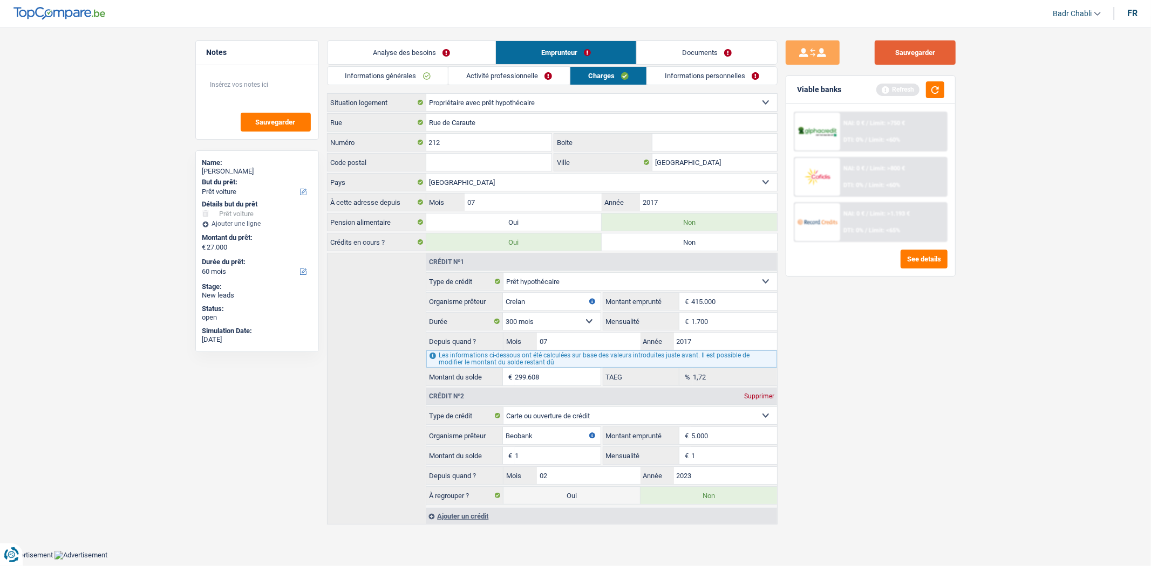
click at [919, 45] on button "Sauvegarder" at bounding box center [914, 52] width 81 height 24
